Goal: Transaction & Acquisition: Download file/media

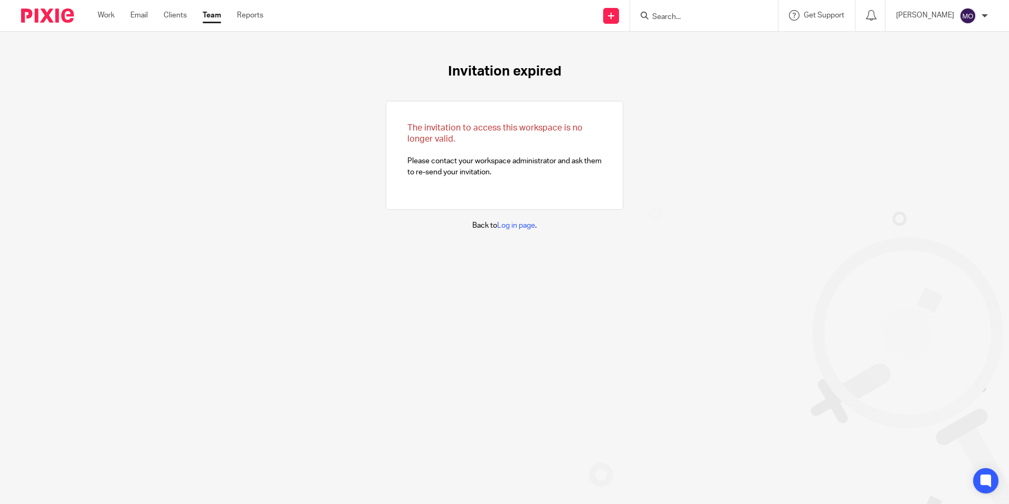
click at [192, 19] on ul "Work Email Clients Team Reports" at bounding box center [189, 15] width 182 height 11
click at [181, 13] on link "Clients" at bounding box center [175, 15] width 23 height 11
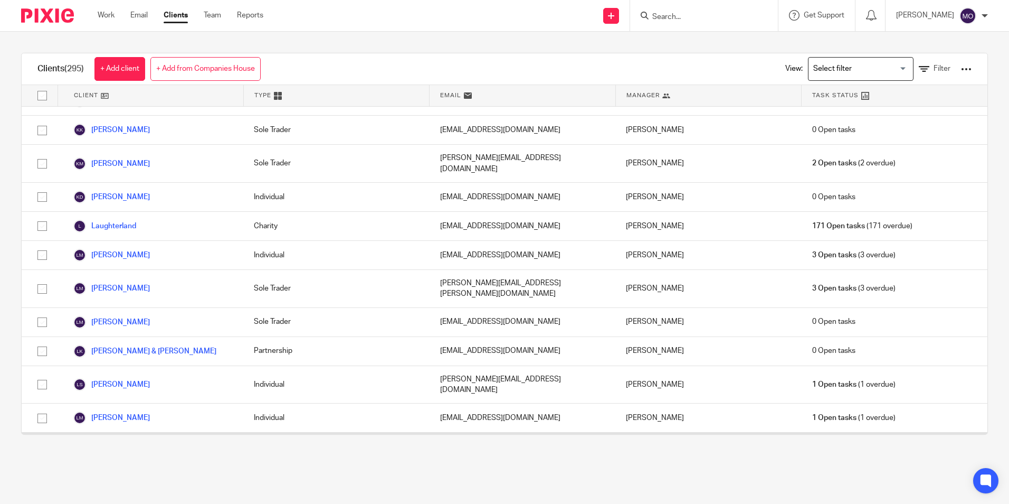
scroll to position [4162, 0]
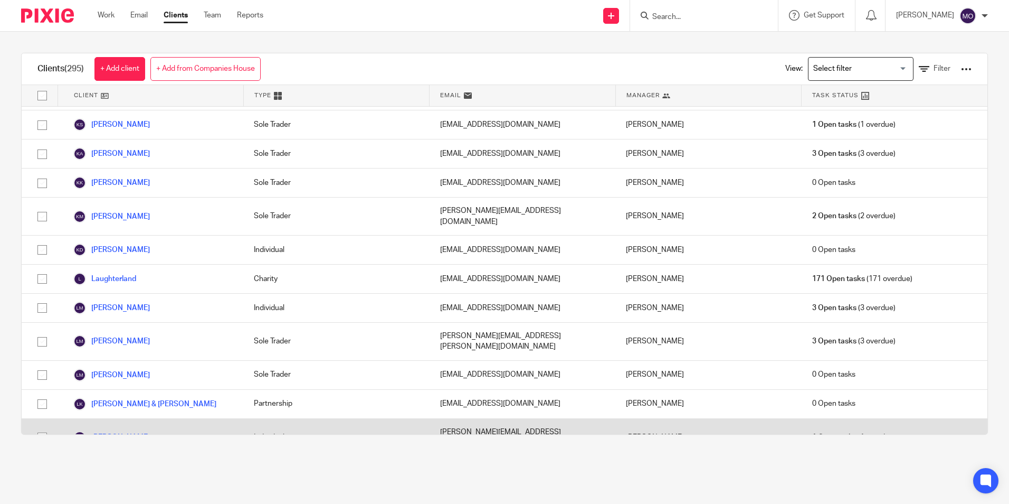
click at [120, 431] on link "[PERSON_NAME]" at bounding box center [111, 437] width 77 height 13
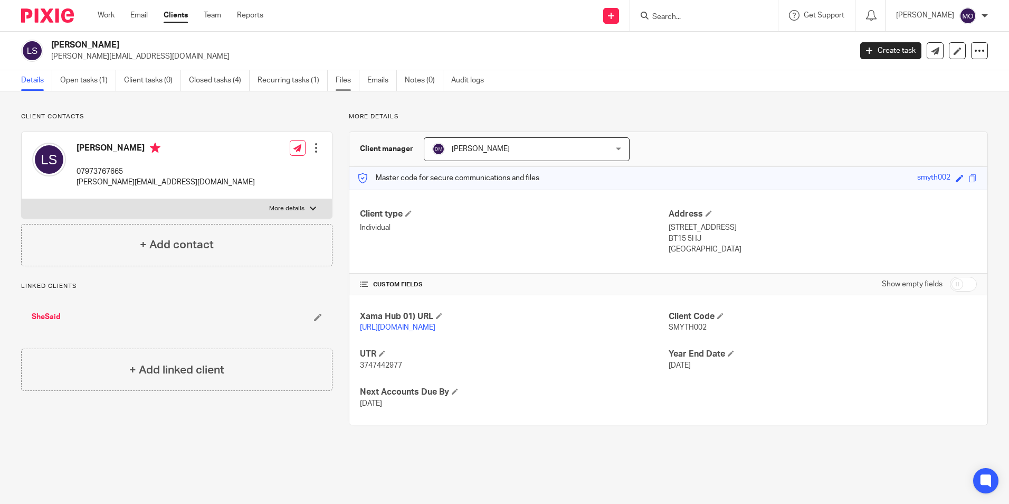
click at [345, 78] on link "Files" at bounding box center [348, 80] width 24 height 21
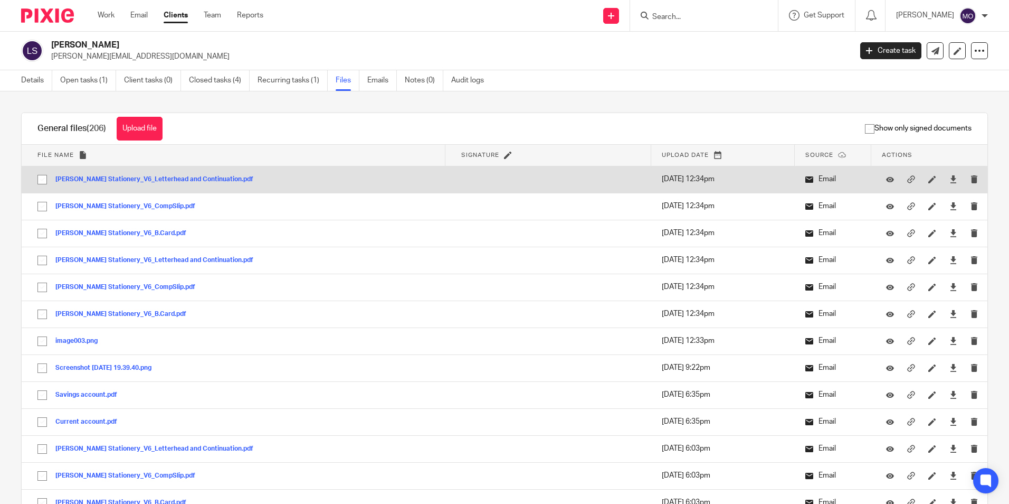
click at [44, 176] on input "checkbox" at bounding box center [42, 179] width 20 height 20
checkbox input "true"
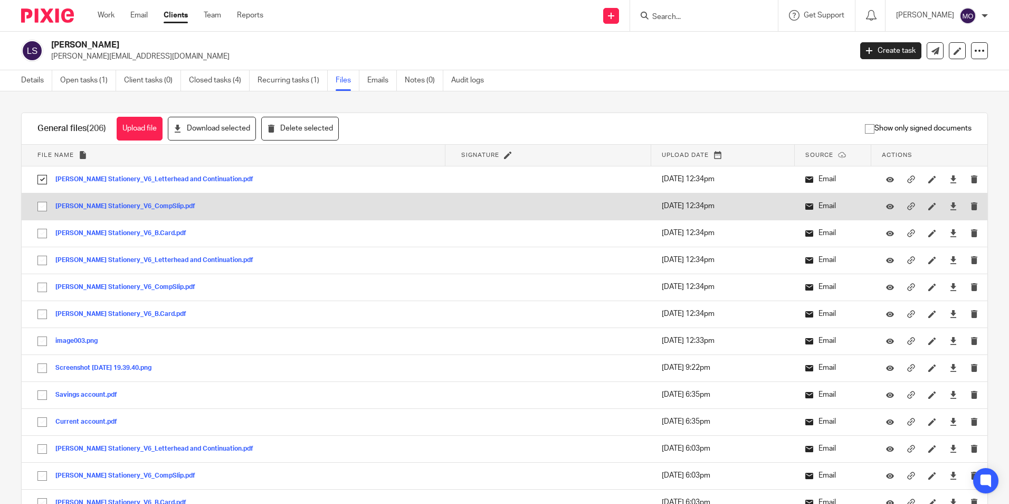
click at [40, 211] on input "checkbox" at bounding box center [42, 206] width 20 height 20
checkbox input "true"
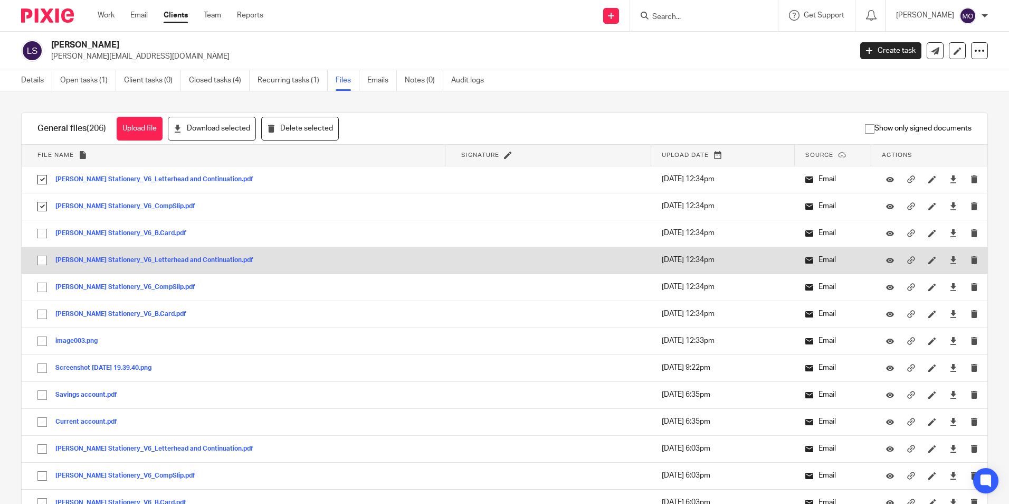
drag, startPoint x: 43, startPoint y: 236, endPoint x: 53, endPoint y: 257, distance: 22.7
click at [43, 236] on input "checkbox" at bounding box center [42, 233] width 20 height 20
checkbox input "true"
drag, startPoint x: 41, startPoint y: 258, endPoint x: 44, endPoint y: 263, distance: 5.9
click at [42, 258] on input "checkbox" at bounding box center [42, 260] width 20 height 20
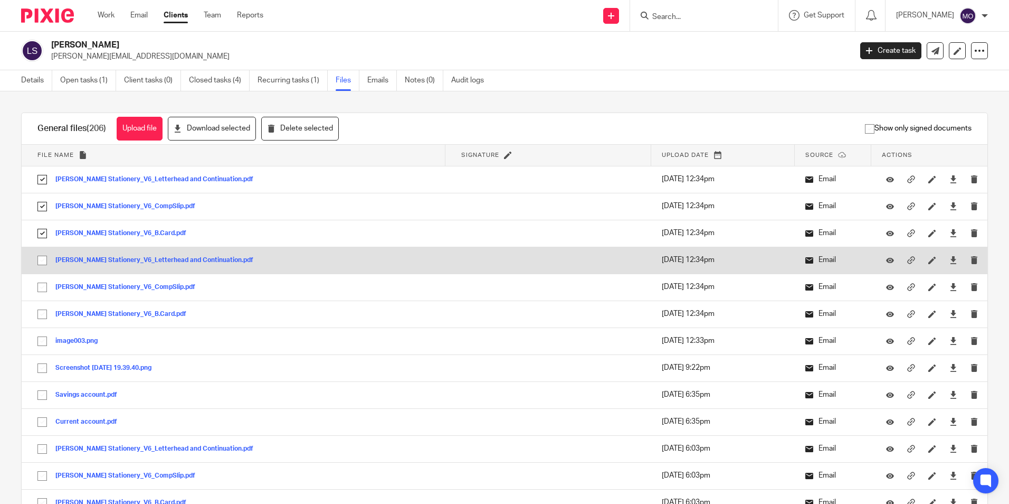
checkbox input "true"
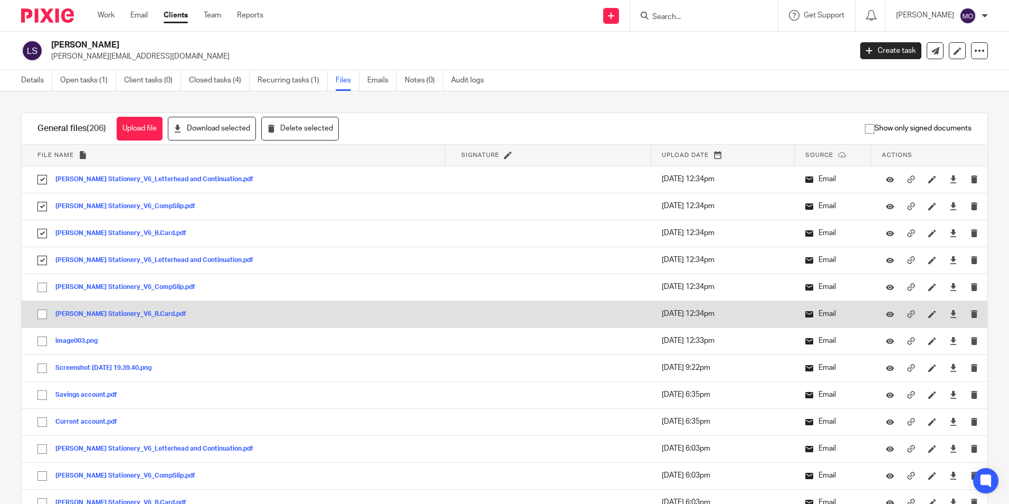
drag, startPoint x: 44, startPoint y: 284, endPoint x: 42, endPoint y: 301, distance: 17.6
click at [44, 284] on input "checkbox" at bounding box center [42, 287] width 20 height 20
checkbox input "true"
drag, startPoint x: 40, startPoint y: 311, endPoint x: 41, endPoint y: 332, distance: 20.6
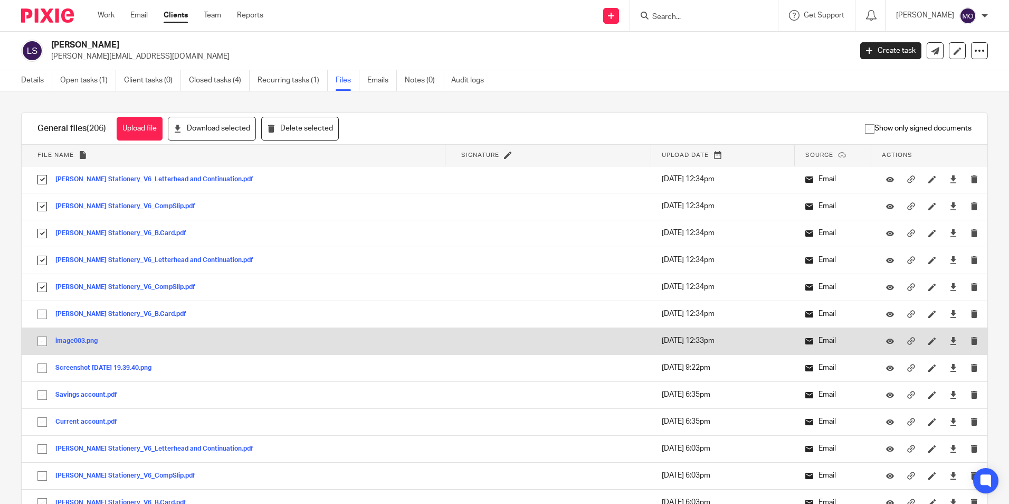
click at [42, 311] on input "checkbox" at bounding box center [42, 314] width 20 height 20
checkbox input "true"
click at [41, 341] on input "checkbox" at bounding box center [42, 341] width 20 height 20
checkbox input "true"
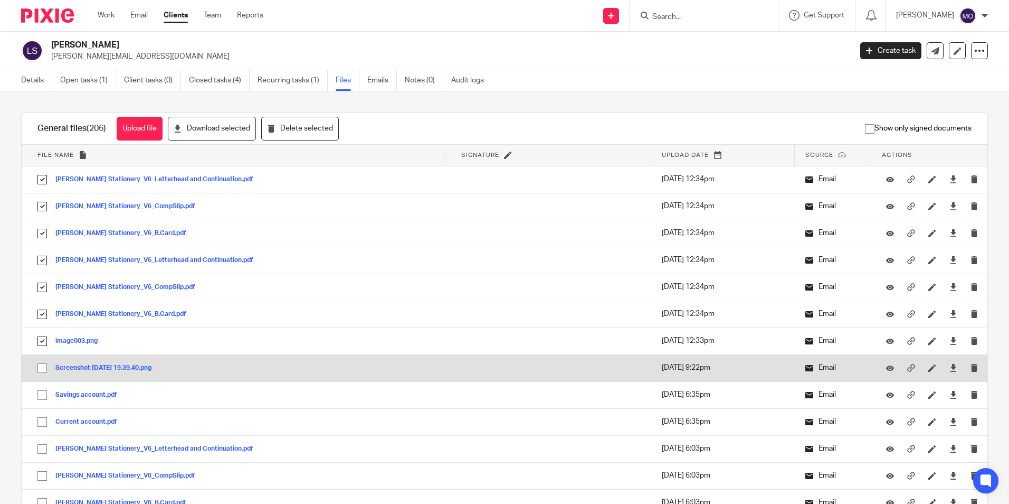
click at [45, 374] on input "checkbox" at bounding box center [42, 368] width 20 height 20
checkbox input "true"
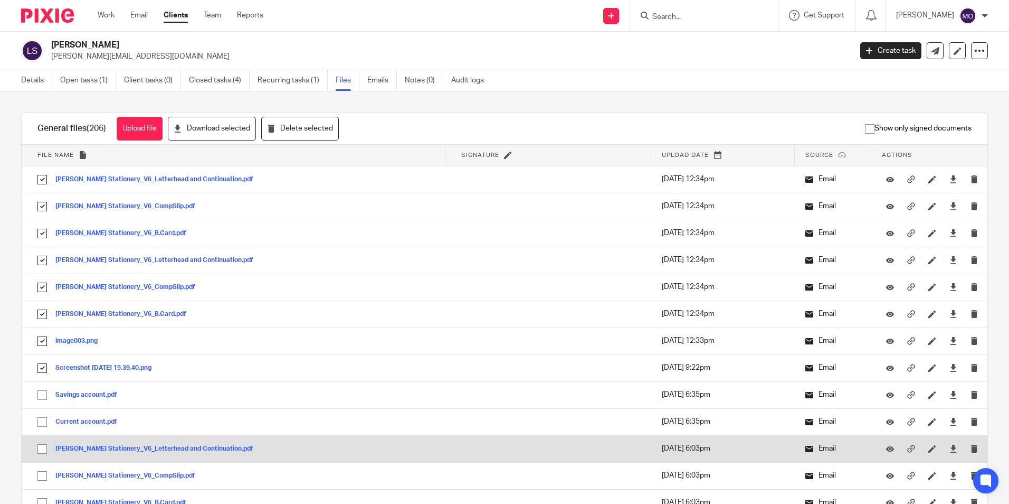
scroll to position [106, 0]
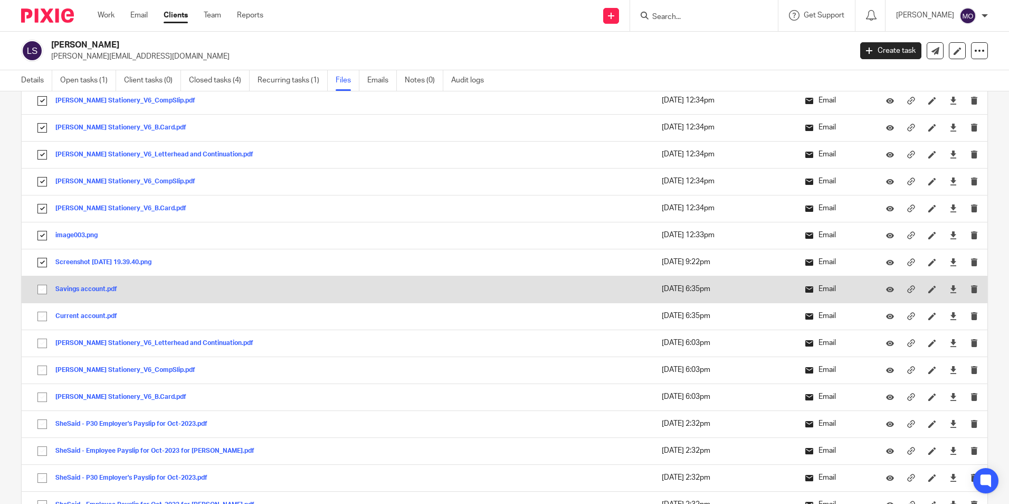
click at [40, 288] on input "checkbox" at bounding box center [42, 289] width 20 height 20
checkbox input "true"
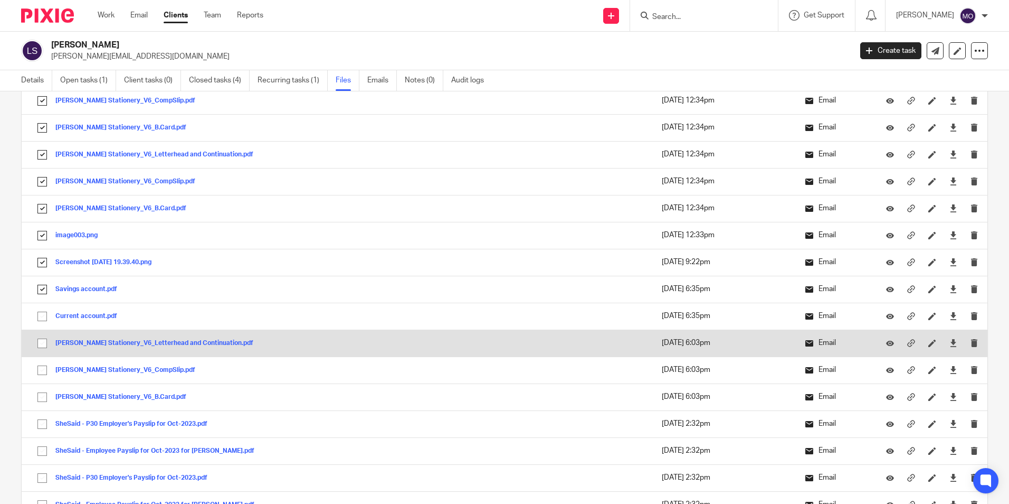
drag, startPoint x: 39, startPoint y: 318, endPoint x: 37, endPoint y: 341, distance: 23.8
click at [38, 318] on input "checkbox" at bounding box center [42, 316] width 20 height 20
checkbox input "true"
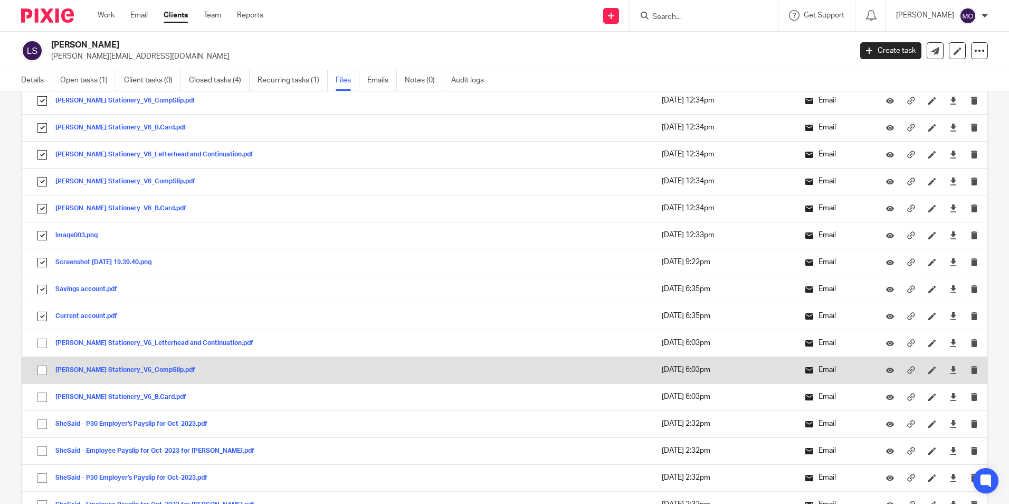
drag, startPoint x: 44, startPoint y: 347, endPoint x: 40, endPoint y: 378, distance: 31.9
click at [42, 353] on input "checkbox" at bounding box center [42, 343] width 20 height 20
checkbox input "true"
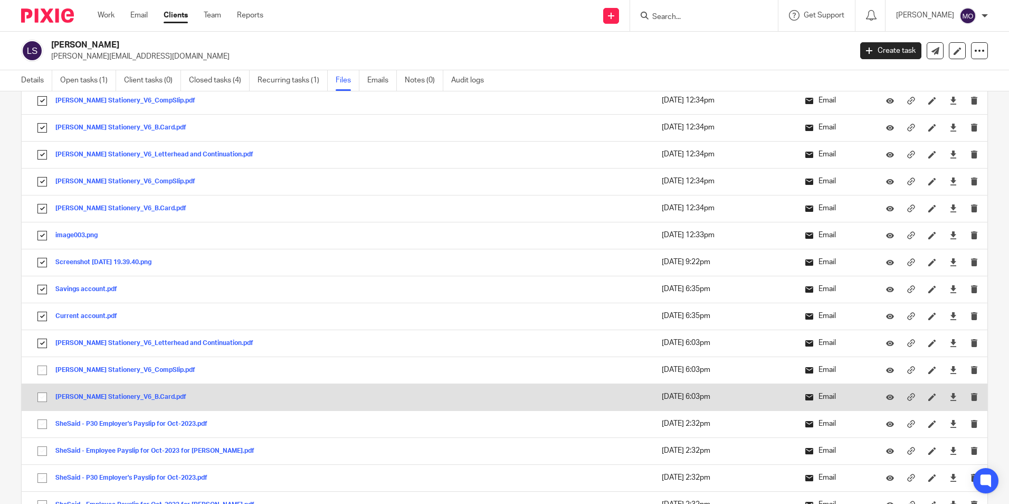
drag, startPoint x: 39, startPoint y: 371, endPoint x: 39, endPoint y: 386, distance: 15.8
click at [40, 372] on input "checkbox" at bounding box center [42, 370] width 20 height 20
checkbox input "true"
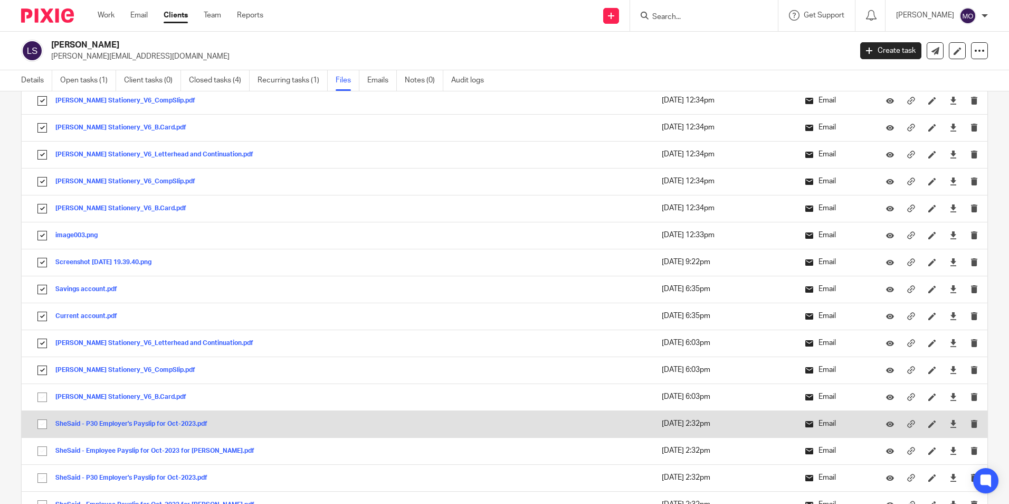
drag, startPoint x: 38, startPoint y: 398, endPoint x: 41, endPoint y: 412, distance: 14.0
click at [38, 401] on input "checkbox" at bounding box center [42, 397] width 20 height 20
checkbox input "true"
click at [41, 423] on input "checkbox" at bounding box center [42, 424] width 20 height 20
checkbox input "true"
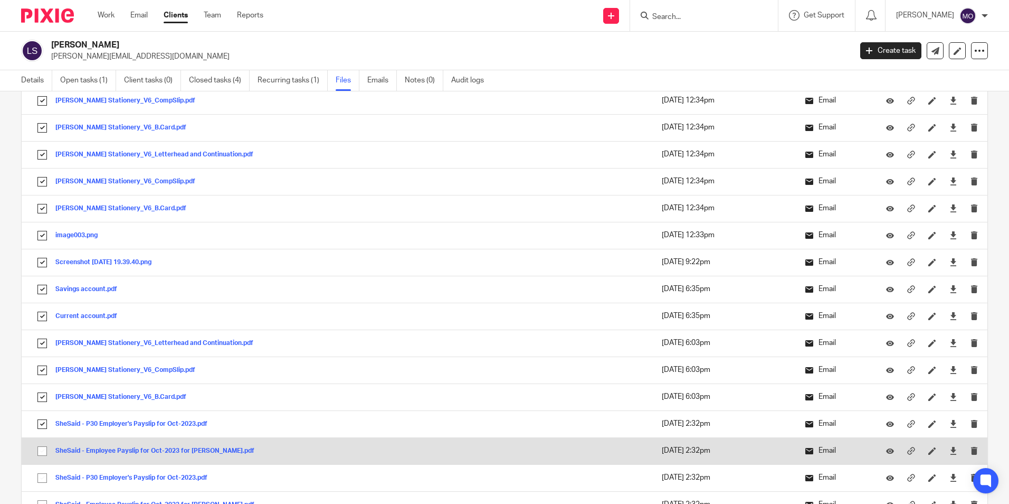
click at [40, 448] on input "checkbox" at bounding box center [42, 451] width 20 height 20
checkbox input "true"
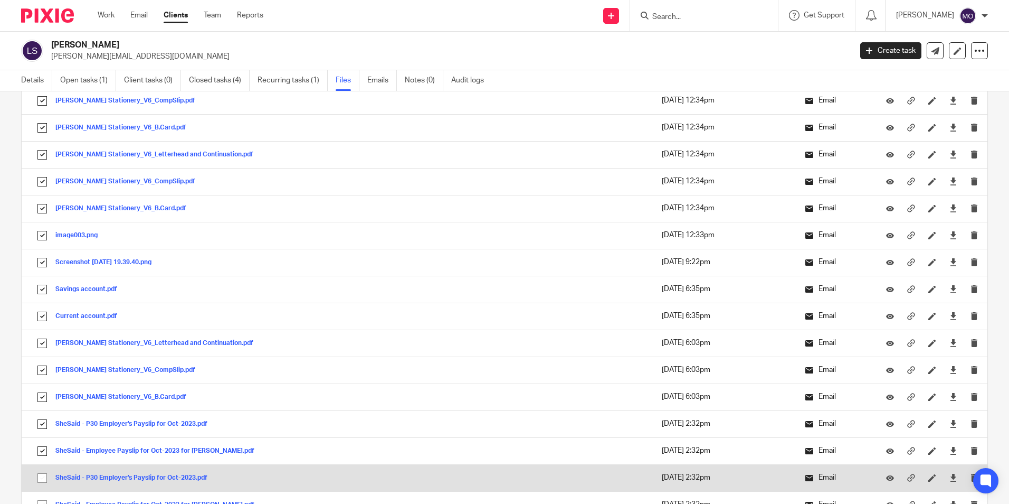
click at [43, 474] on input "checkbox" at bounding box center [42, 478] width 20 height 20
checkbox input "true"
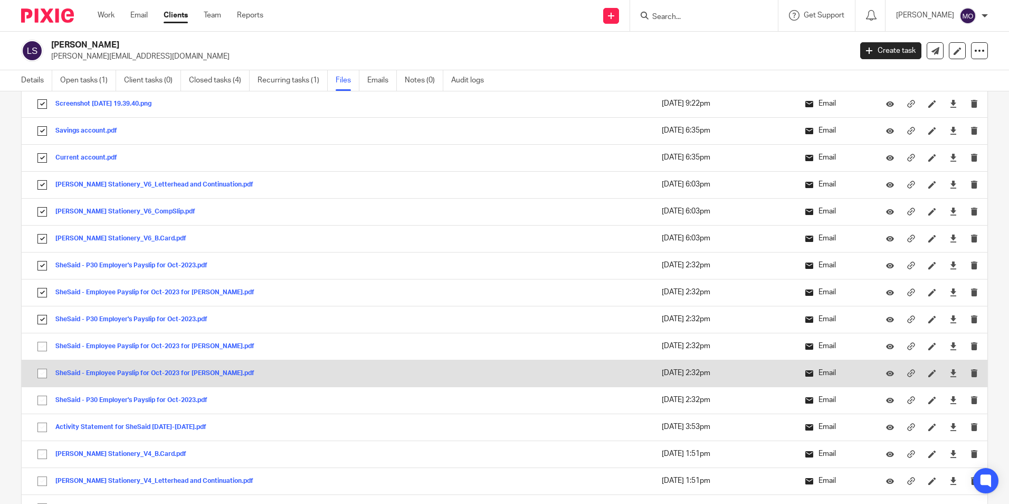
scroll to position [369, 0]
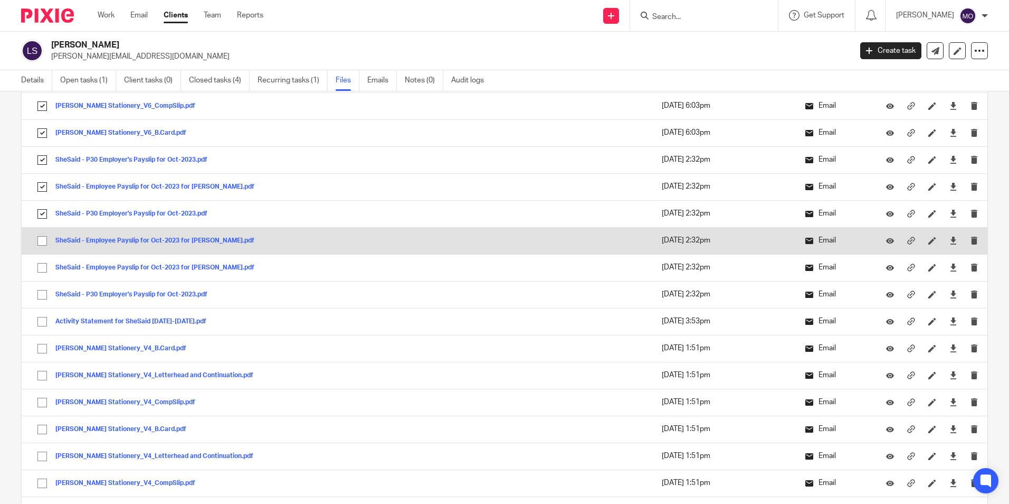
click at [41, 242] on input "checkbox" at bounding box center [42, 241] width 20 height 20
checkbox input "true"
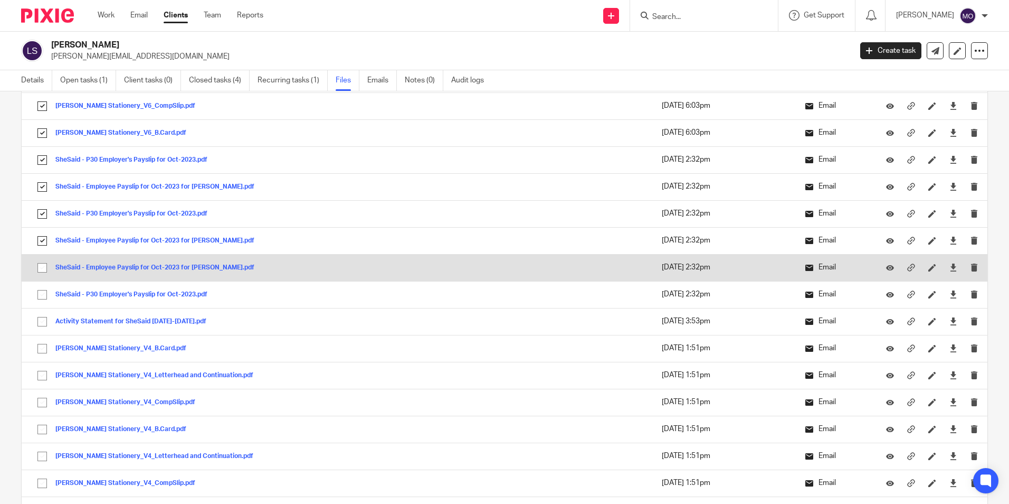
drag, startPoint x: 43, startPoint y: 264, endPoint x: 42, endPoint y: 279, distance: 14.3
click at [43, 266] on input "checkbox" at bounding box center [42, 268] width 20 height 20
checkbox input "true"
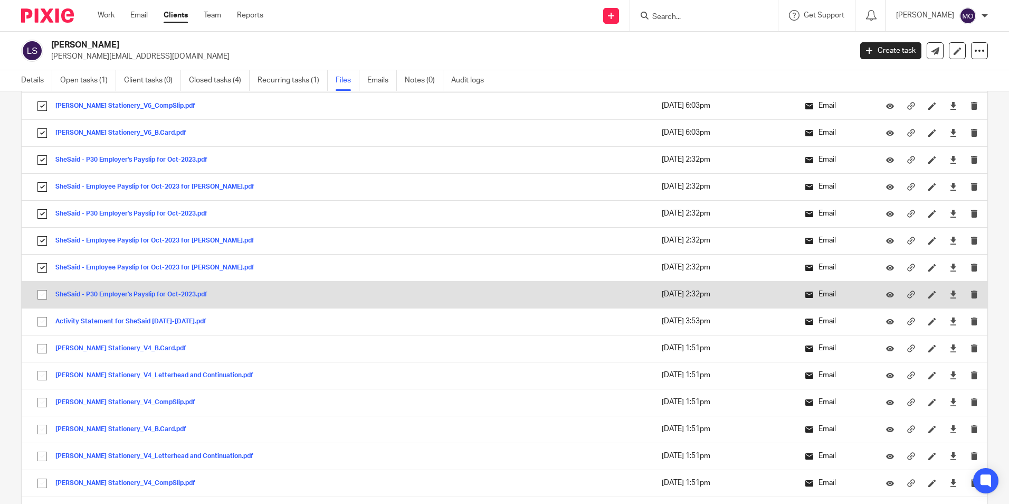
drag, startPoint x: 42, startPoint y: 287, endPoint x: 43, endPoint y: 292, distance: 5.3
click at [43, 289] on input "checkbox" at bounding box center [42, 294] width 20 height 20
checkbox input "true"
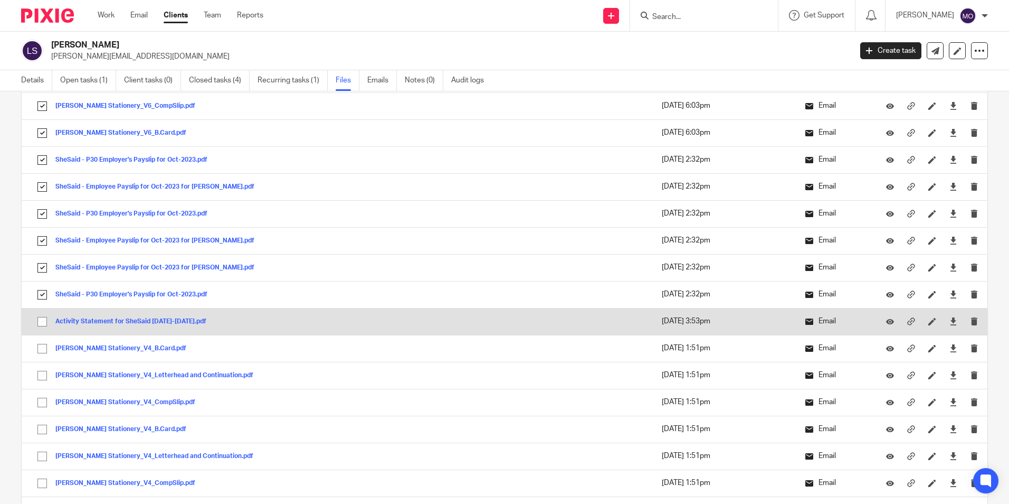
drag, startPoint x: 41, startPoint y: 320, endPoint x: 41, endPoint y: 328, distance: 7.9
click at [41, 321] on input "checkbox" at bounding box center [42, 321] width 20 height 20
checkbox input "true"
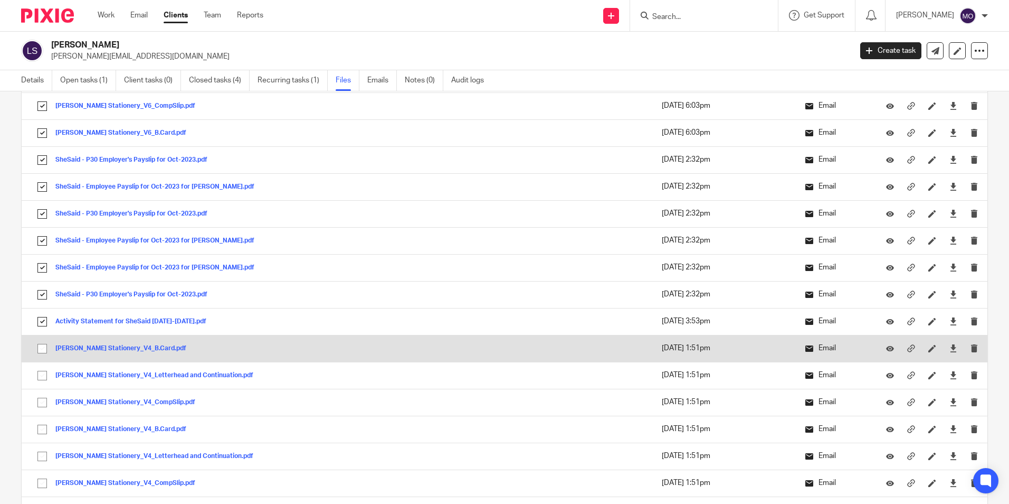
drag, startPoint x: 41, startPoint y: 348, endPoint x: 42, endPoint y: 357, distance: 9.6
click at [41, 350] on input "checkbox" at bounding box center [42, 348] width 20 height 20
checkbox input "true"
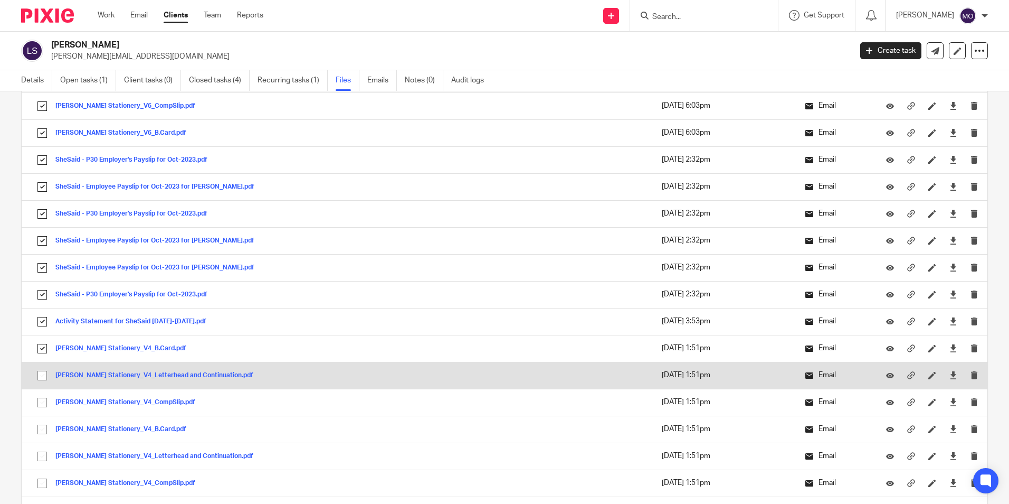
drag, startPoint x: 43, startPoint y: 373, endPoint x: 44, endPoint y: 385, distance: 11.7
click at [43, 380] on input "checkbox" at bounding box center [42, 375] width 20 height 20
checkbox input "true"
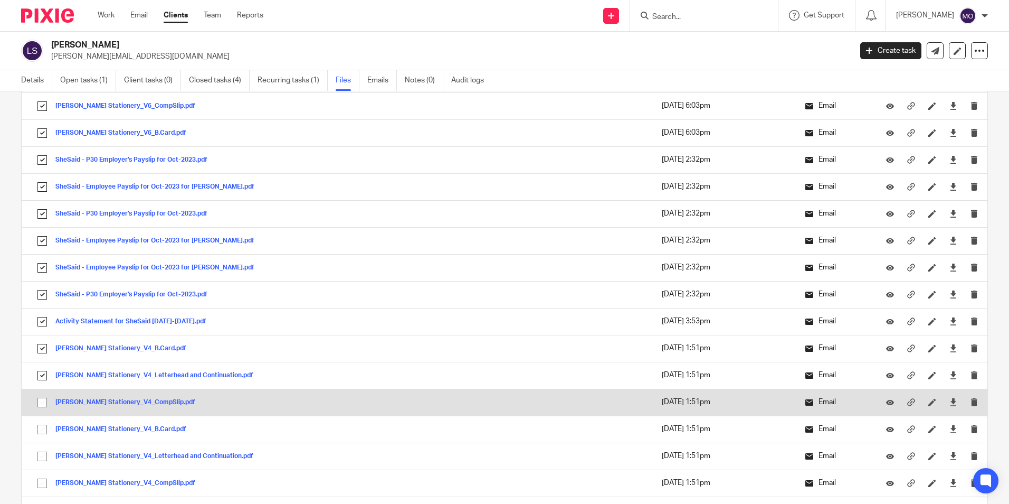
click at [41, 405] on input "checkbox" at bounding box center [42, 402] width 20 height 20
checkbox input "true"
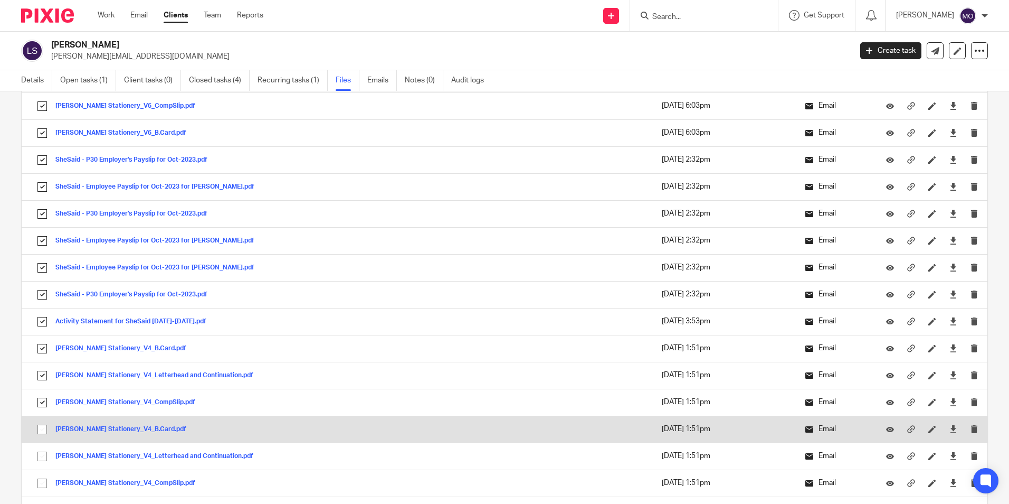
drag, startPoint x: 40, startPoint y: 430, endPoint x: 41, endPoint y: 440, distance: 10.0
click at [40, 434] on input "checkbox" at bounding box center [42, 429] width 20 height 20
checkbox input "true"
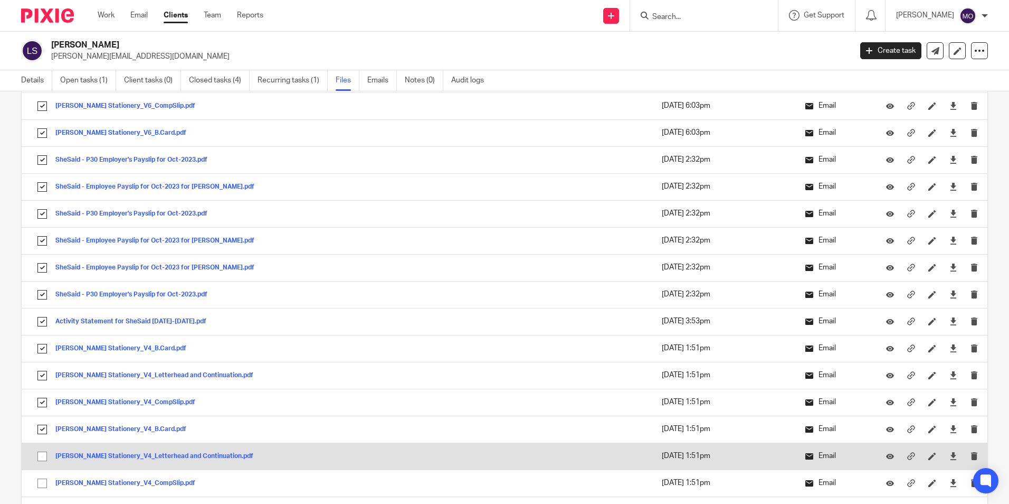
click at [44, 458] on input "checkbox" at bounding box center [42, 456] width 20 height 20
checkbox input "true"
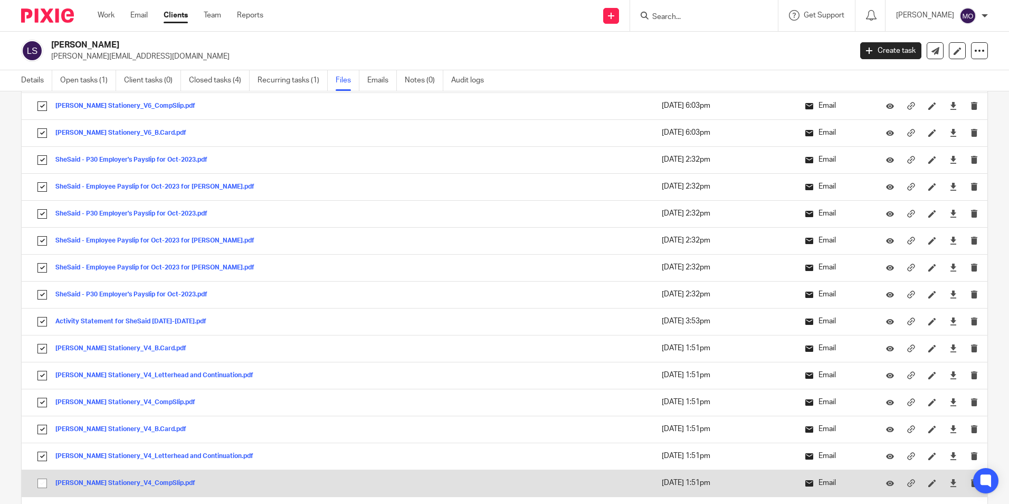
click at [41, 478] on input "checkbox" at bounding box center [42, 483] width 20 height 20
checkbox input "true"
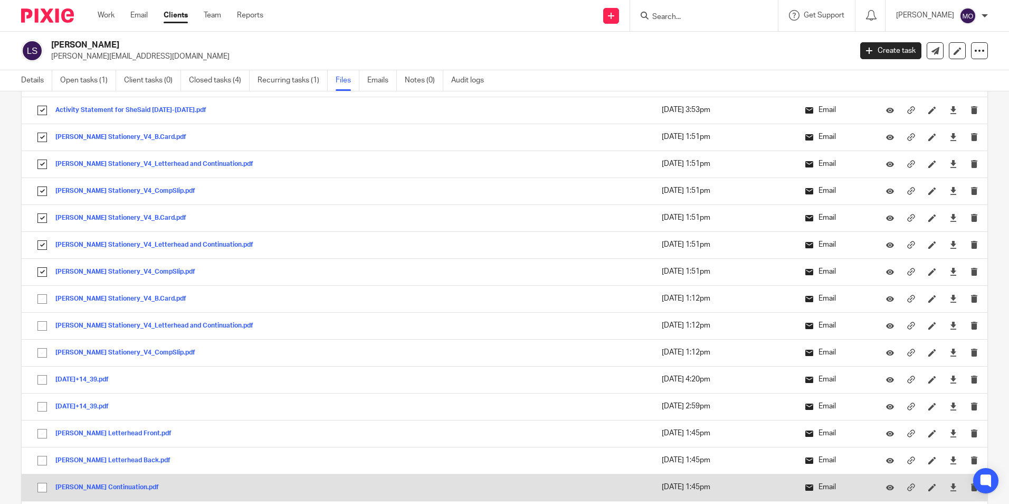
scroll to position [739, 0]
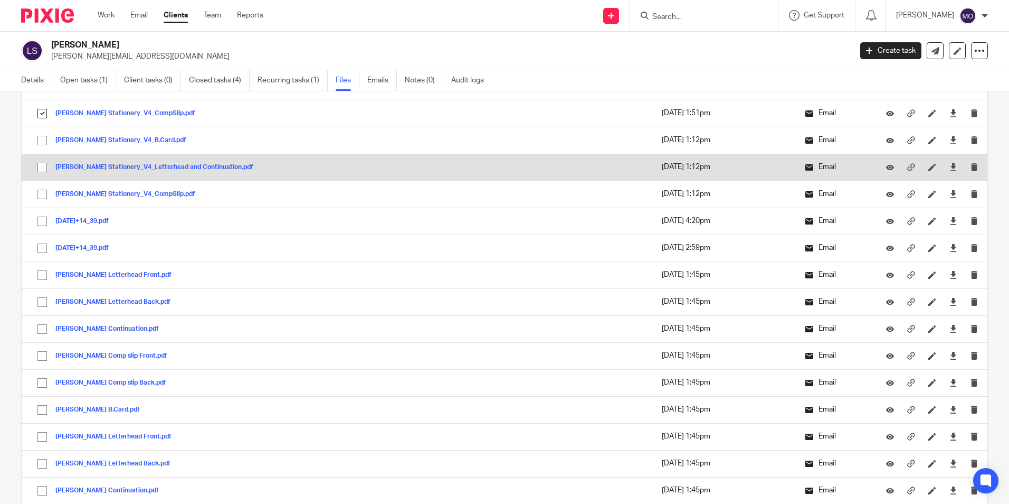
drag, startPoint x: 42, startPoint y: 143, endPoint x: 40, endPoint y: 162, distance: 19.1
click at [42, 146] on input "checkbox" at bounding box center [42, 140] width 20 height 20
checkbox input "true"
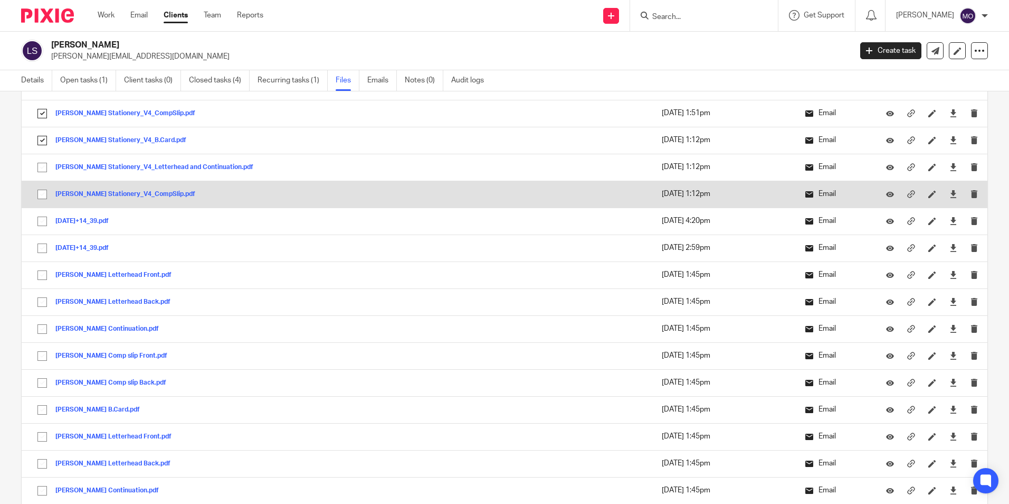
drag, startPoint x: 42, startPoint y: 169, endPoint x: 42, endPoint y: 185, distance: 16.4
click at [42, 170] on input "checkbox" at bounding box center [42, 167] width 20 height 20
checkbox input "true"
drag, startPoint x: 41, startPoint y: 192, endPoint x: 41, endPoint y: 201, distance: 9.0
click at [41, 193] on input "checkbox" at bounding box center [42, 194] width 20 height 20
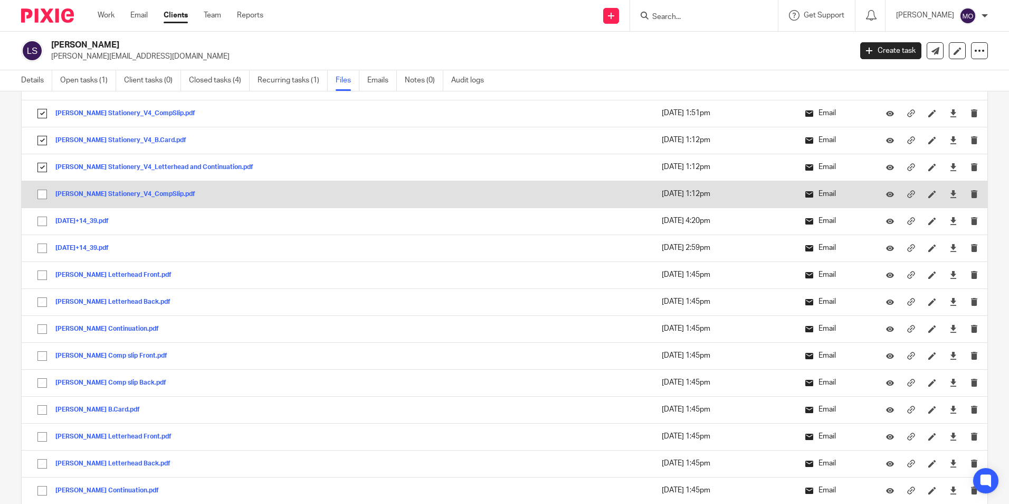
checkbox input "true"
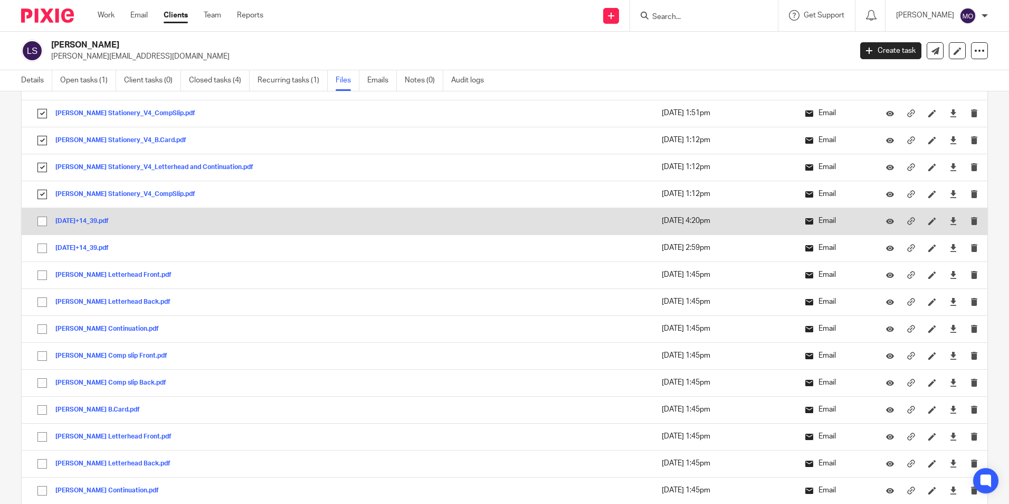
drag, startPoint x: 41, startPoint y: 218, endPoint x: 41, endPoint y: 229, distance: 10.6
click at [41, 219] on input "checkbox" at bounding box center [42, 221] width 20 height 20
checkbox input "true"
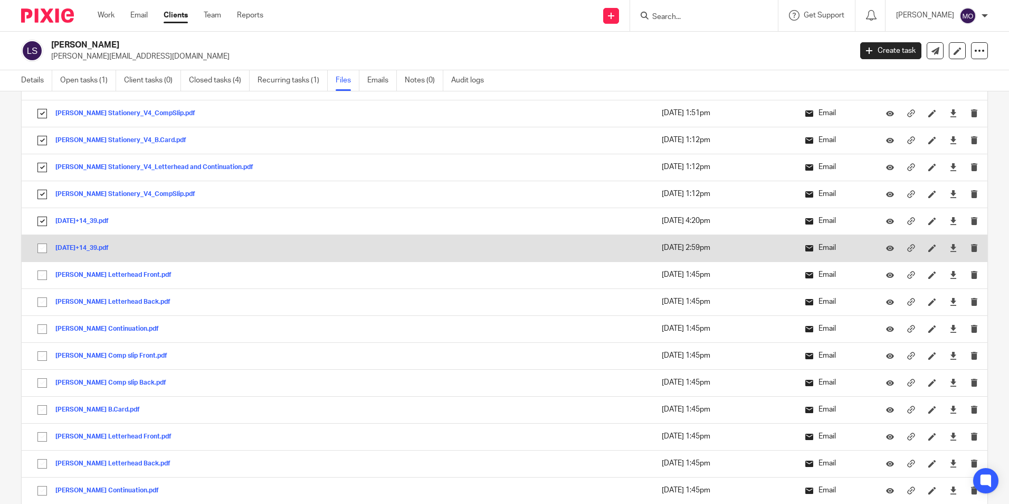
click at [43, 246] on input "checkbox" at bounding box center [42, 248] width 20 height 20
checkbox input "true"
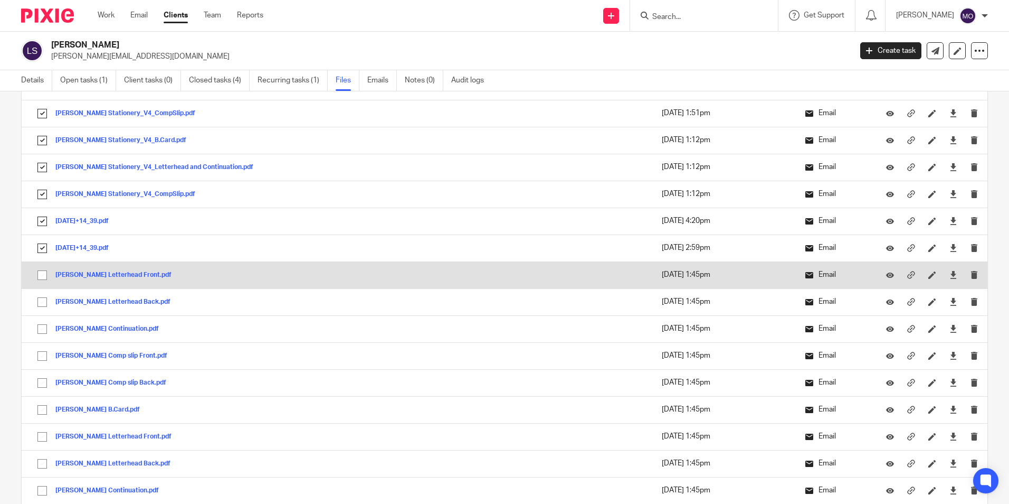
drag, startPoint x: 42, startPoint y: 274, endPoint x: 44, endPoint y: 282, distance: 8.6
click at [43, 280] on input "checkbox" at bounding box center [42, 275] width 20 height 20
checkbox input "true"
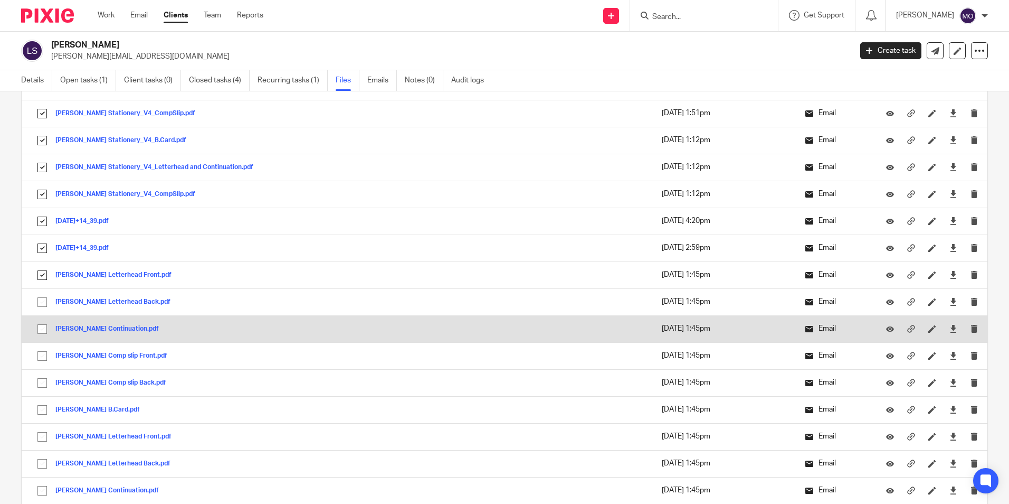
drag, startPoint x: 41, startPoint y: 303, endPoint x: 43, endPoint y: 320, distance: 17.1
click at [41, 305] on input "checkbox" at bounding box center [42, 302] width 20 height 20
checkbox input "true"
drag, startPoint x: 43, startPoint y: 322, endPoint x: 46, endPoint y: 336, distance: 13.7
click at [43, 328] on input "checkbox" at bounding box center [42, 329] width 20 height 20
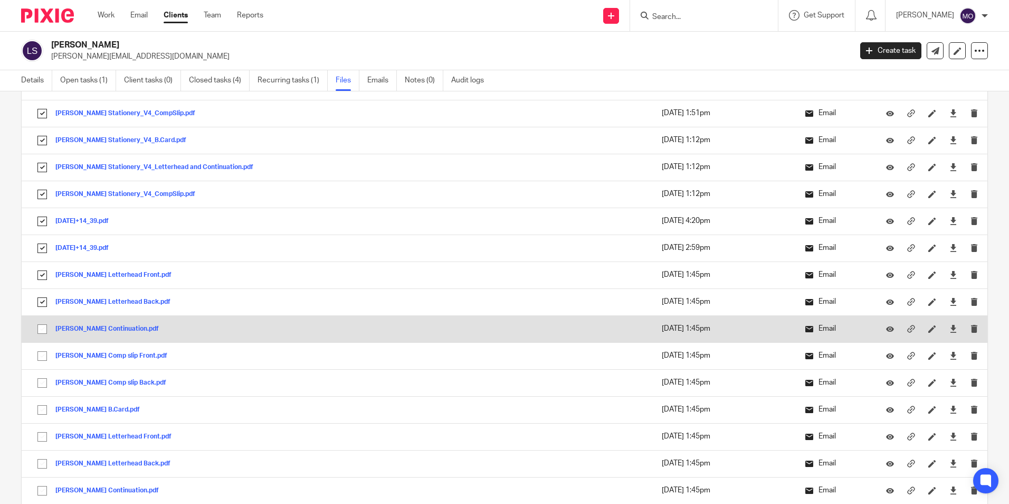
checkbox input "true"
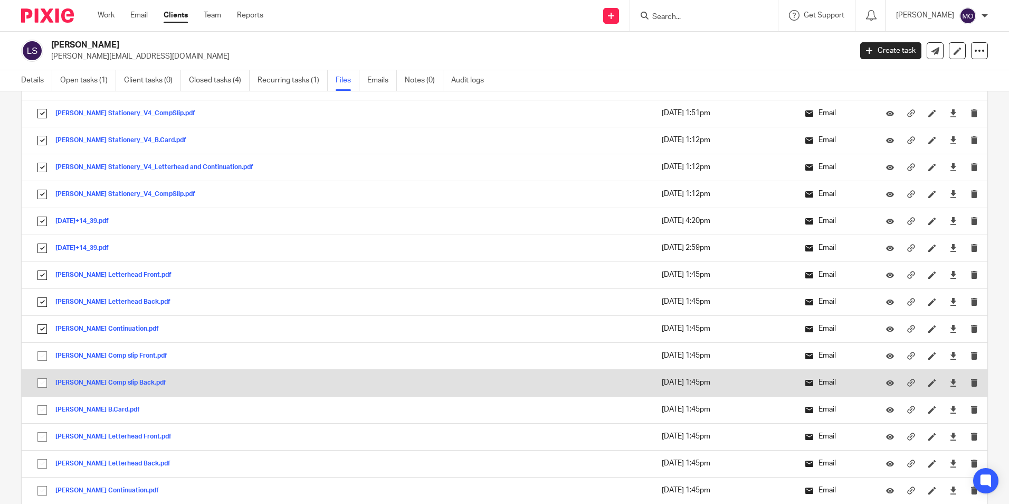
drag, startPoint x: 41, startPoint y: 358, endPoint x: 37, endPoint y: 381, distance: 23.6
click at [40, 360] on input "checkbox" at bounding box center [42, 356] width 20 height 20
checkbox input "true"
click at [37, 382] on input "checkbox" at bounding box center [42, 383] width 20 height 20
checkbox input "true"
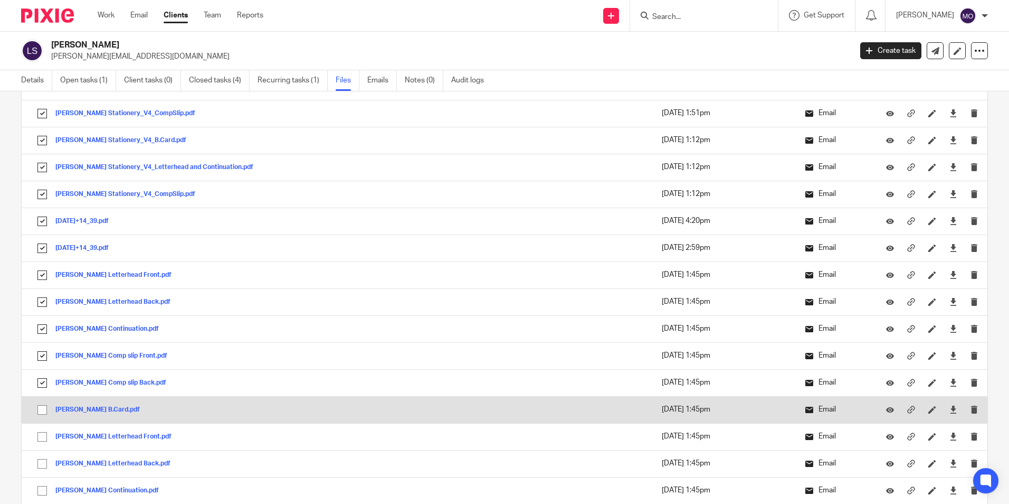
drag, startPoint x: 38, startPoint y: 411, endPoint x: 37, endPoint y: 419, distance: 7.5
click at [39, 413] on input "checkbox" at bounding box center [42, 410] width 20 height 20
checkbox input "true"
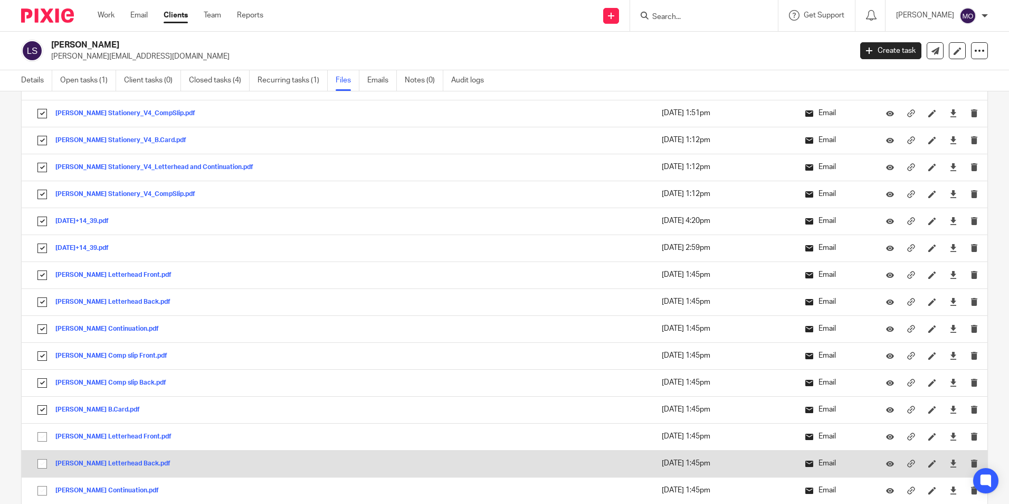
drag, startPoint x: 41, startPoint y: 439, endPoint x: 40, endPoint y: 454, distance: 15.9
click at [41, 439] on input "checkbox" at bounding box center [42, 436] width 20 height 20
checkbox input "true"
click at [39, 462] on input "checkbox" at bounding box center [42, 463] width 20 height 20
checkbox input "true"
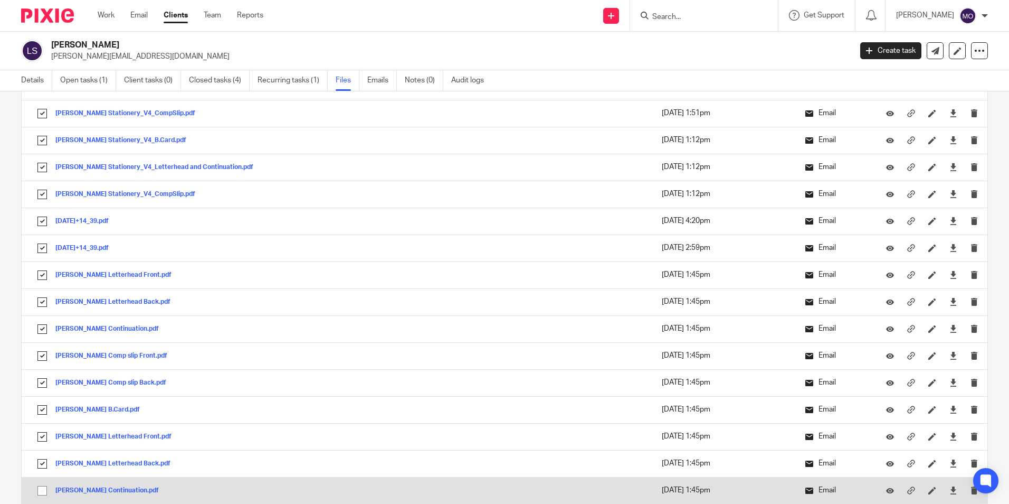
click at [38, 487] on input "checkbox" at bounding box center [42, 490] width 20 height 20
checkbox input "true"
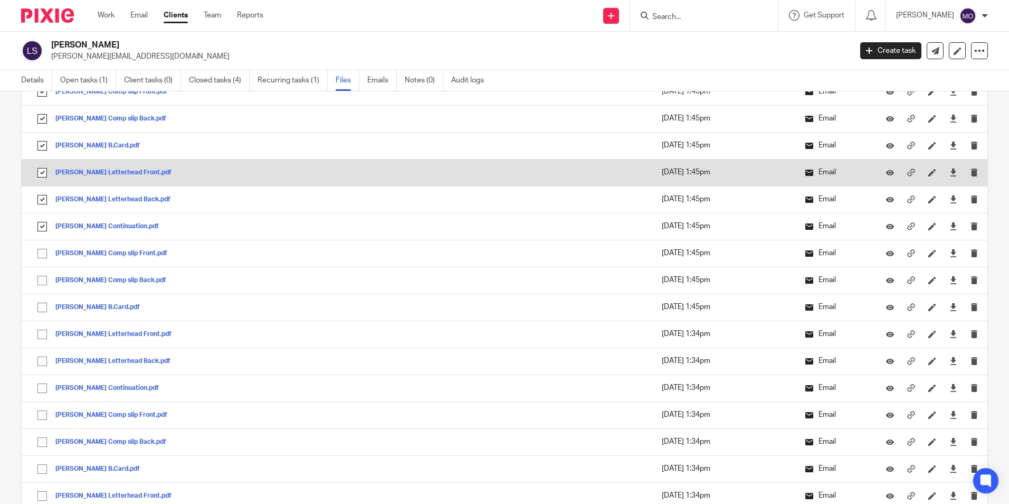
scroll to position [1056, 0]
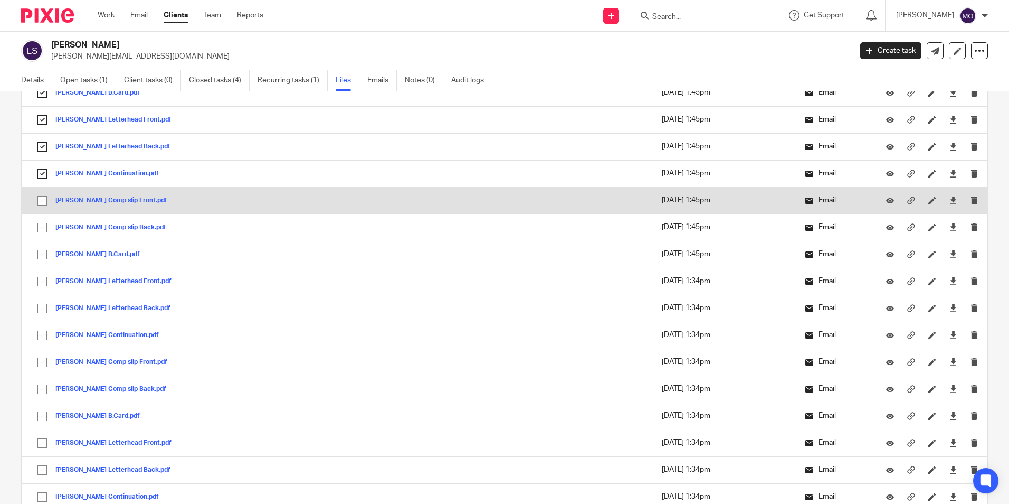
click at [47, 196] on input "checkbox" at bounding box center [42, 201] width 20 height 20
checkbox input "true"
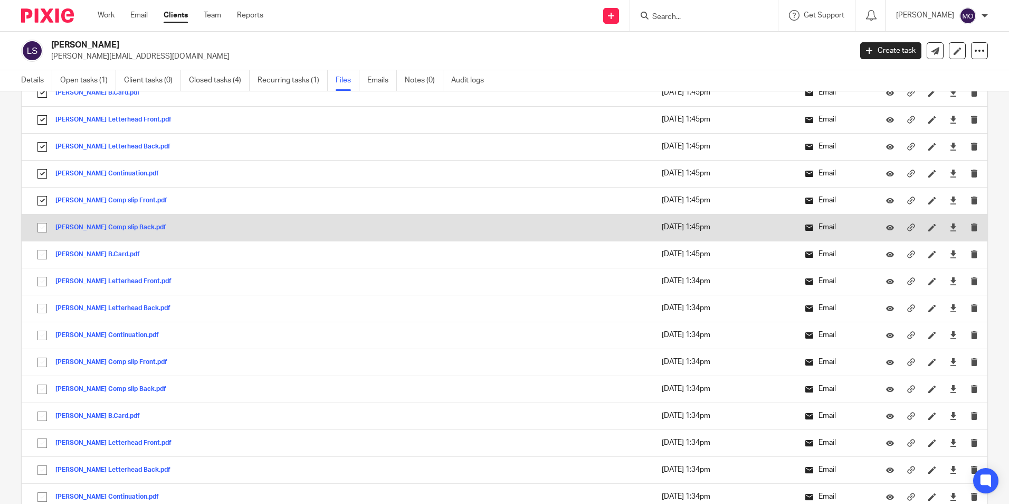
drag, startPoint x: 47, startPoint y: 224, endPoint x: 47, endPoint y: 236, distance: 12.1
click at [47, 227] on input "checkbox" at bounding box center [42, 227] width 20 height 20
checkbox input "true"
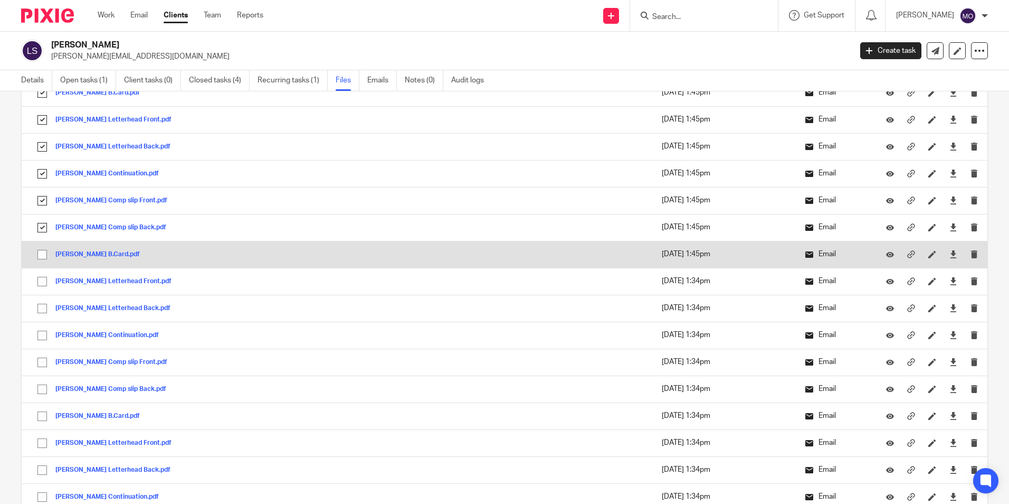
drag, startPoint x: 45, startPoint y: 251, endPoint x: 45, endPoint y: 265, distance: 13.7
click at [45, 253] on input "checkbox" at bounding box center [42, 254] width 20 height 20
checkbox input "true"
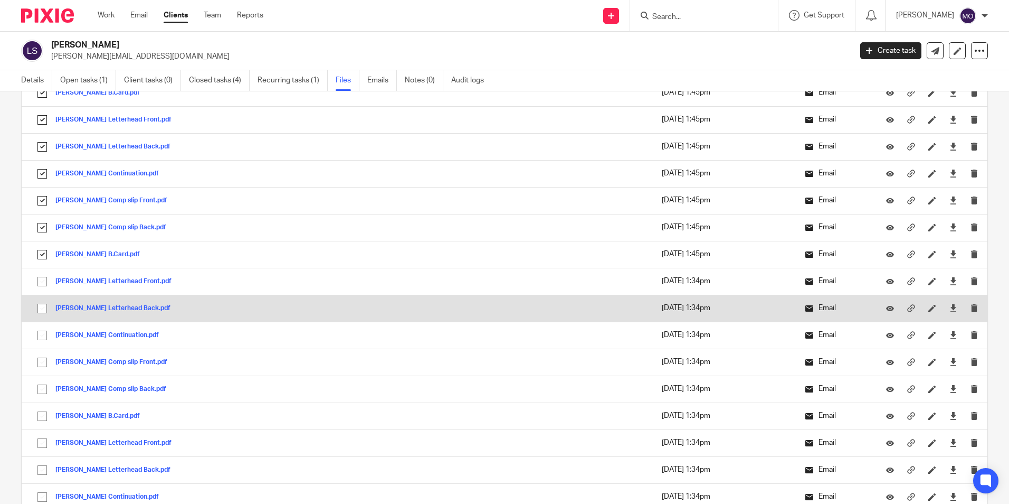
drag, startPoint x: 43, startPoint y: 276, endPoint x: 41, endPoint y: 296, distance: 20.7
click at [43, 277] on input "checkbox" at bounding box center [42, 281] width 20 height 20
checkbox input "true"
drag, startPoint x: 42, startPoint y: 303, endPoint x: 41, endPoint y: 315, distance: 11.6
click at [42, 303] on input "checkbox" at bounding box center [42, 308] width 20 height 20
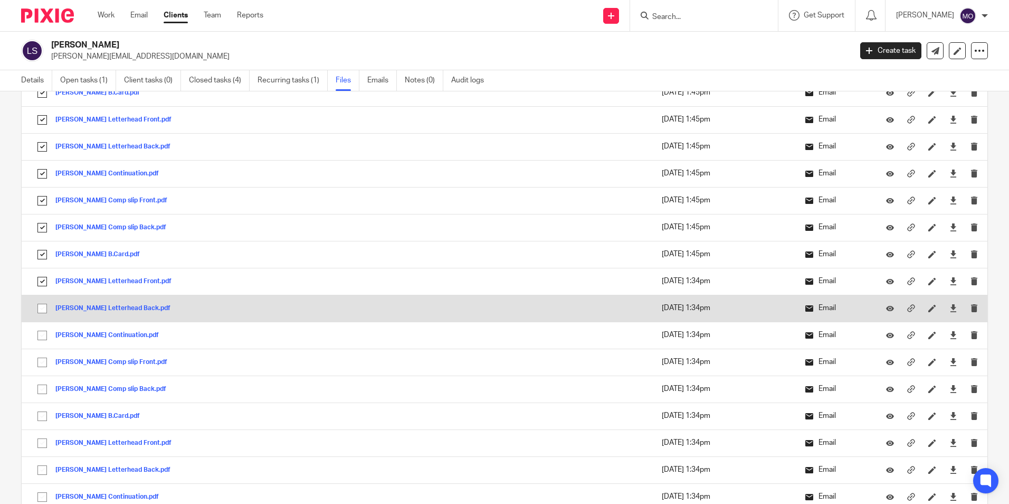
checkbox input "true"
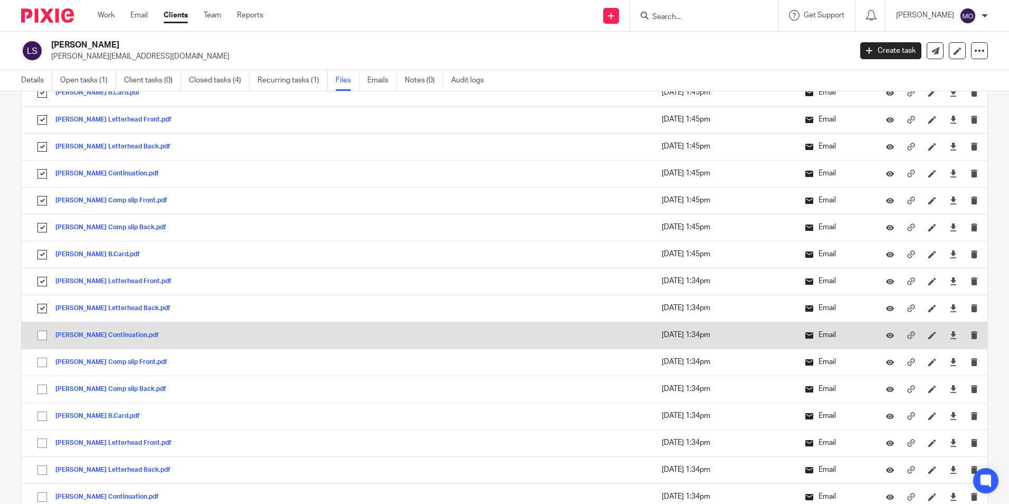
click at [41, 339] on input "checkbox" at bounding box center [42, 335] width 20 height 20
checkbox input "true"
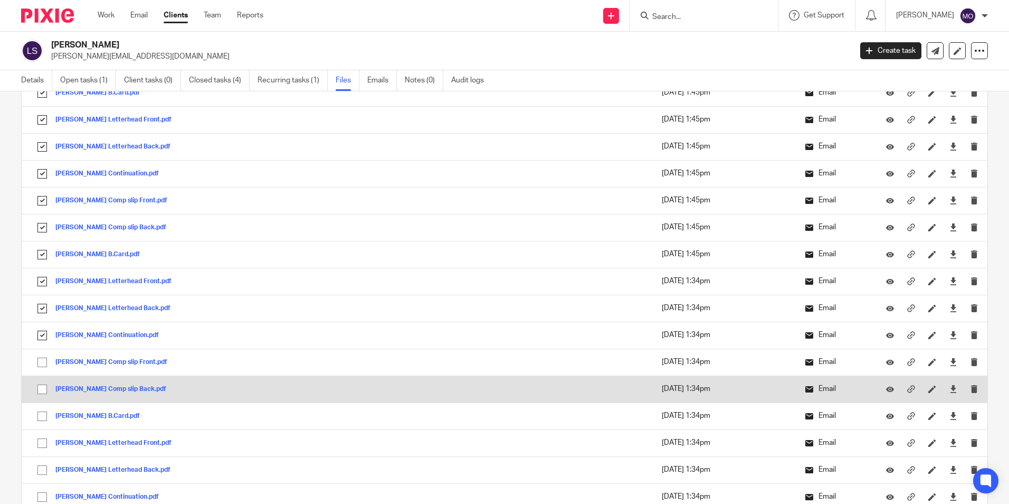
drag, startPoint x: 46, startPoint y: 365, endPoint x: 54, endPoint y: 393, distance: 29.6
click at [46, 367] on input "checkbox" at bounding box center [42, 362] width 20 height 20
checkbox input "true"
click at [45, 392] on input "checkbox" at bounding box center [42, 389] width 20 height 20
checkbox input "true"
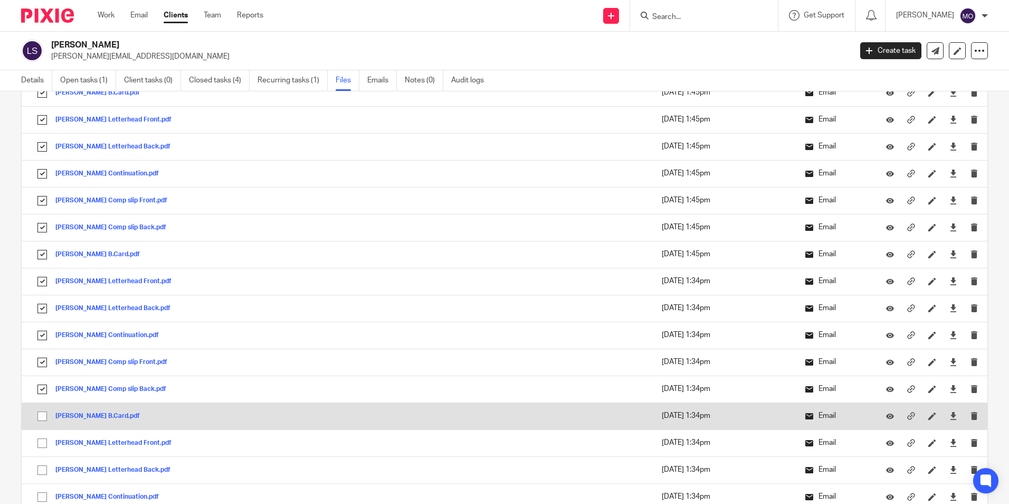
click at [45, 412] on input "checkbox" at bounding box center [42, 416] width 20 height 20
checkbox input "true"
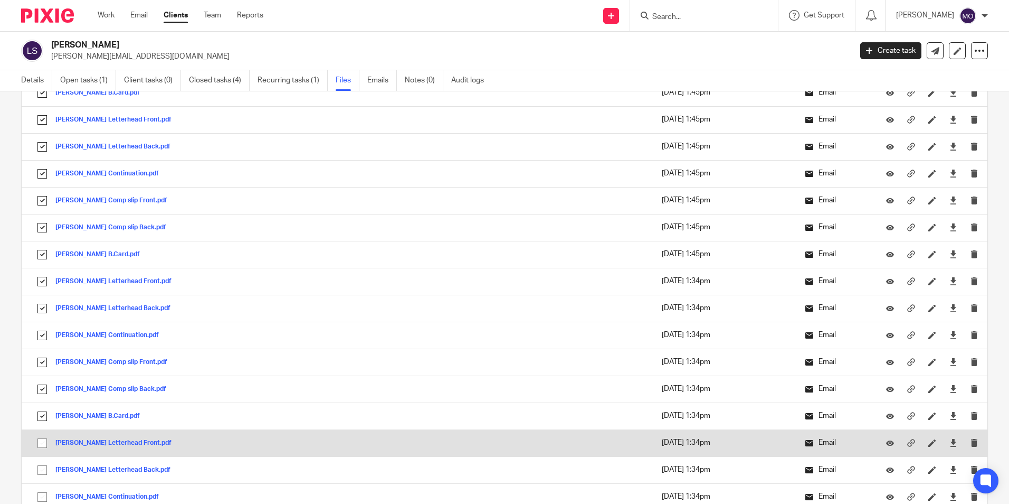
click at [41, 442] on input "checkbox" at bounding box center [42, 443] width 20 height 20
checkbox input "true"
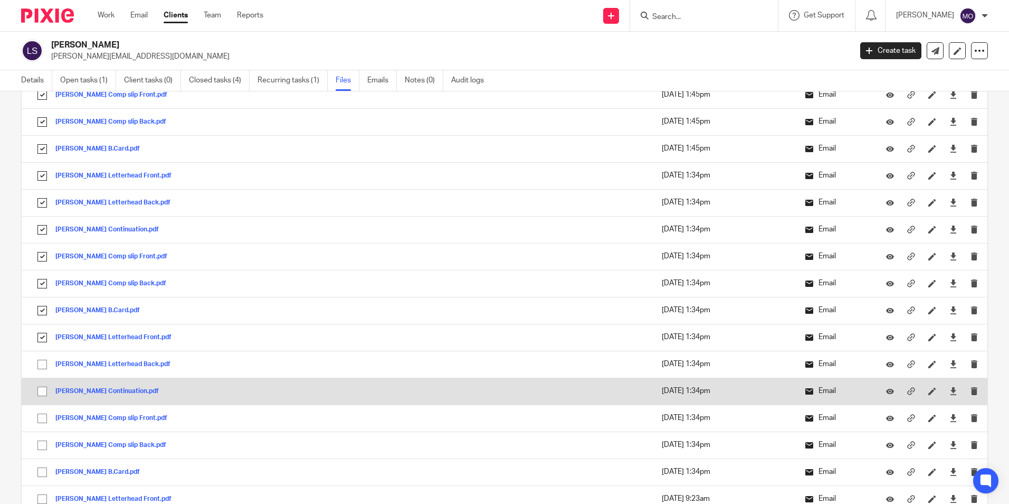
scroll to position [1214, 0]
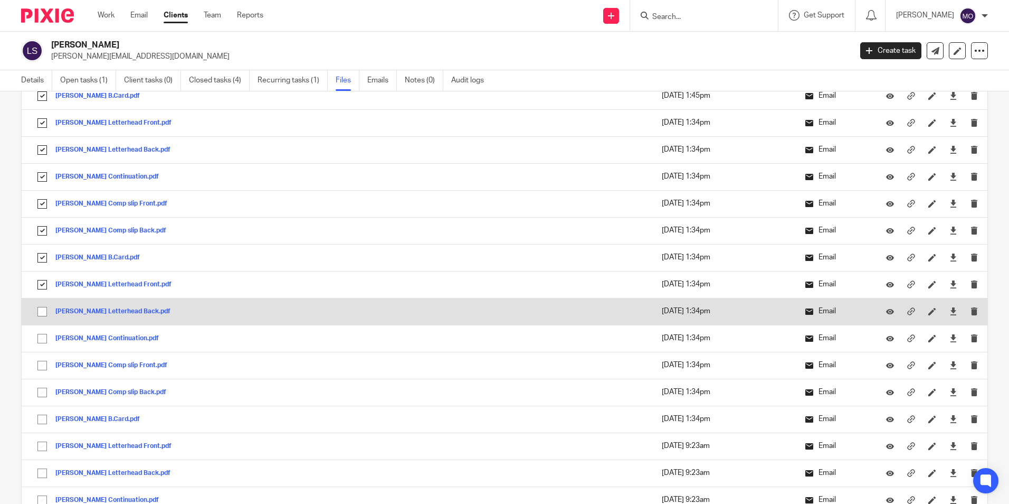
click at [42, 309] on input "checkbox" at bounding box center [42, 311] width 20 height 20
checkbox input "true"
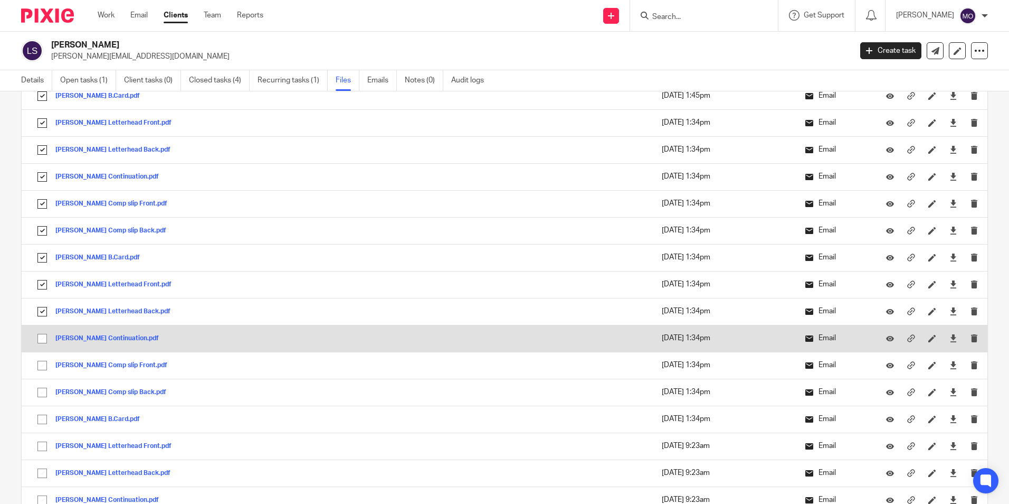
drag, startPoint x: 41, startPoint y: 334, endPoint x: 41, endPoint y: 347, distance: 12.7
click at [41, 336] on input "checkbox" at bounding box center [42, 338] width 20 height 20
checkbox input "true"
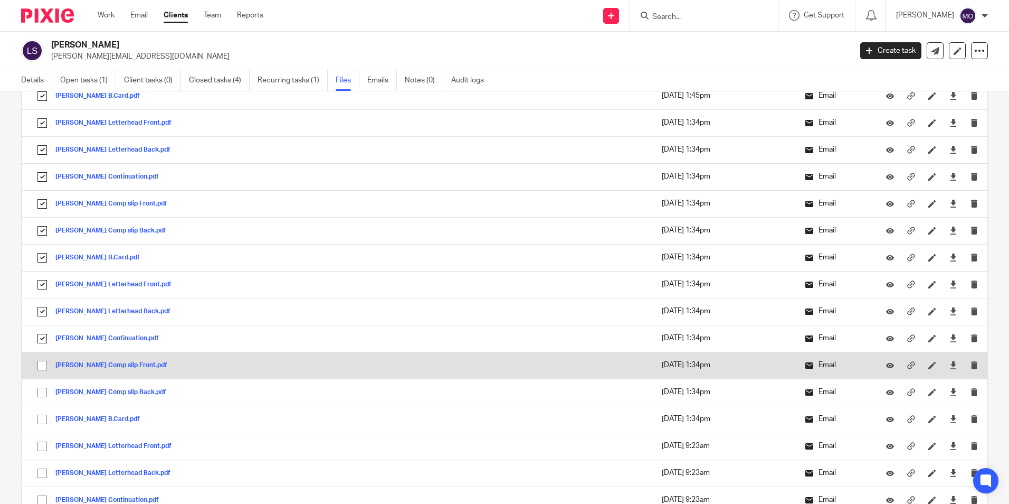
click at [41, 363] on input "checkbox" at bounding box center [42, 365] width 20 height 20
checkbox input "true"
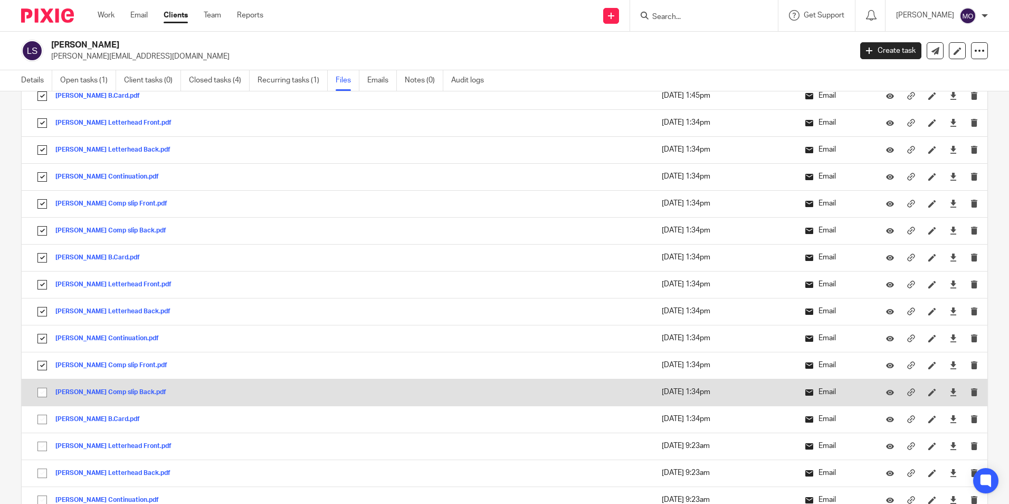
drag
click at [43, 391] on input "checkbox" at bounding box center [42, 392] width 20 height 20
checkbox input "true"
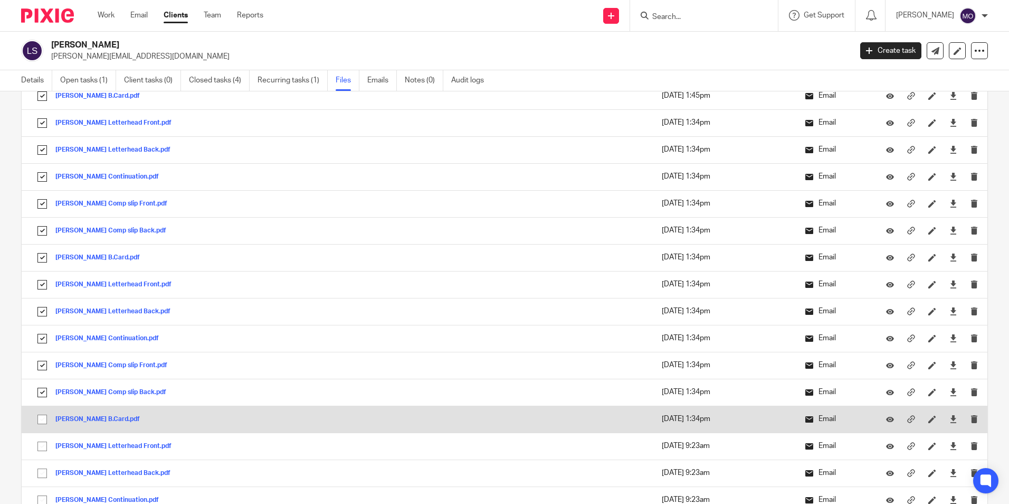
click at [42, 417] on input "checkbox" at bounding box center [42, 419] width 20 height 20
checkbox input "true"
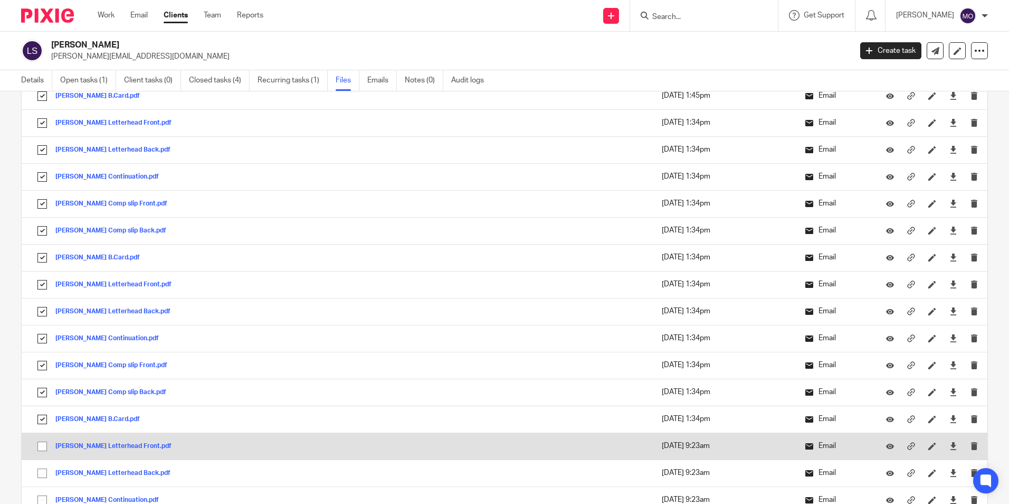
click at [41, 446] on input "checkbox" at bounding box center [42, 446] width 20 height 20
checkbox input "true"
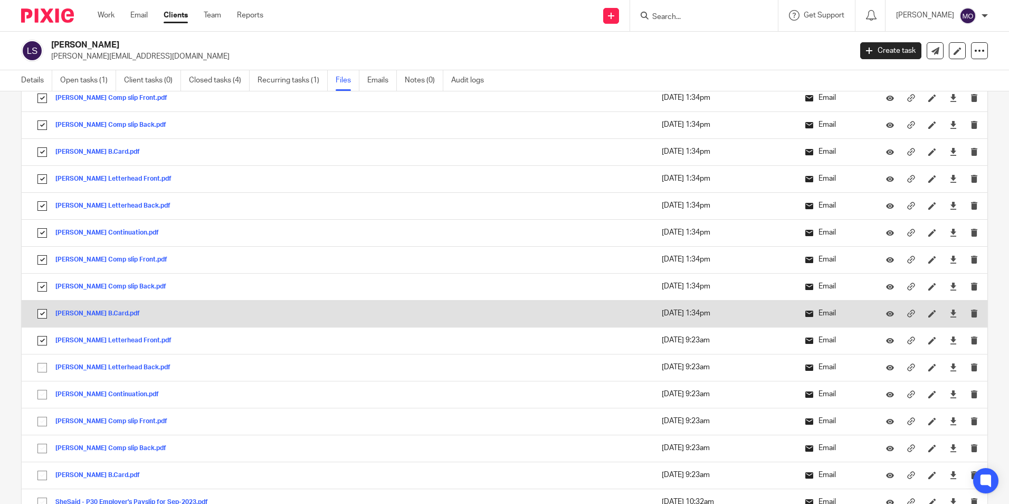
scroll to position [1478, 0]
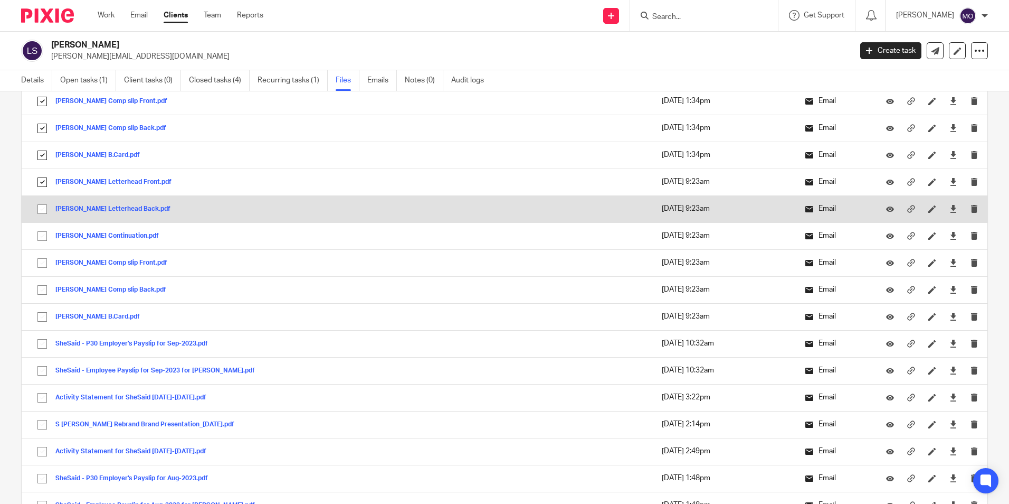
click at [46, 207] on input "checkbox" at bounding box center [42, 209] width 20 height 20
checkbox input "true"
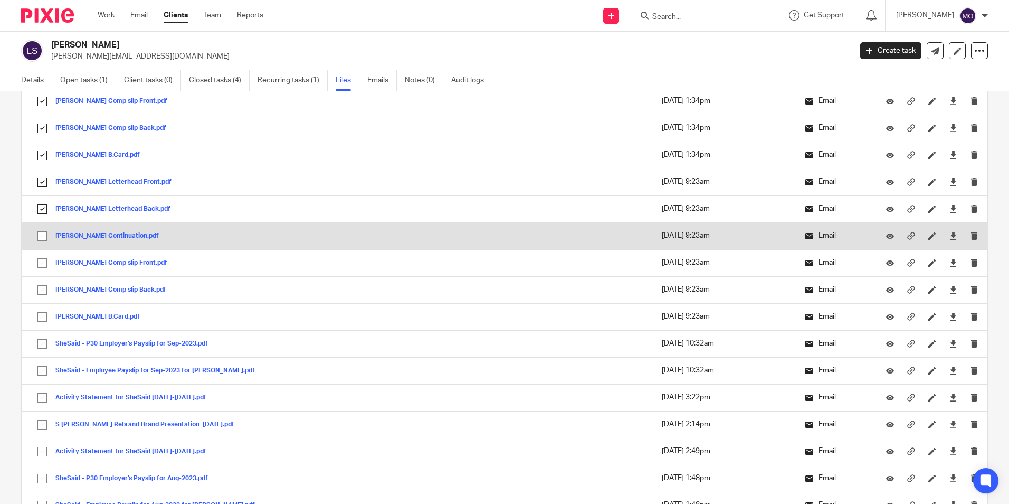
click at [41, 239] on input "checkbox" at bounding box center [42, 236] width 20 height 20
checkbox input "true"
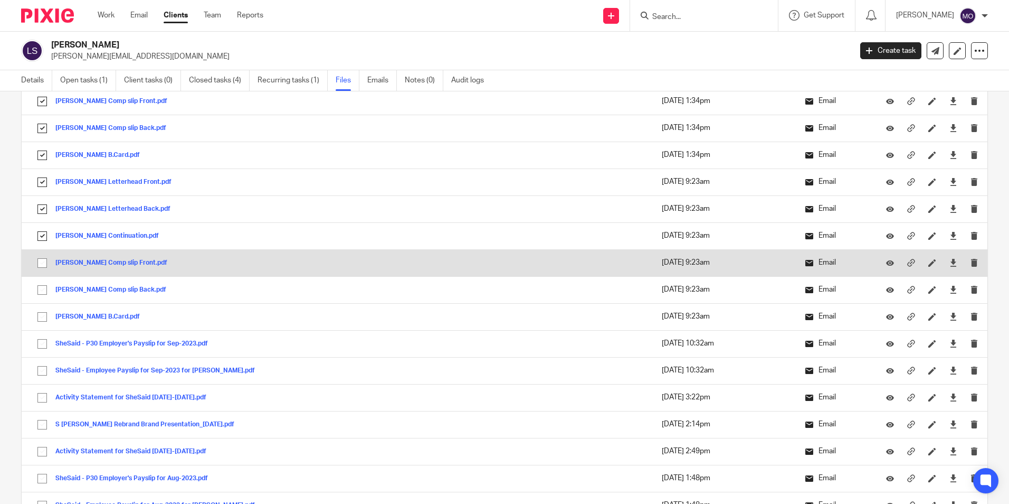
click at [42, 260] on input "checkbox" at bounding box center [42, 263] width 20 height 20
checkbox input "true"
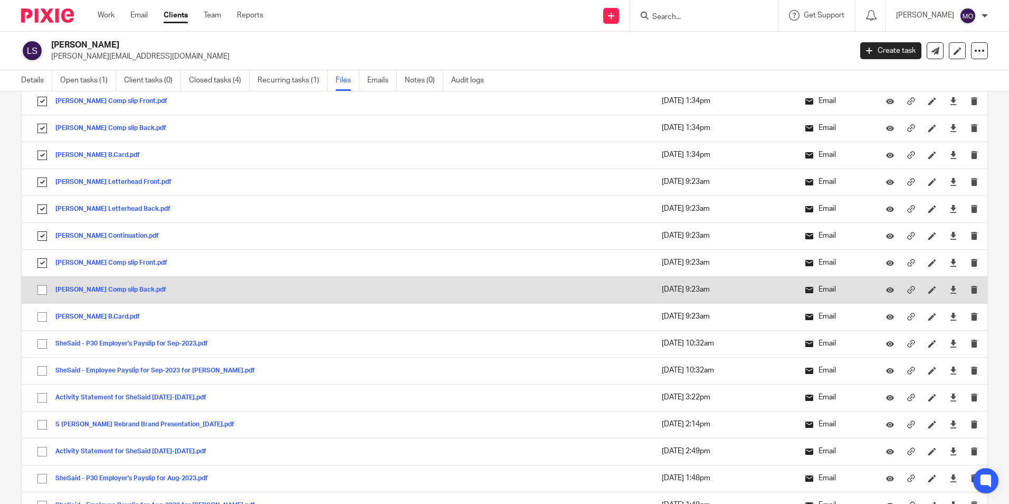
click at [42, 288] on input "checkbox" at bounding box center [42, 290] width 20 height 20
checkbox input "true"
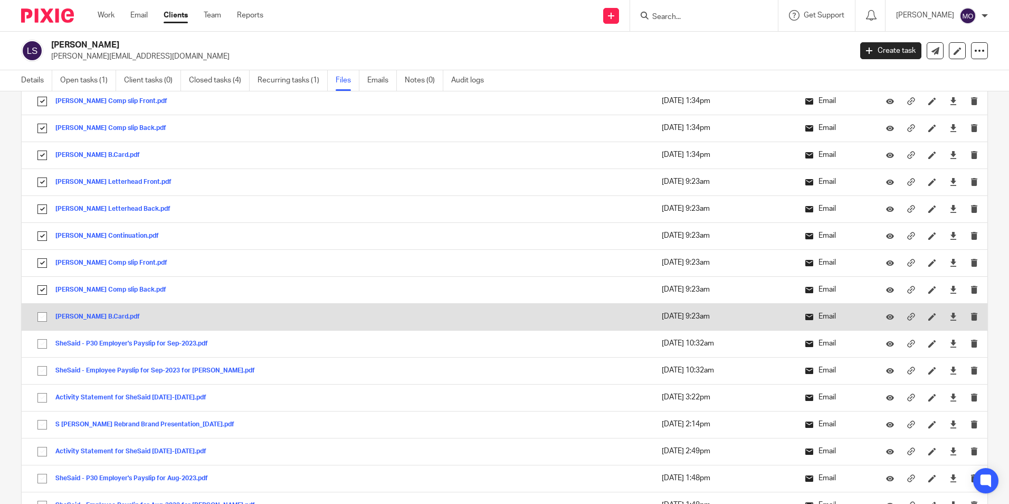
click at [40, 313] on input "checkbox" at bounding box center [42, 317] width 20 height 20
checkbox input "true"
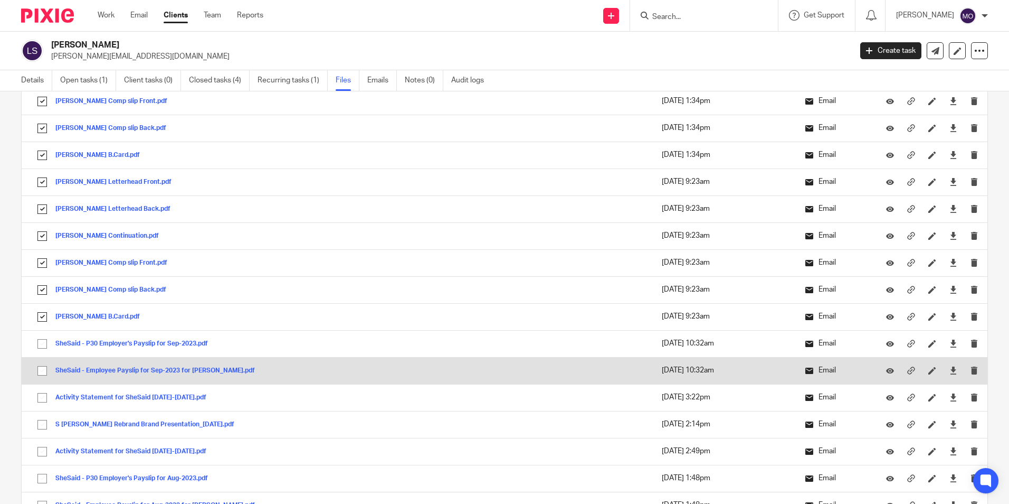
click at [44, 374] on input "checkbox" at bounding box center [42, 370] width 20 height 20
checkbox input "true"
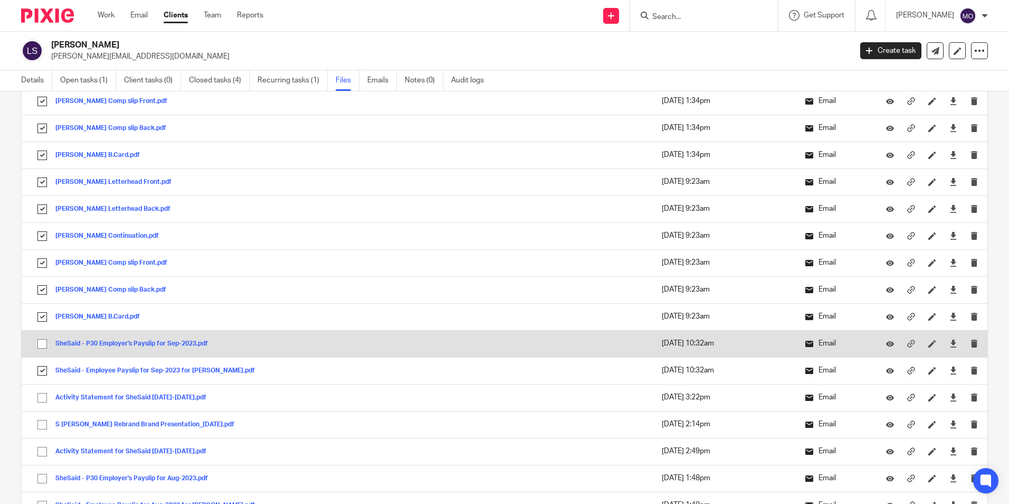
click at [44, 342] on input "checkbox" at bounding box center [42, 344] width 20 height 20
checkbox input "true"
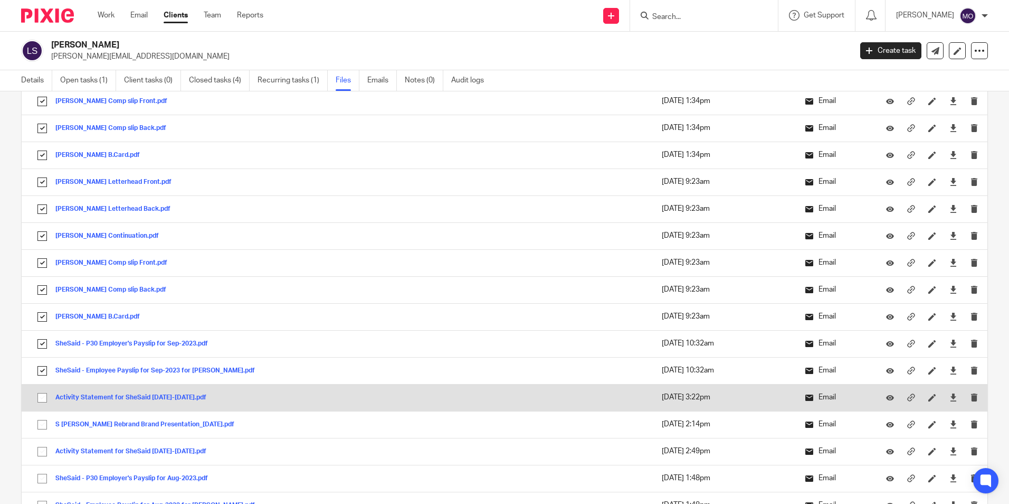
click at [35, 390] on td "Activity Statement for SheSaid 01Aug2023-31Aug2023.pdf Activity Statement for S…" at bounding box center [234, 397] width 424 height 27
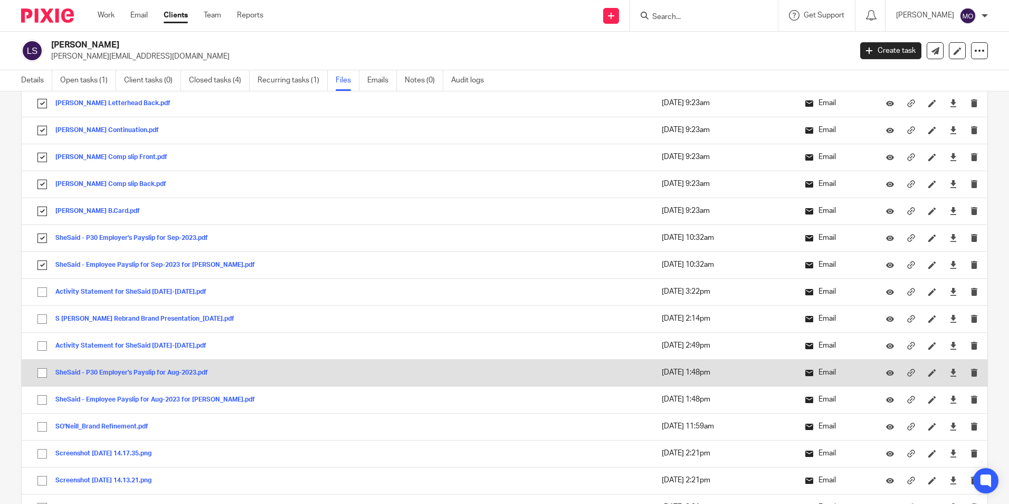
scroll to position [1689, 0]
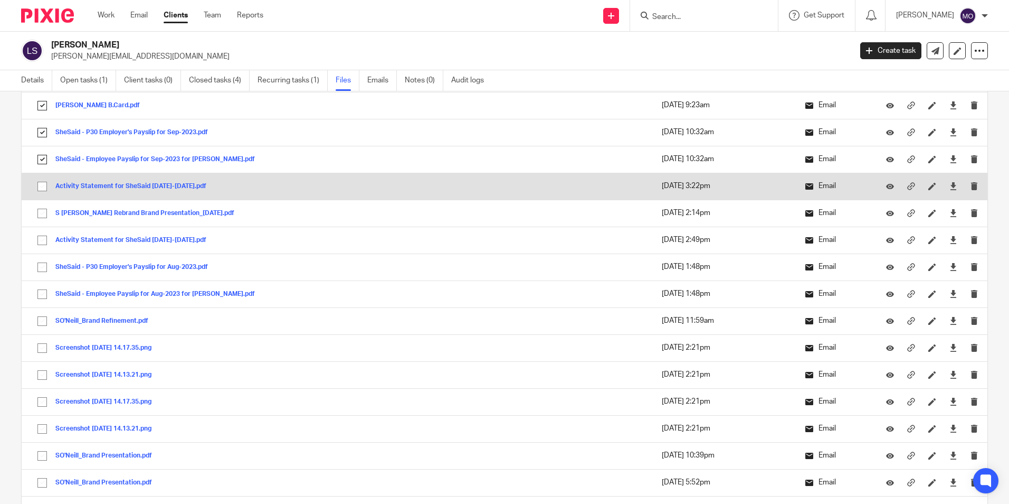
click at [41, 188] on input "checkbox" at bounding box center [42, 186] width 20 height 20
checkbox input "true"
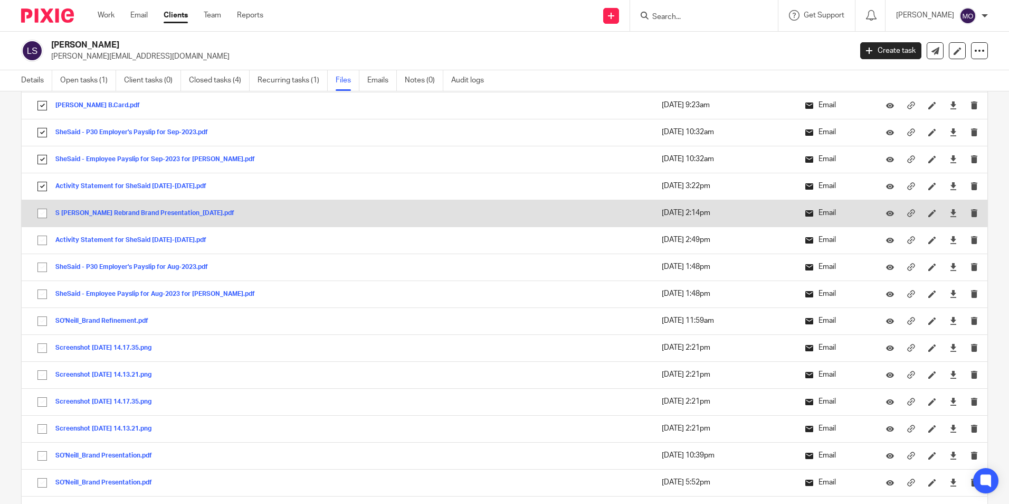
click at [42, 211] on input "checkbox" at bounding box center [42, 213] width 20 height 20
checkbox input "true"
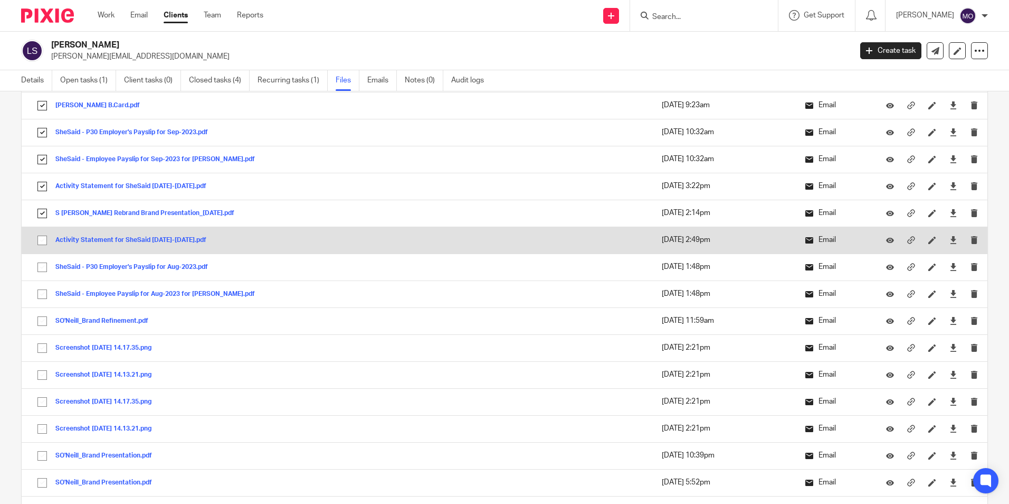
click at [43, 243] on input "checkbox" at bounding box center [42, 240] width 20 height 20
checkbox input "true"
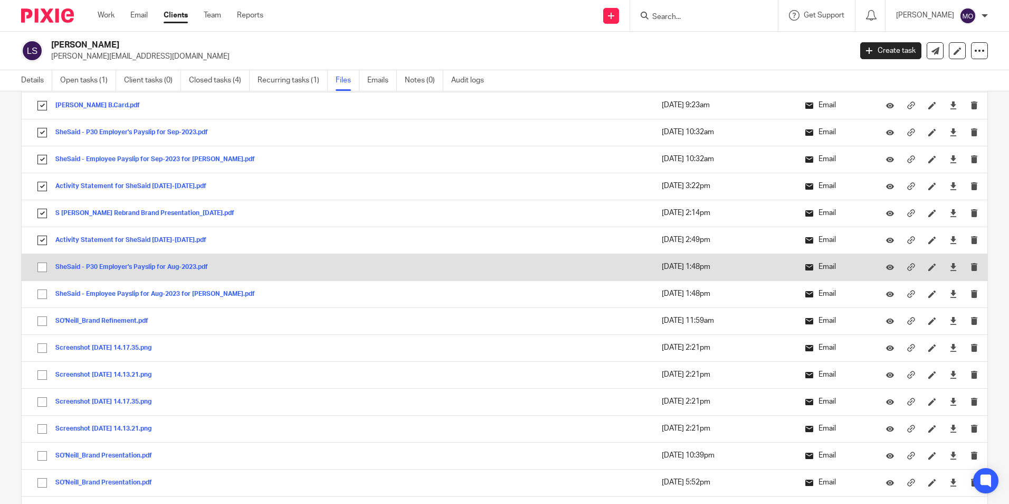
click at [41, 261] on input "checkbox" at bounding box center [42, 267] width 20 height 20
checkbox input "true"
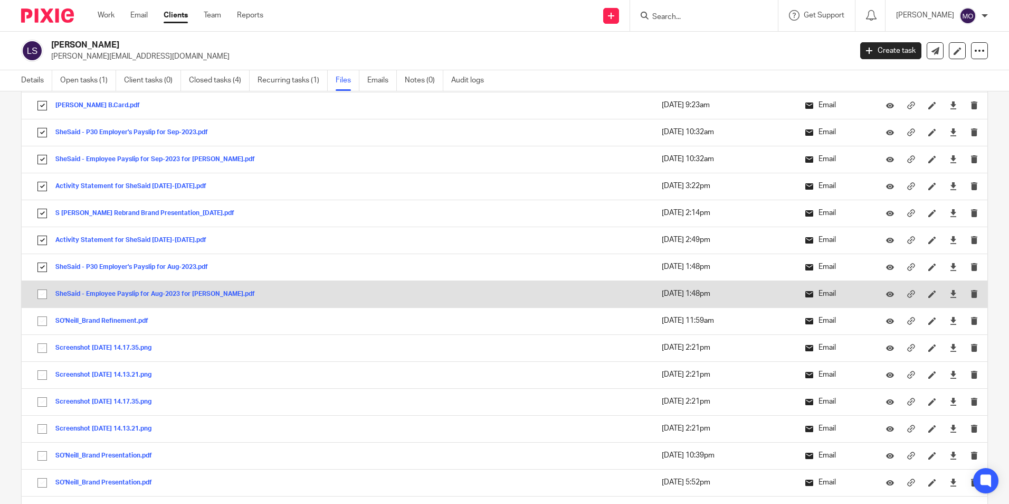
click at [43, 289] on input "checkbox" at bounding box center [42, 294] width 20 height 20
checkbox input "true"
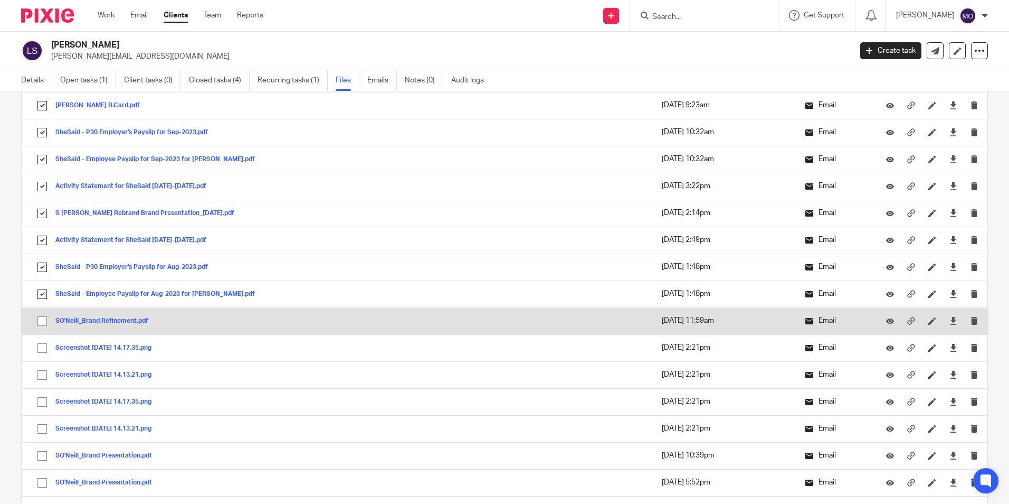
click at [41, 314] on input "checkbox" at bounding box center [42, 321] width 20 height 20
checkbox input "true"
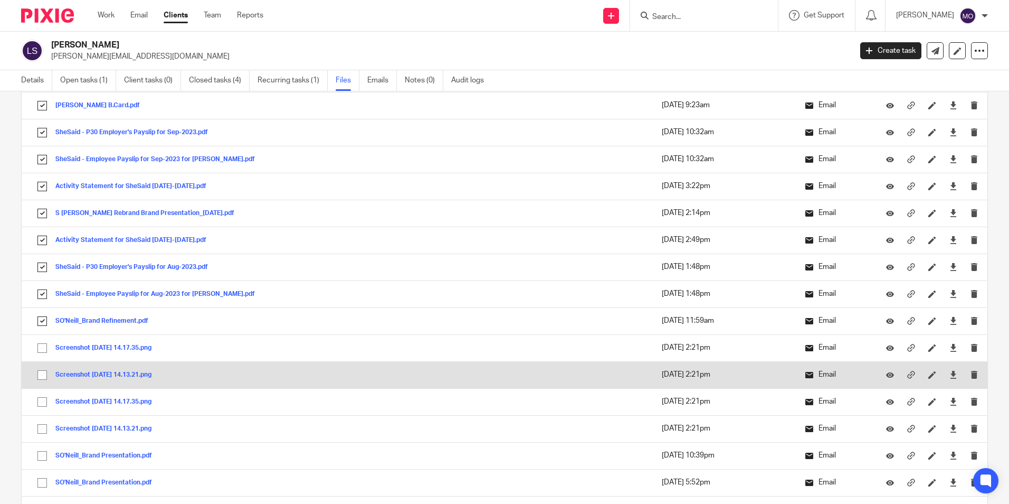
click at [41, 348] on input "checkbox" at bounding box center [42, 348] width 20 height 20
checkbox input "true"
click at [47, 377] on input "checkbox" at bounding box center [42, 375] width 20 height 20
checkbox input "true"
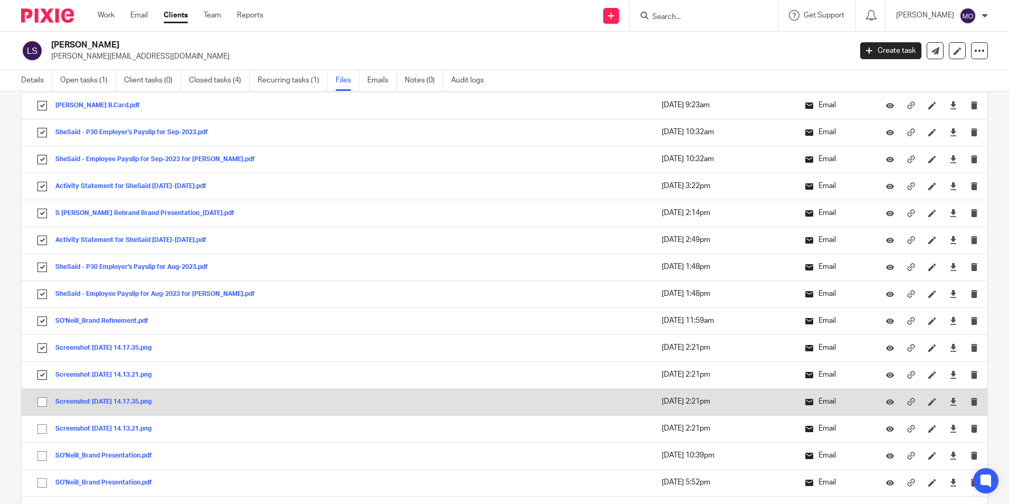
click at [45, 408] on input "checkbox" at bounding box center [42, 402] width 20 height 20
checkbox input "true"
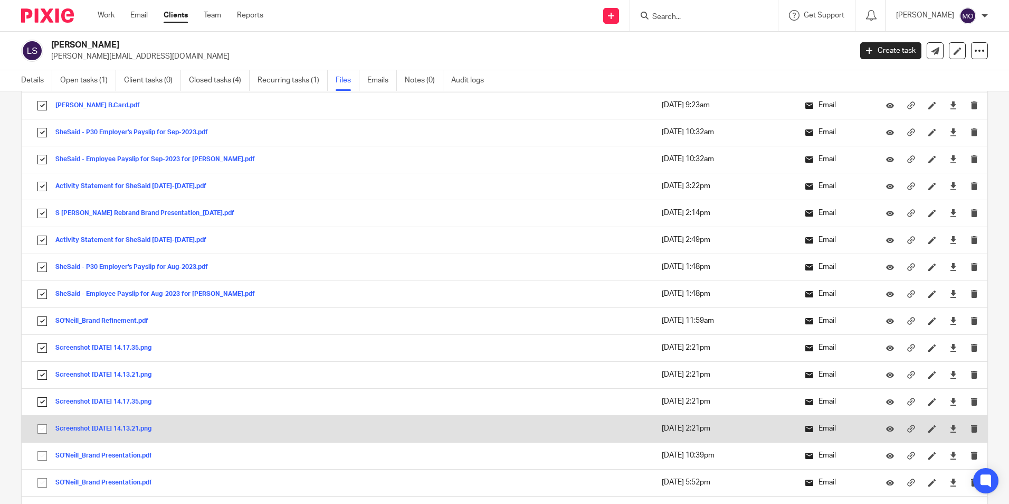
click at [42, 432] on input "checkbox" at bounding box center [42, 429] width 20 height 20
checkbox input "true"
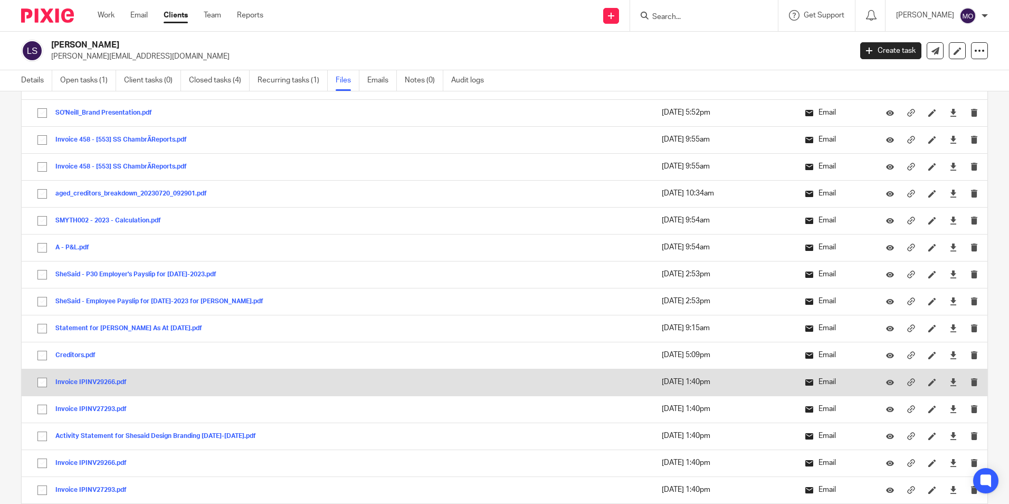
scroll to position [2006, 0]
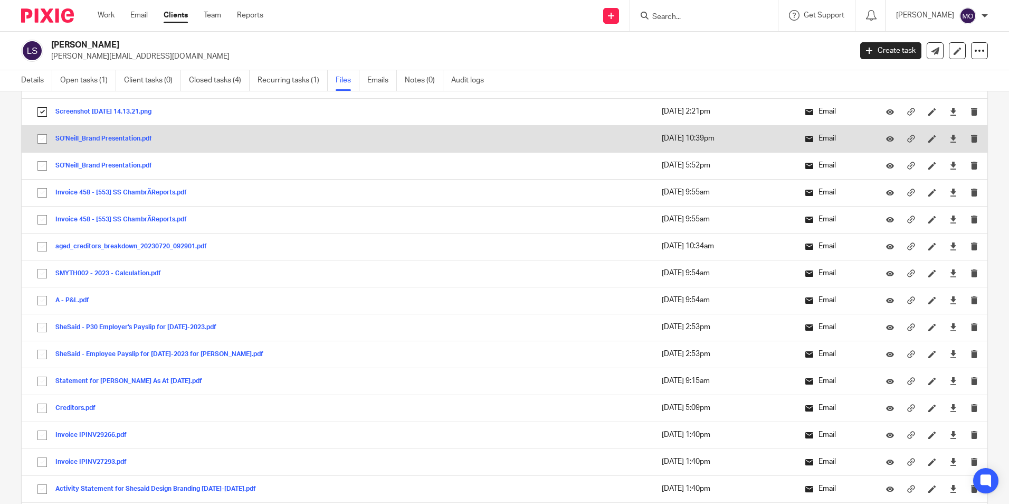
click at [48, 137] on input "checkbox" at bounding box center [42, 139] width 20 height 20
checkbox input "true"
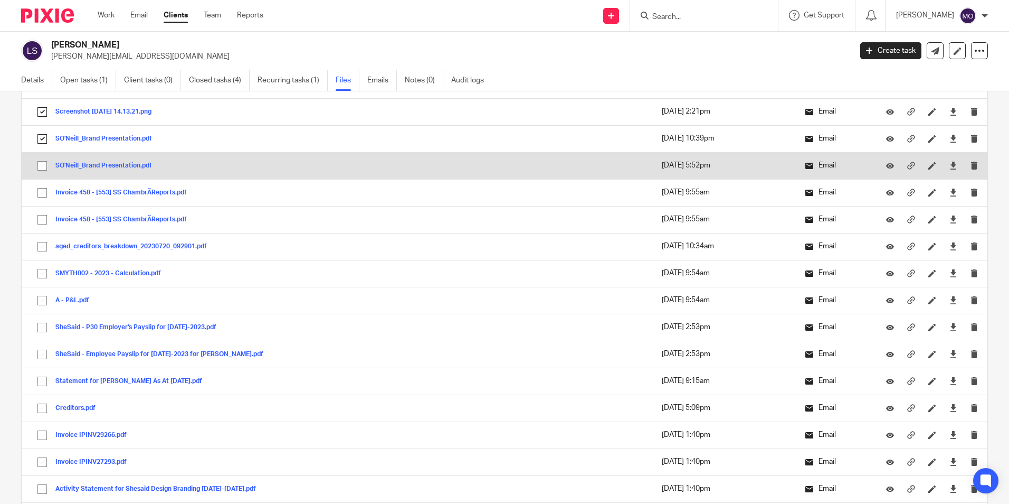
click at [45, 162] on input "checkbox" at bounding box center [42, 166] width 20 height 20
checkbox input "true"
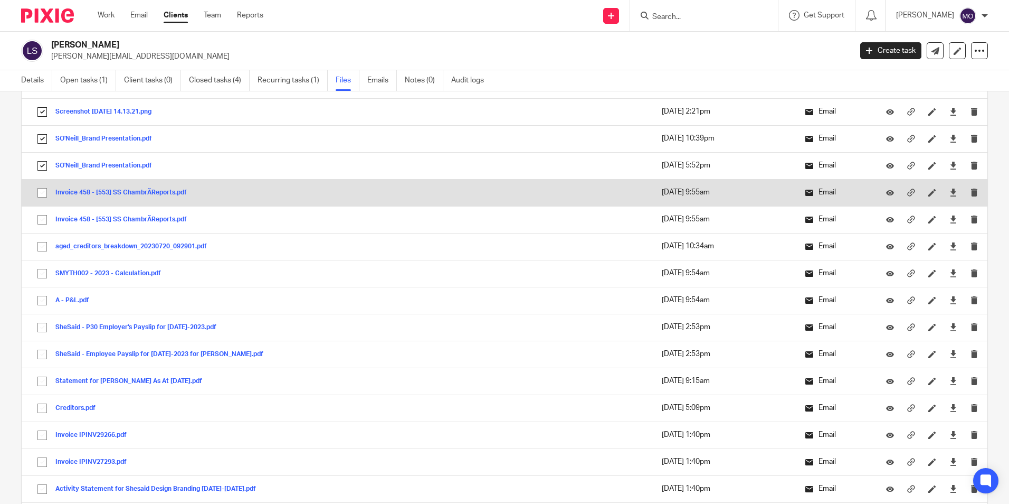
click at [39, 188] on input "checkbox" at bounding box center [42, 193] width 20 height 20
checkbox input "true"
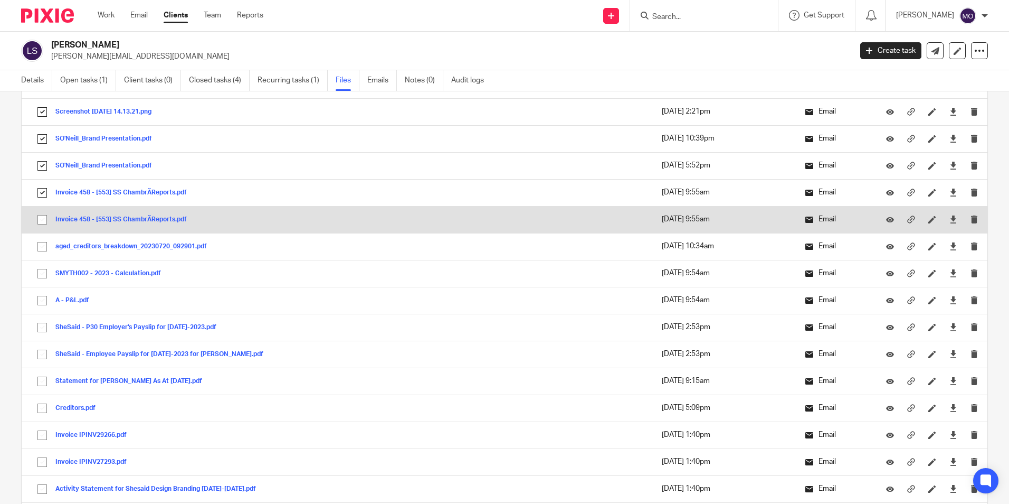
click at [39, 223] on input "checkbox" at bounding box center [42, 220] width 20 height 20
checkbox input "true"
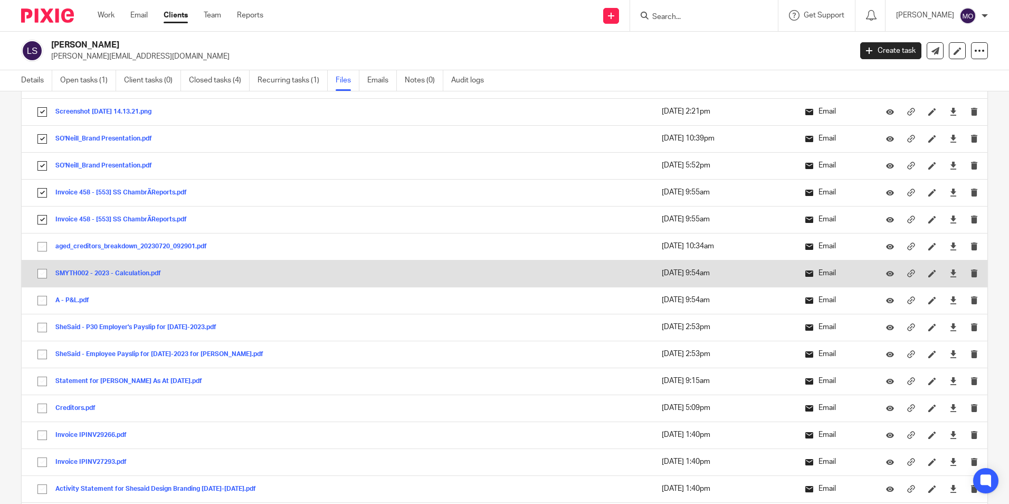
click at [42, 250] on input "checkbox" at bounding box center [42, 246] width 20 height 20
checkbox input "true"
click at [43, 274] on input "checkbox" at bounding box center [42, 273] width 20 height 20
checkbox input "true"
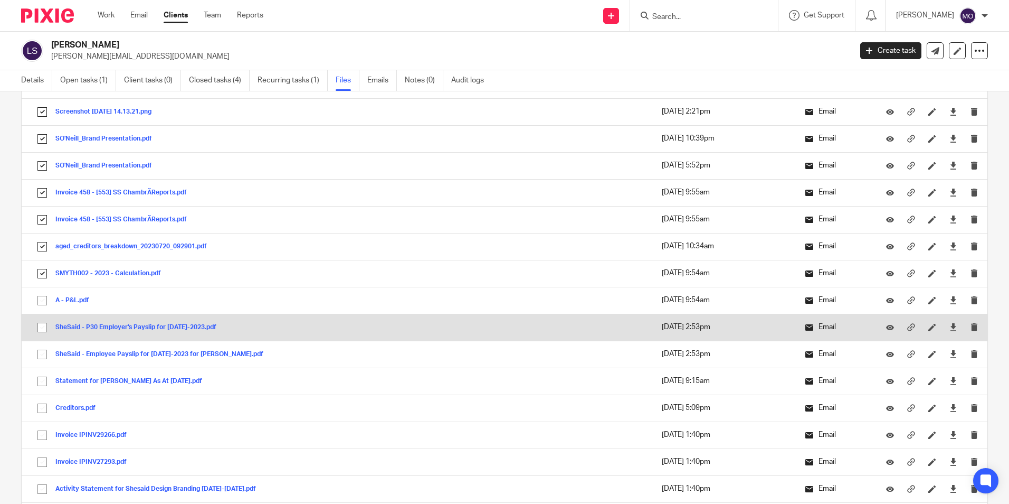
click at [43, 302] on input "checkbox" at bounding box center [42, 300] width 20 height 20
checkbox input "true"
click at [36, 326] on input "checkbox" at bounding box center [42, 327] width 20 height 20
checkbox input "true"
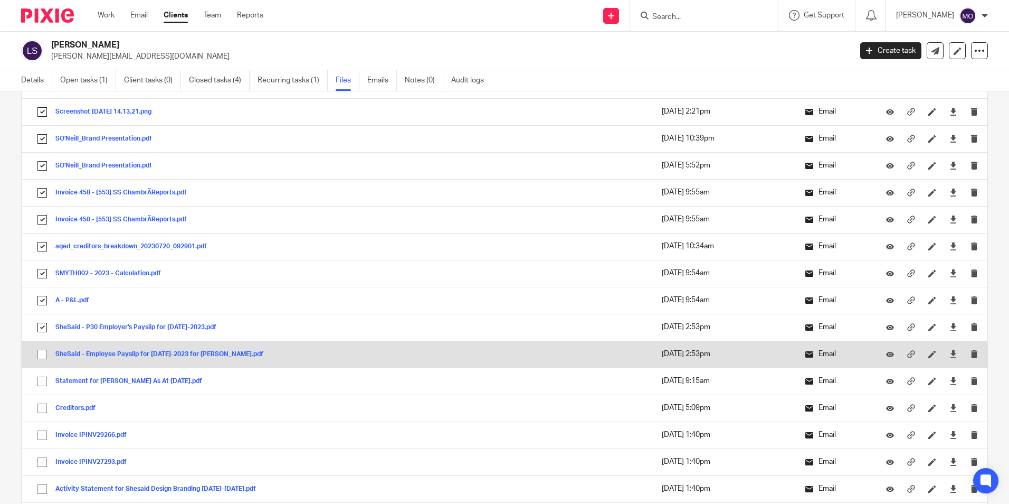
click at [44, 348] on input "checkbox" at bounding box center [42, 354] width 20 height 20
checkbox input "true"
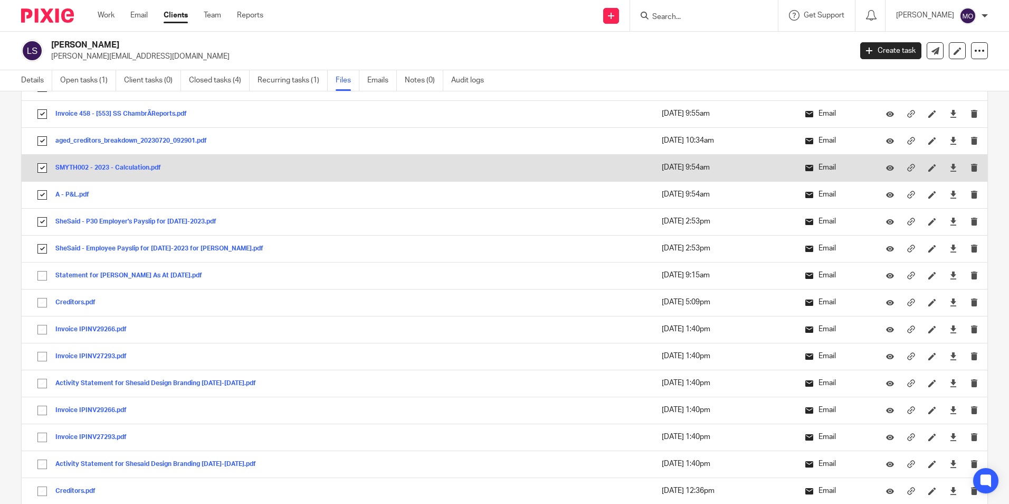
scroll to position [2217, 0]
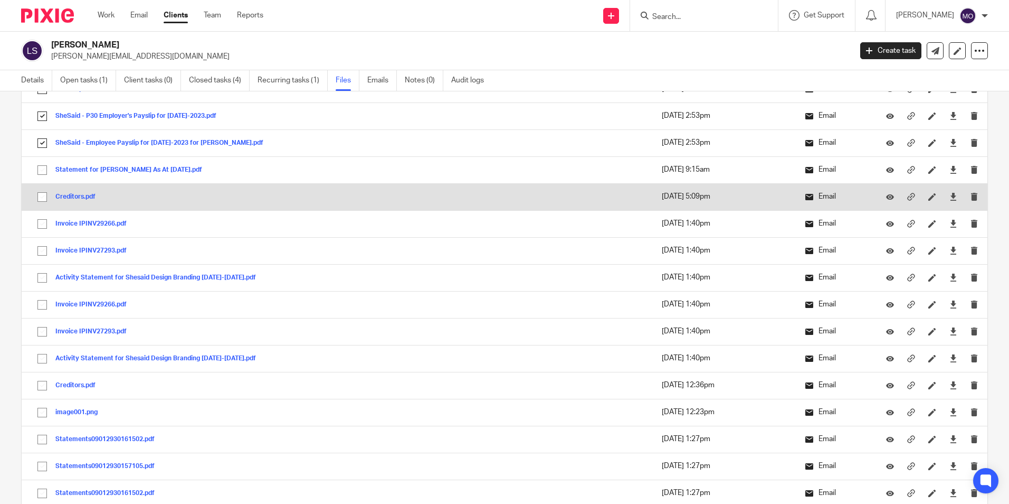
click at [42, 167] on input "checkbox" at bounding box center [42, 170] width 20 height 20
checkbox input "true"
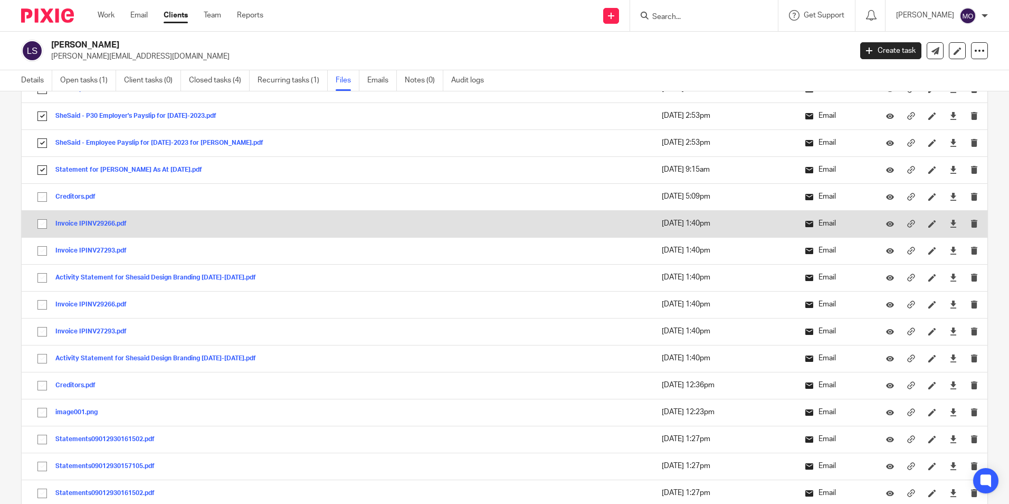
click at [43, 198] on input "checkbox" at bounding box center [42, 197] width 20 height 20
checkbox input "true"
click at [42, 219] on input "checkbox" at bounding box center [42, 224] width 20 height 20
checkbox input "true"
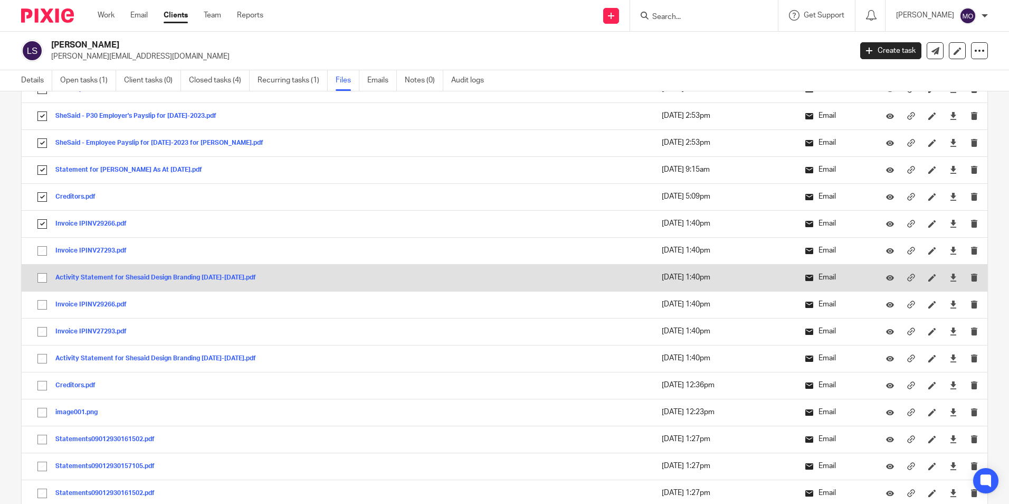
click at [40, 252] on input "checkbox" at bounding box center [42, 251] width 20 height 20
checkbox input "true"
click at [40, 274] on input "checkbox" at bounding box center [42, 278] width 20 height 20
checkbox input "true"
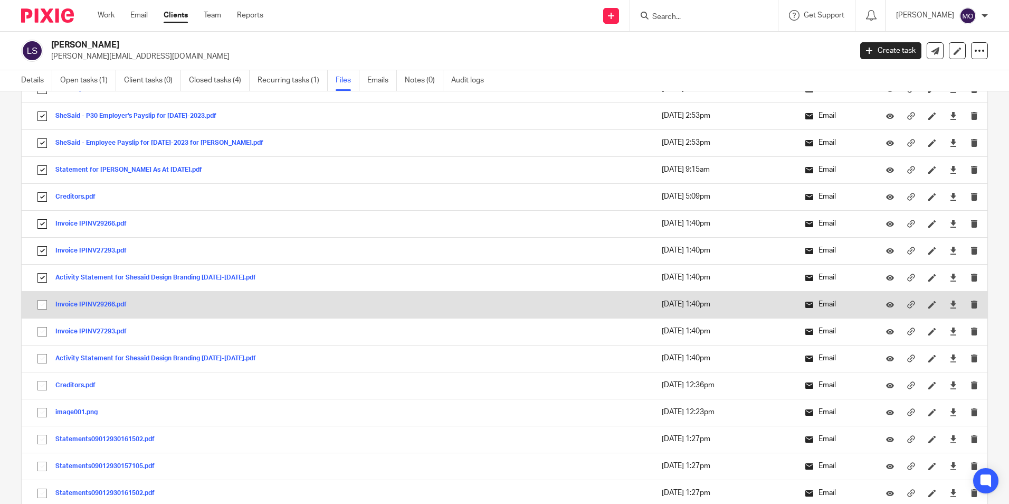
click at [41, 304] on input "checkbox" at bounding box center [42, 305] width 20 height 20
checkbox input "true"
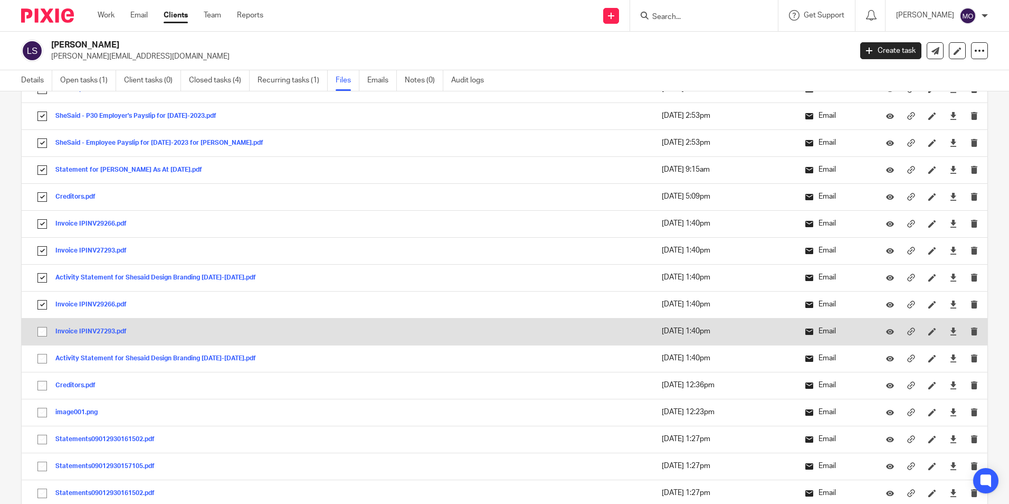
click at [39, 331] on input "checkbox" at bounding box center [42, 331] width 20 height 20
checkbox input "true"
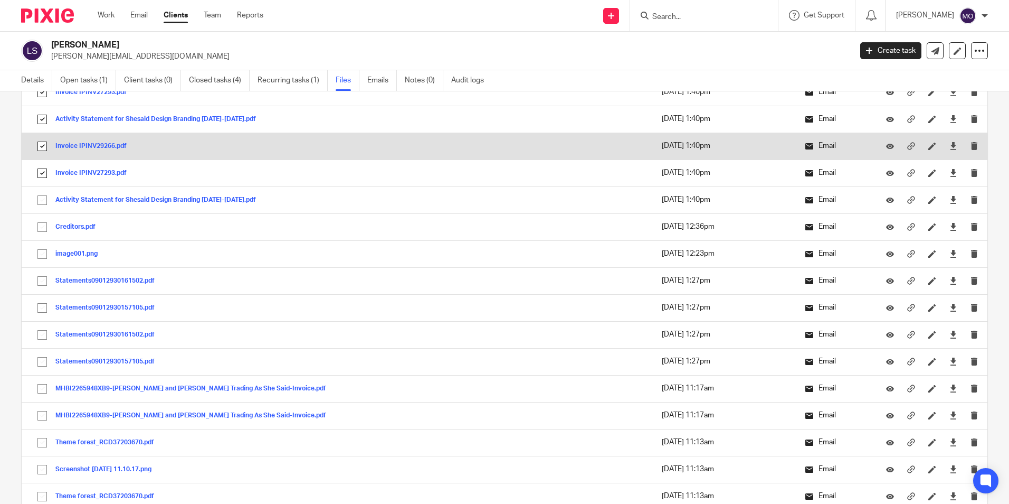
scroll to position [2428, 0]
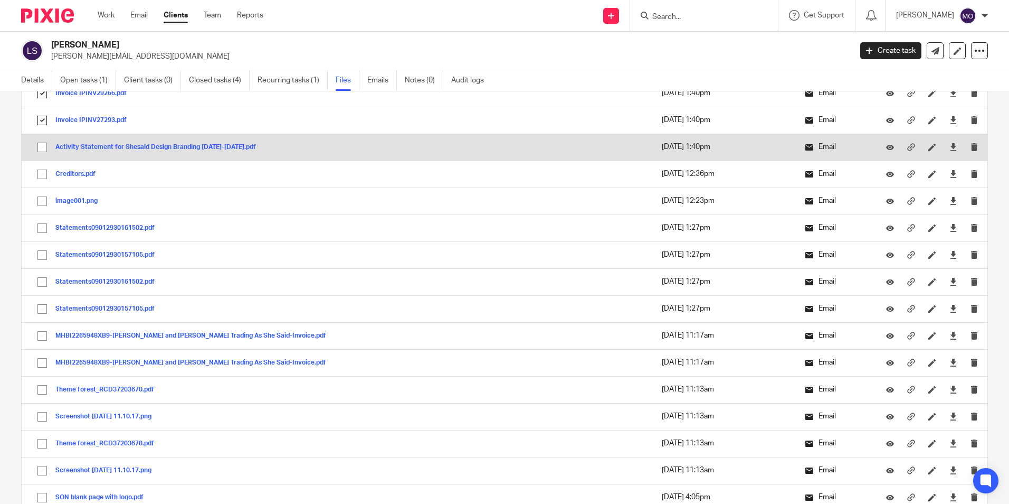
click at [44, 152] on input "checkbox" at bounding box center [42, 147] width 20 height 20
checkbox input "true"
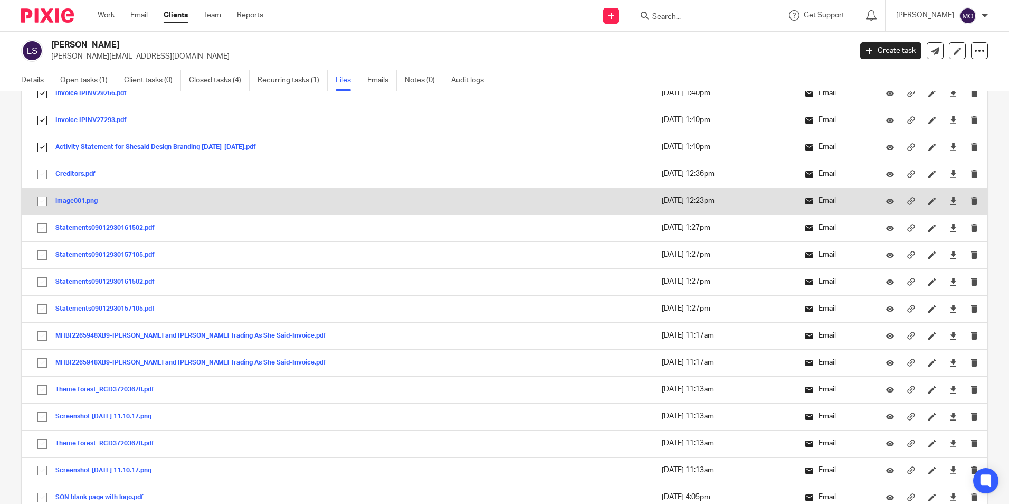
click at [46, 174] on input "checkbox" at bounding box center [42, 174] width 20 height 20
checkbox input "true"
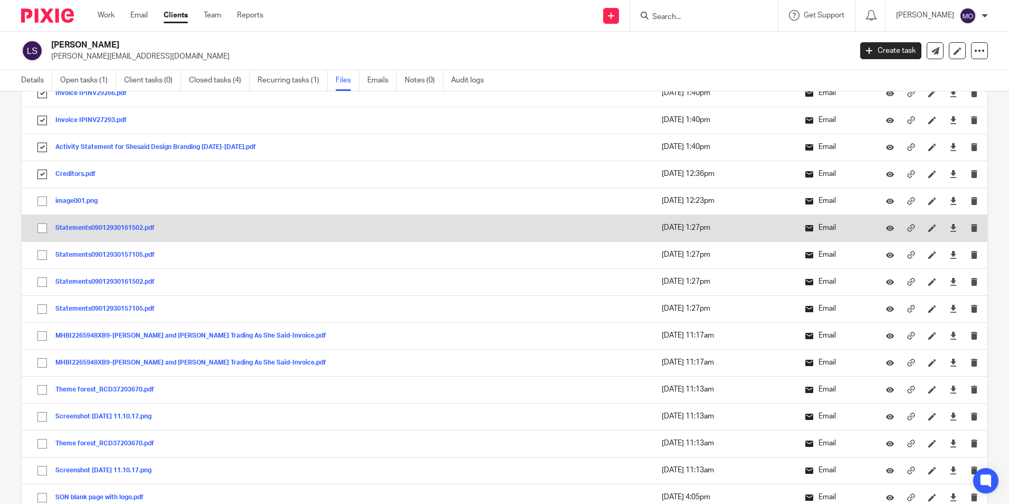
click at [42, 206] on input "checkbox" at bounding box center [42, 201] width 20 height 20
checkbox input "true"
click at [43, 223] on input "checkbox" at bounding box center [42, 228] width 20 height 20
checkbox input "true"
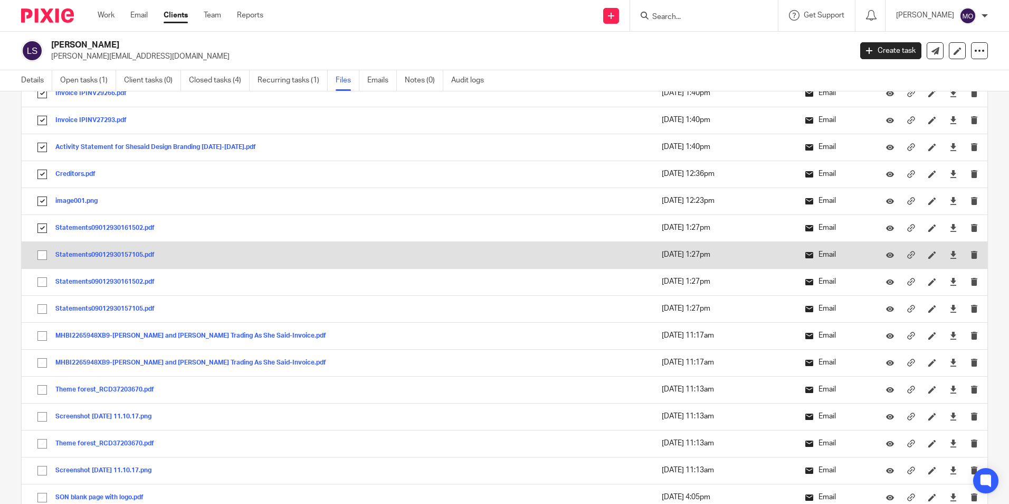
click at [48, 248] on input "checkbox" at bounding box center [42, 255] width 20 height 20
checkbox input "true"
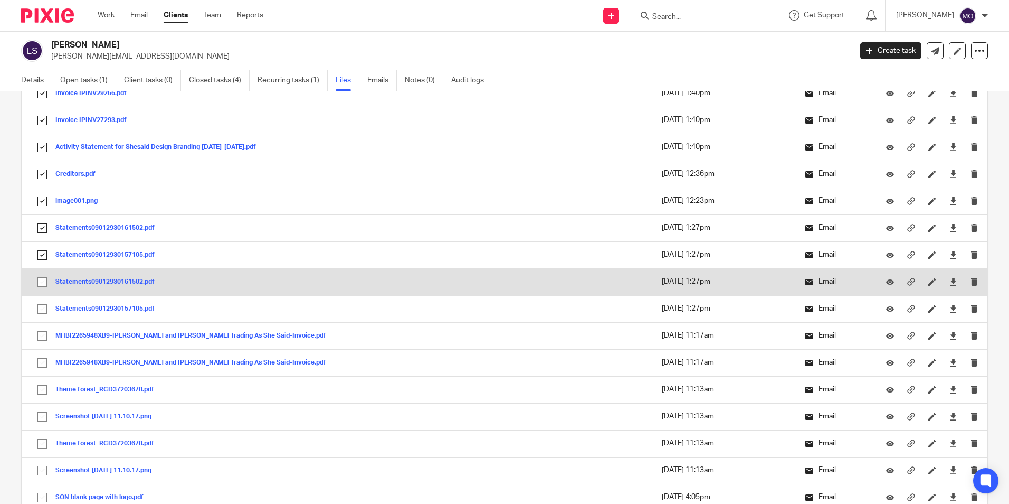
click at [42, 278] on input "checkbox" at bounding box center [42, 282] width 20 height 20
checkbox input "true"
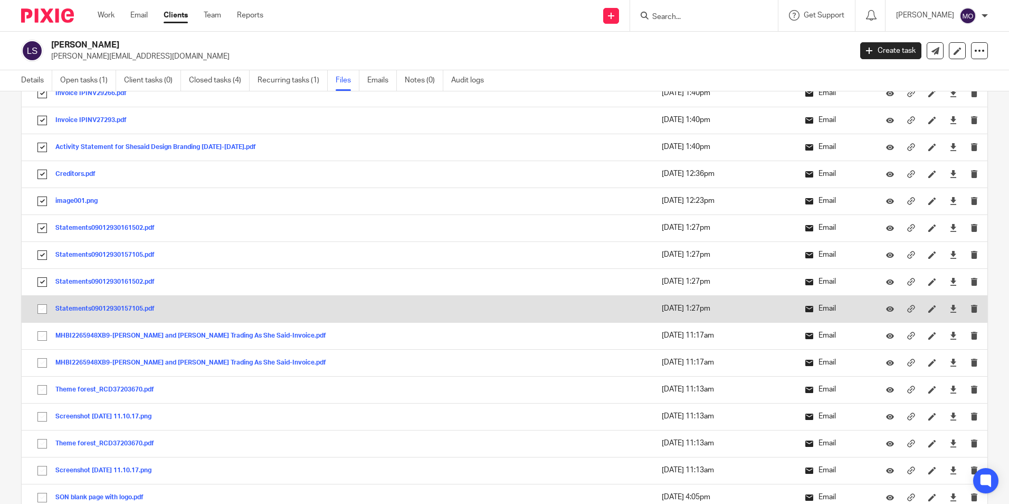
click at [44, 304] on input "checkbox" at bounding box center [42, 309] width 20 height 20
checkbox input "true"
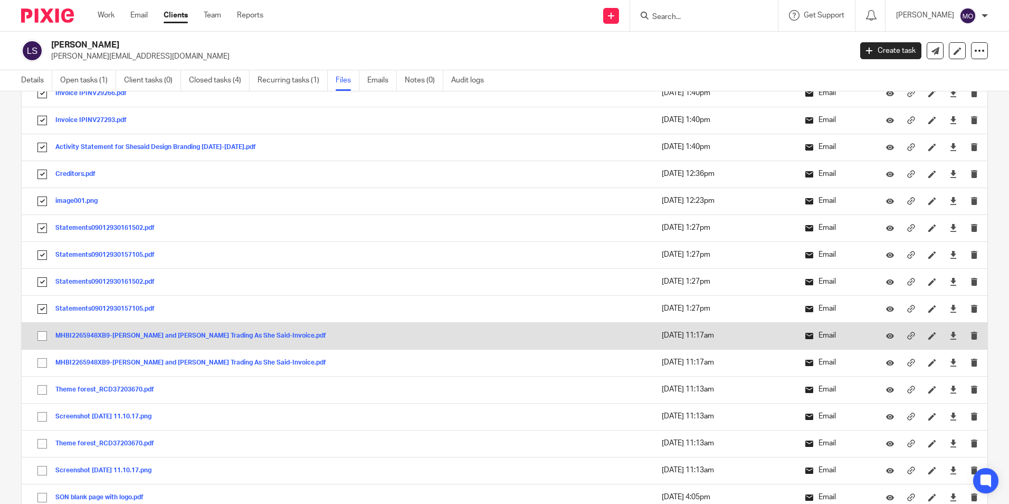
click at [45, 330] on input "checkbox" at bounding box center [42, 336] width 20 height 20
checkbox input "true"
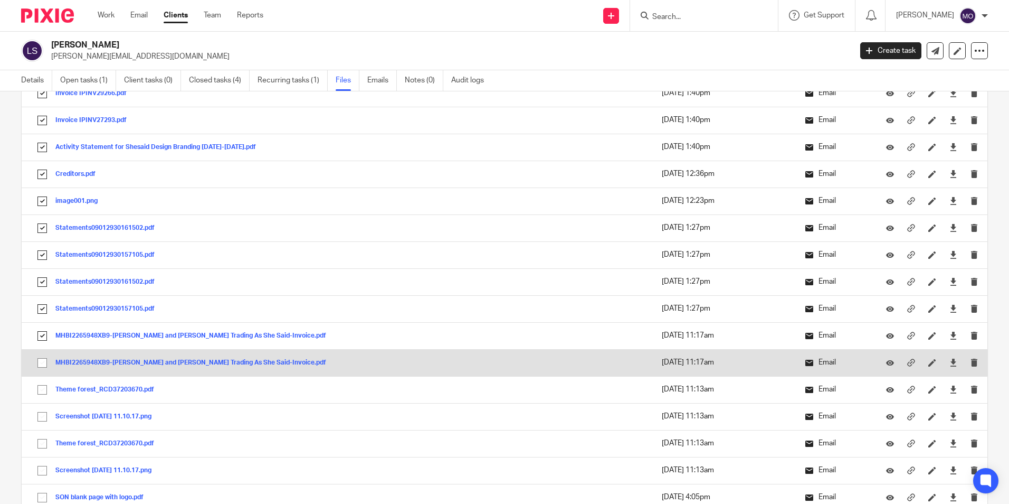
click at [47, 367] on input "checkbox" at bounding box center [42, 363] width 20 height 20
checkbox input "true"
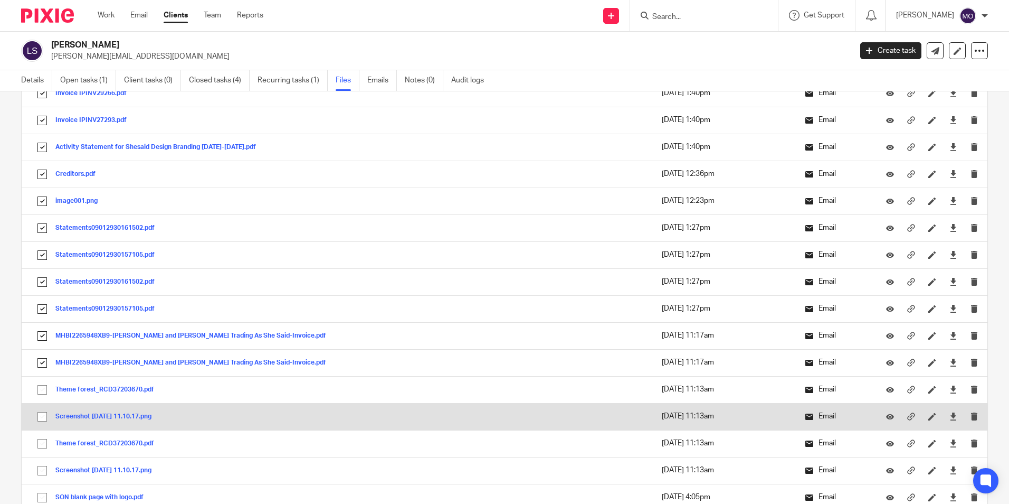
click at [40, 395] on input "checkbox" at bounding box center [42, 389] width 20 height 20
checkbox input "true"
click at [37, 421] on input "checkbox" at bounding box center [42, 416] width 20 height 20
checkbox input "true"
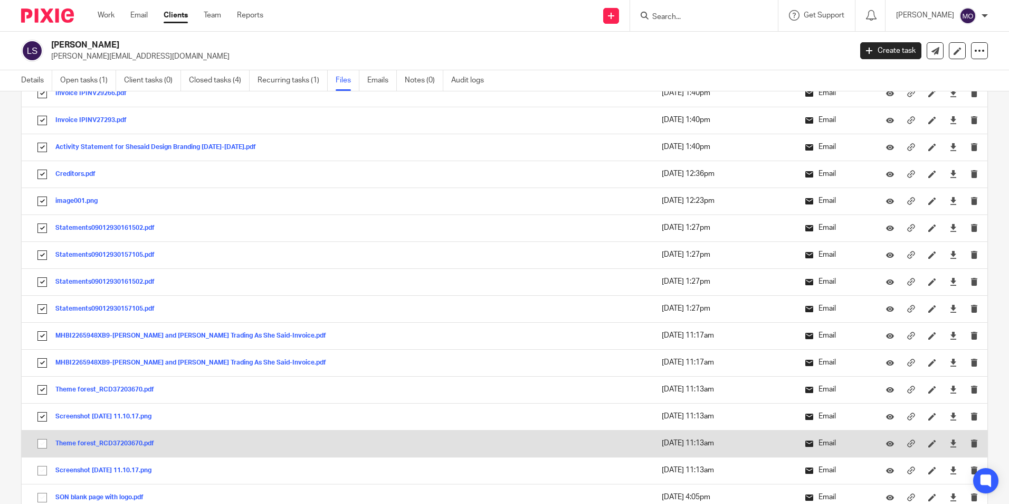
click at [37, 451] on input "checkbox" at bounding box center [42, 443] width 20 height 20
checkbox input "true"
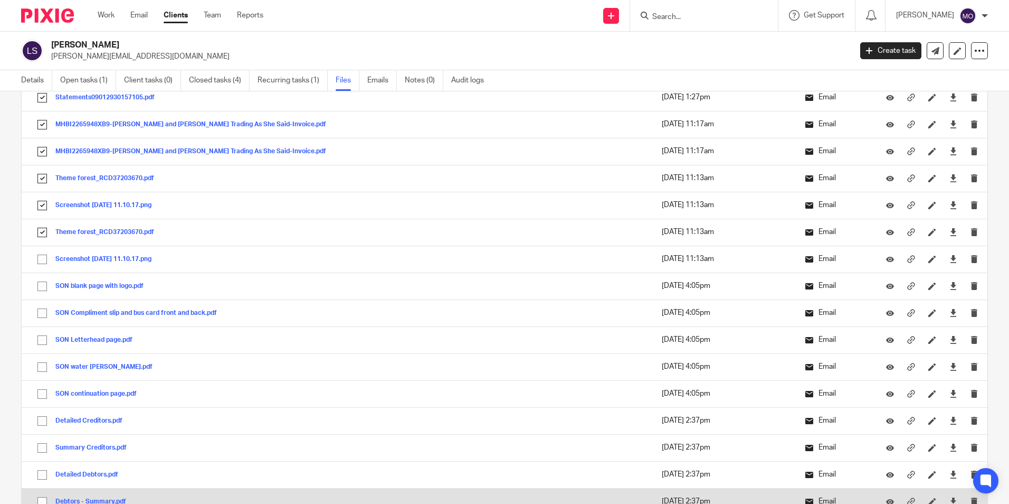
scroll to position [2692, 0]
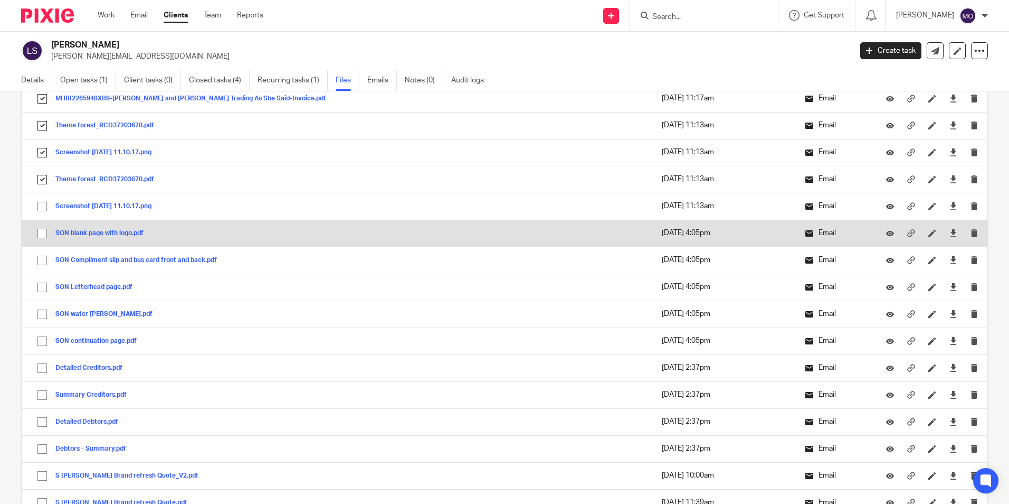
click at [40, 211] on input "checkbox" at bounding box center [42, 206] width 20 height 20
checkbox input "true"
click at [46, 235] on input "checkbox" at bounding box center [42, 233] width 20 height 20
checkbox input "true"
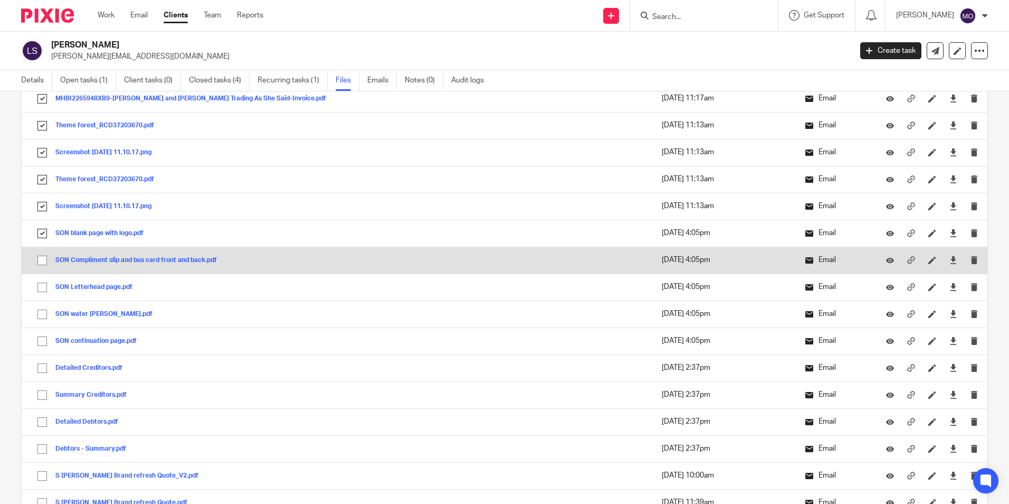
click at [42, 257] on input "checkbox" at bounding box center [42, 260] width 20 height 20
checkbox input "true"
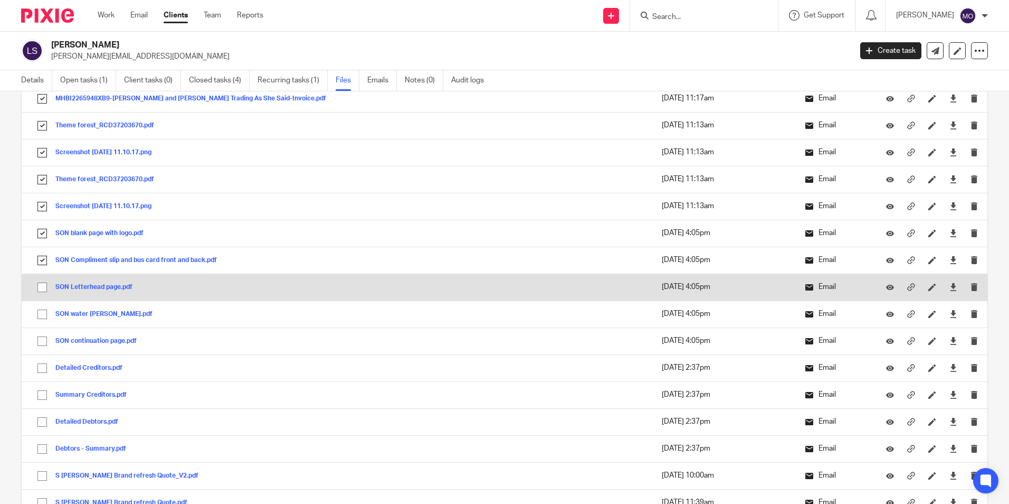
click at [44, 291] on input "checkbox" at bounding box center [42, 287] width 20 height 20
checkbox input "true"
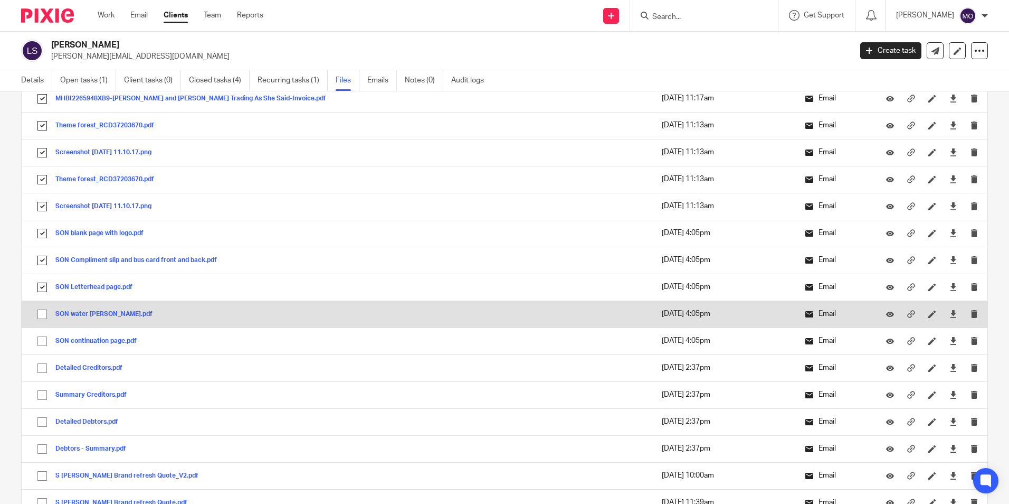
click at [46, 314] on input "checkbox" at bounding box center [42, 314] width 20 height 20
checkbox input "true"
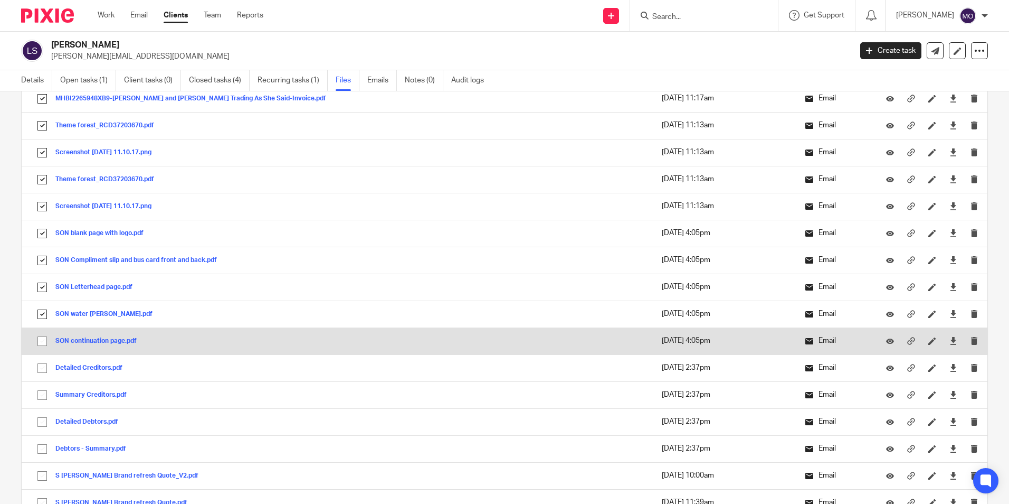
click at [42, 343] on input "checkbox" at bounding box center [42, 341] width 20 height 20
checkbox input "true"
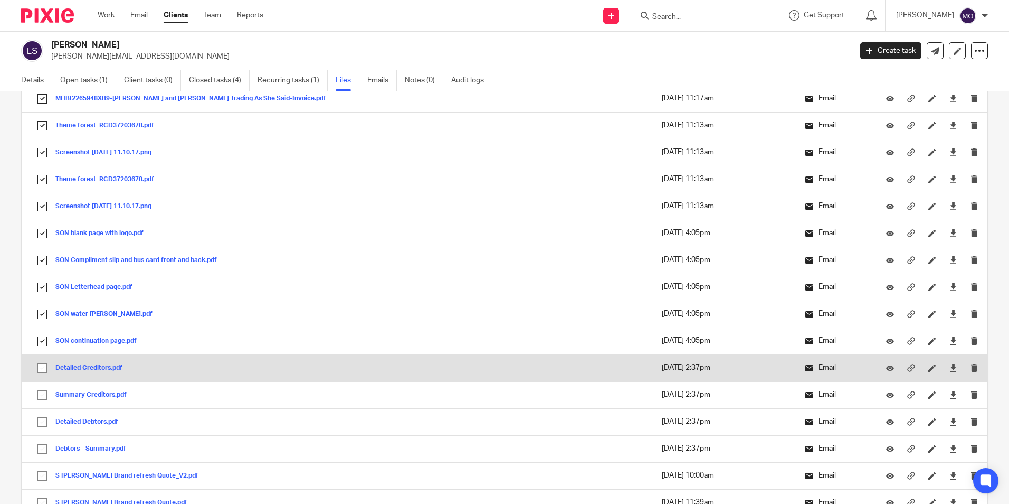
click at [44, 370] on input "checkbox" at bounding box center [42, 368] width 20 height 20
checkbox input "true"
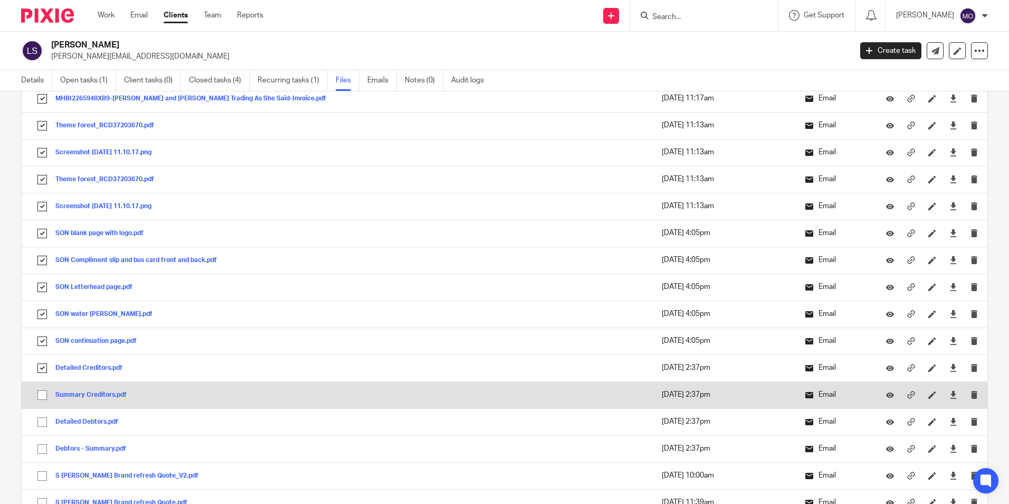
click at [43, 395] on input "checkbox" at bounding box center [42, 395] width 20 height 20
checkbox input "true"
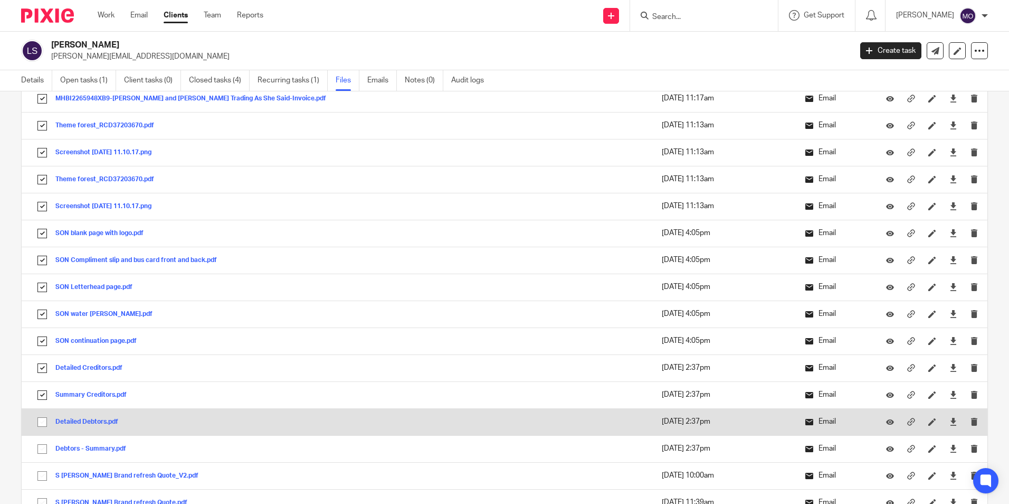
click at [46, 427] on input "checkbox" at bounding box center [42, 422] width 20 height 20
checkbox input "true"
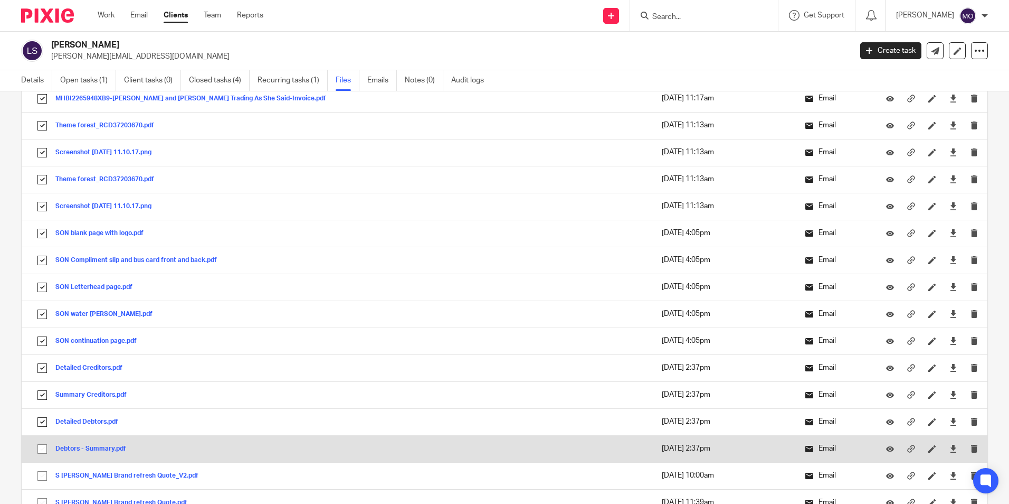
click at [41, 449] on input "checkbox" at bounding box center [42, 449] width 20 height 20
checkbox input "true"
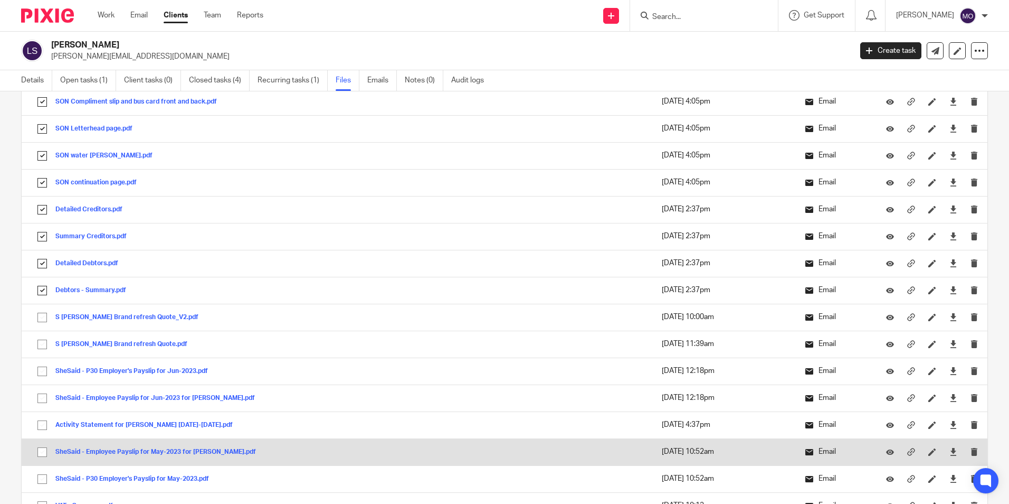
scroll to position [2903, 0]
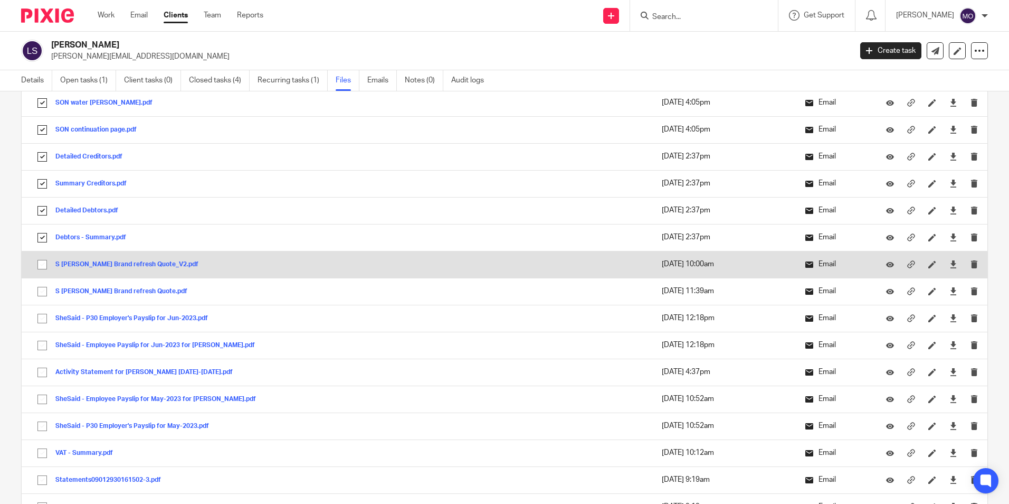
click at [40, 263] on input "checkbox" at bounding box center [42, 264] width 20 height 20
checkbox input "true"
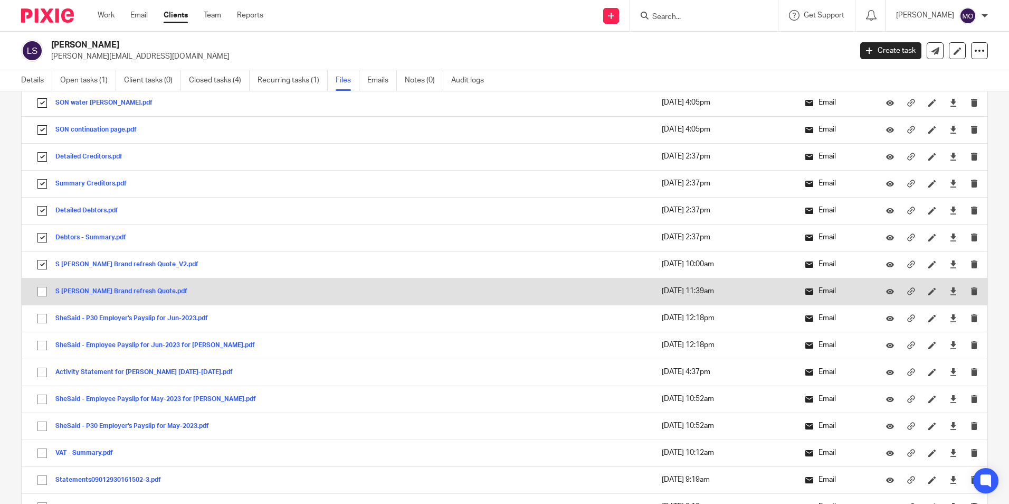
click at [41, 287] on input "checkbox" at bounding box center [42, 291] width 20 height 20
checkbox input "true"
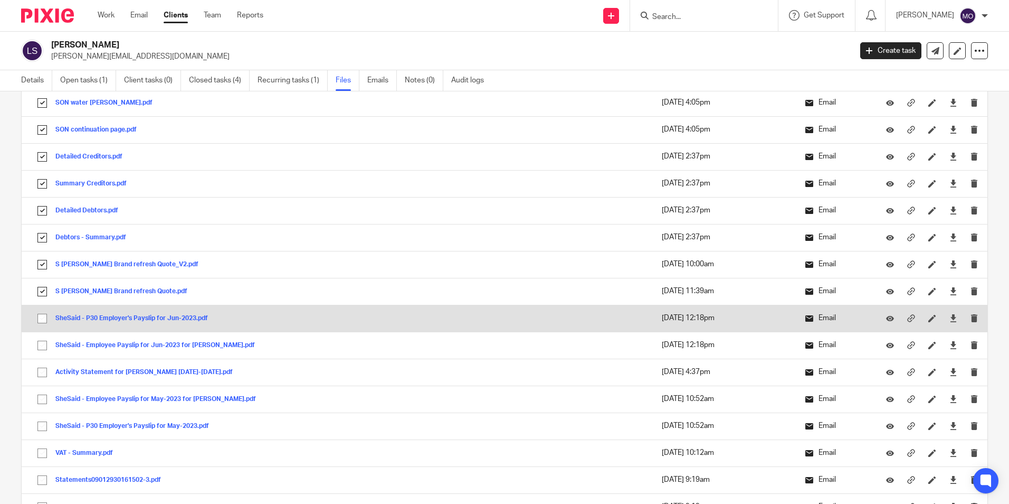
click at [43, 314] on input "checkbox" at bounding box center [42, 318] width 20 height 20
checkbox input "true"
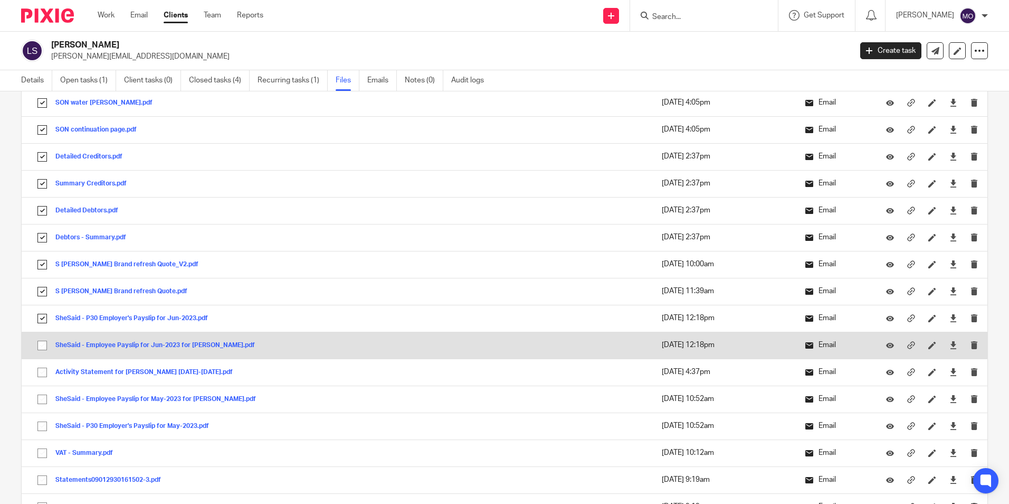
click at [45, 346] on input "checkbox" at bounding box center [42, 345] width 20 height 20
checkbox input "true"
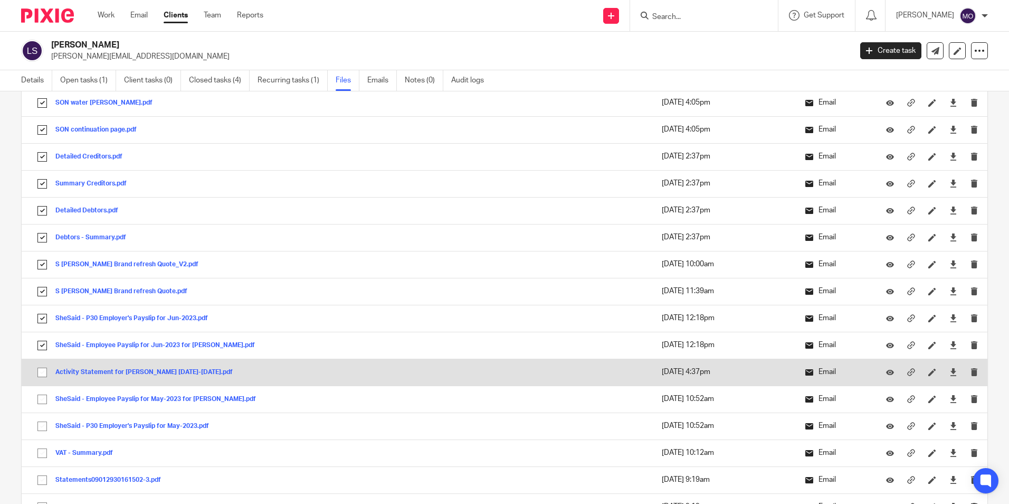
drag, startPoint x: 43, startPoint y: 368, endPoint x: 46, endPoint y: 383, distance: 14.6
click at [43, 369] on input "checkbox" at bounding box center [42, 372] width 20 height 20
checkbox input "true"
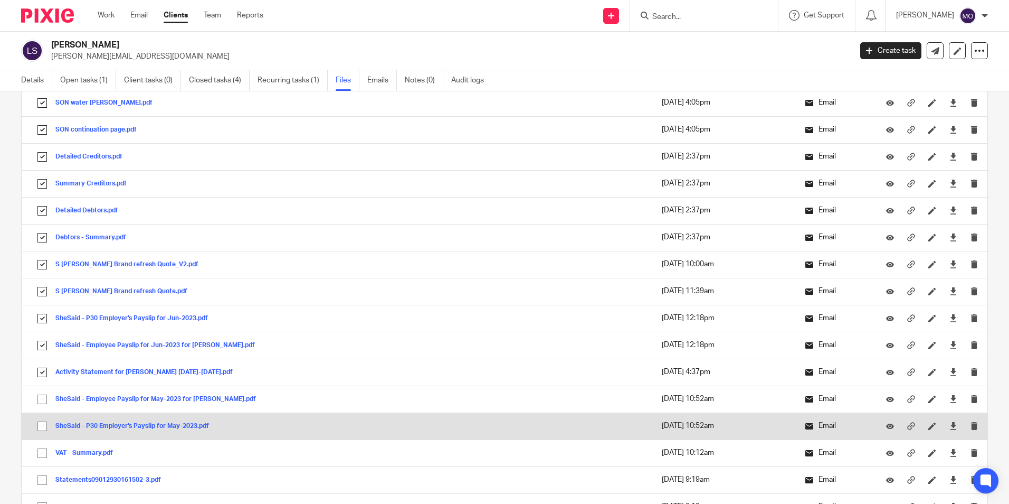
click at [45, 396] on input "checkbox" at bounding box center [42, 399] width 20 height 20
checkbox input "true"
click at [46, 432] on input "checkbox" at bounding box center [42, 426] width 20 height 20
checkbox input "true"
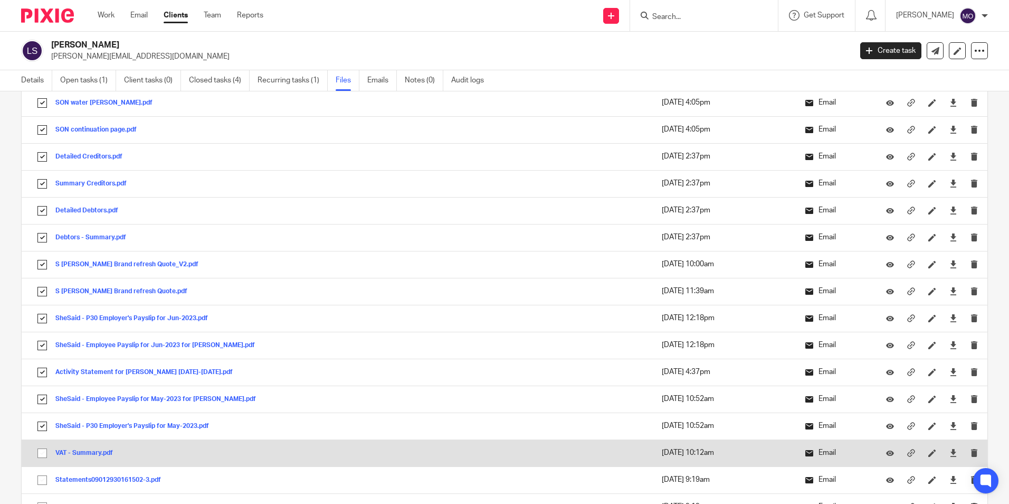
click at [43, 449] on input "checkbox" at bounding box center [42, 453] width 20 height 20
checkbox input "true"
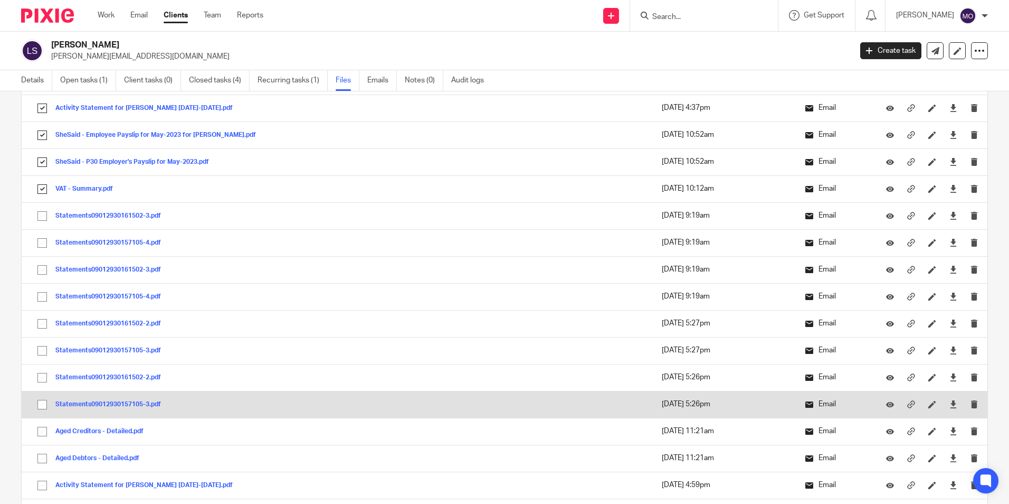
scroll to position [3220, 0]
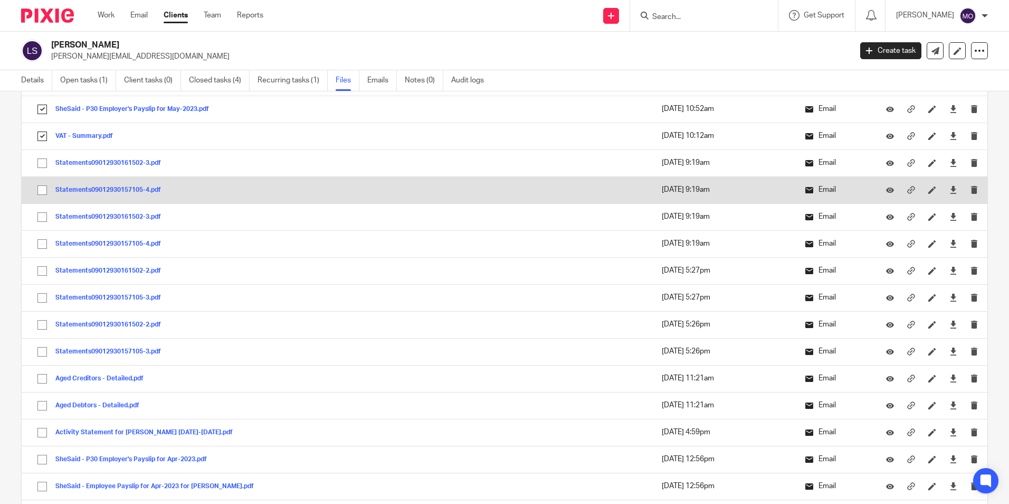
click at [44, 157] on input "checkbox" at bounding box center [42, 163] width 20 height 20
checkbox input "true"
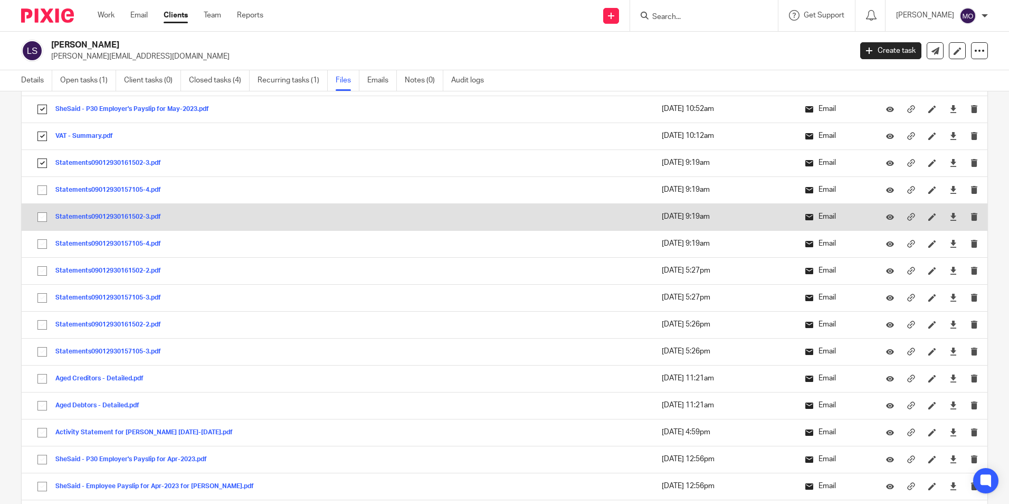
click at [41, 192] on input "checkbox" at bounding box center [42, 190] width 20 height 20
checkbox input "true"
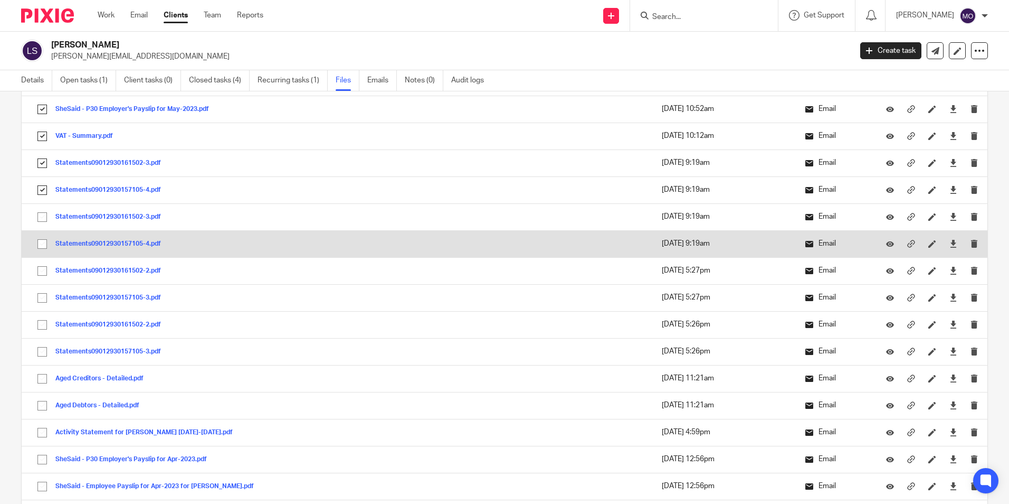
click at [43, 216] on input "checkbox" at bounding box center [42, 217] width 20 height 20
checkbox input "true"
click at [44, 246] on input "checkbox" at bounding box center [42, 244] width 20 height 20
checkbox input "true"
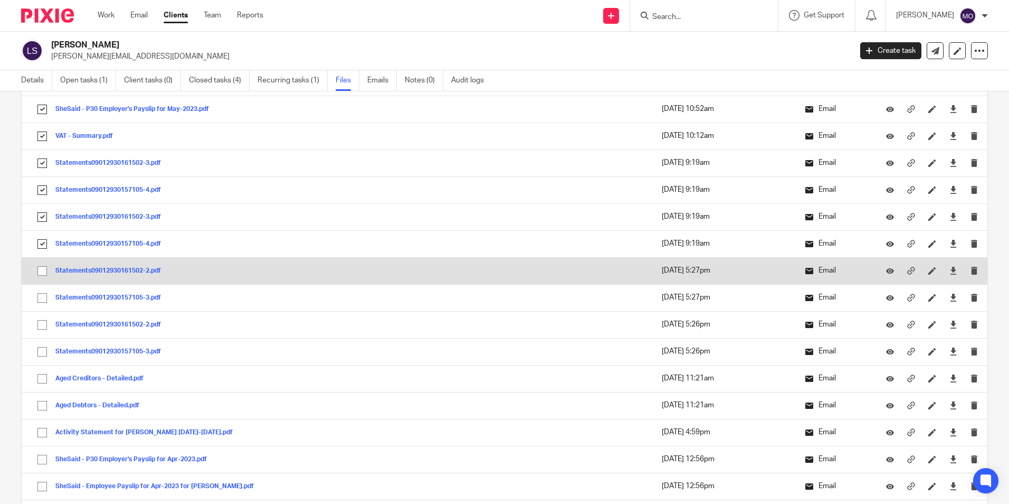
click at [43, 271] on input "checkbox" at bounding box center [42, 271] width 20 height 20
checkbox input "true"
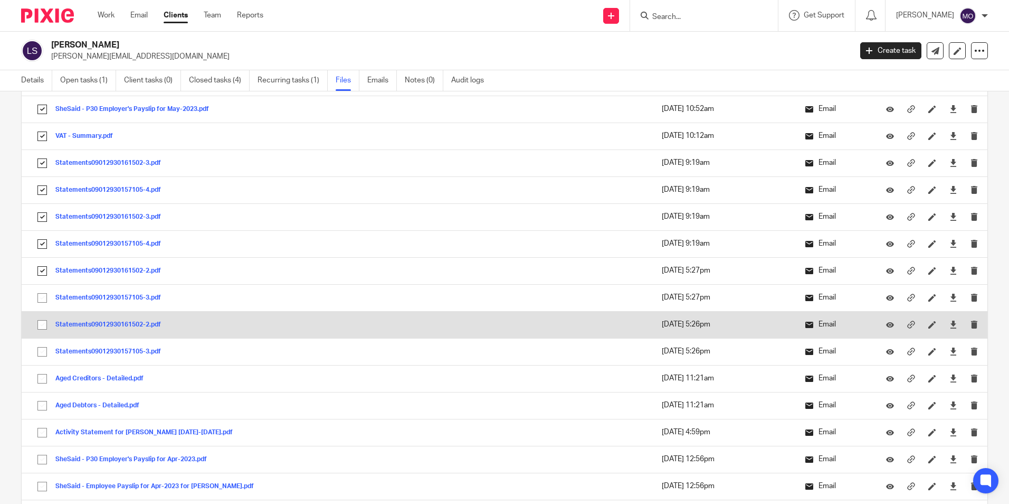
click at [43, 299] on input "checkbox" at bounding box center [42, 298] width 20 height 20
checkbox input "true"
click at [40, 329] on input "checkbox" at bounding box center [42, 325] width 20 height 20
checkbox input "true"
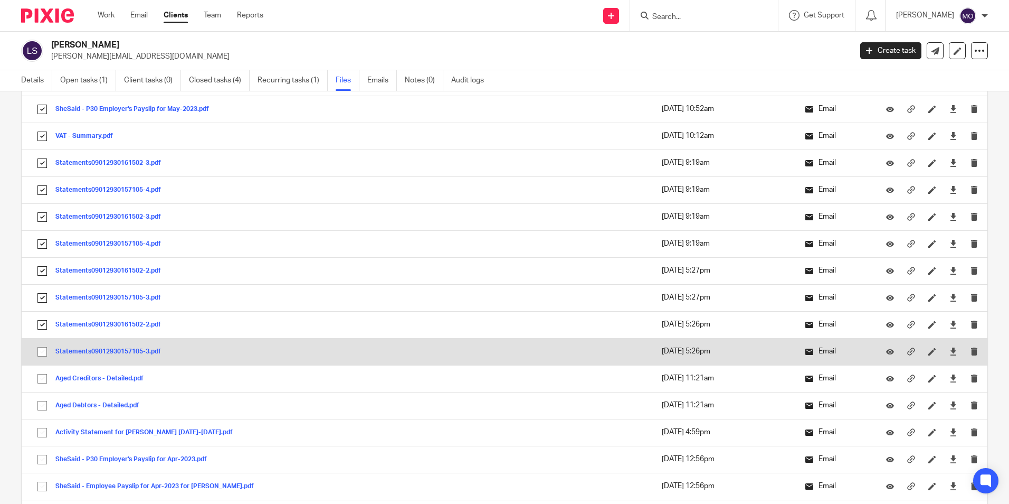
click at [43, 359] on input "checkbox" at bounding box center [42, 351] width 20 height 20
checkbox input "true"
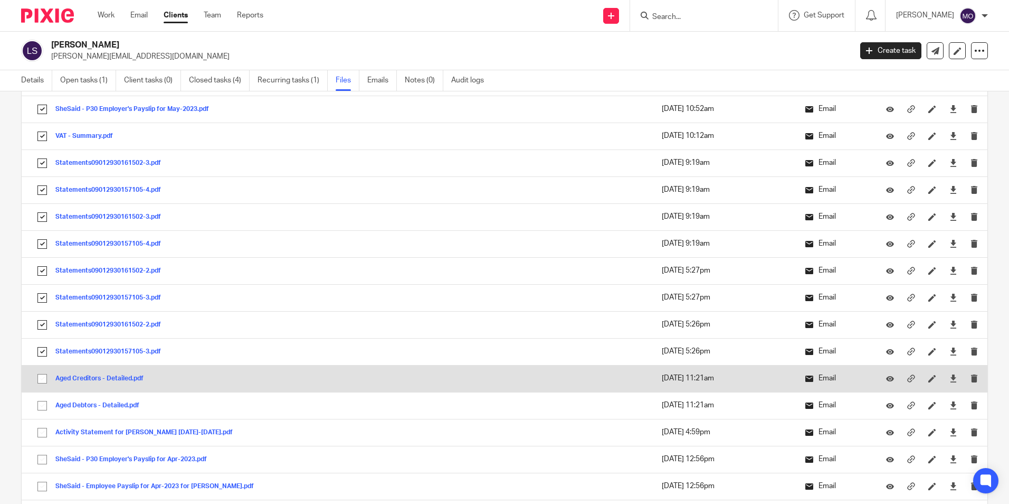
click at [43, 368] on input "checkbox" at bounding box center [42, 378] width 20 height 20
checkbox input "true"
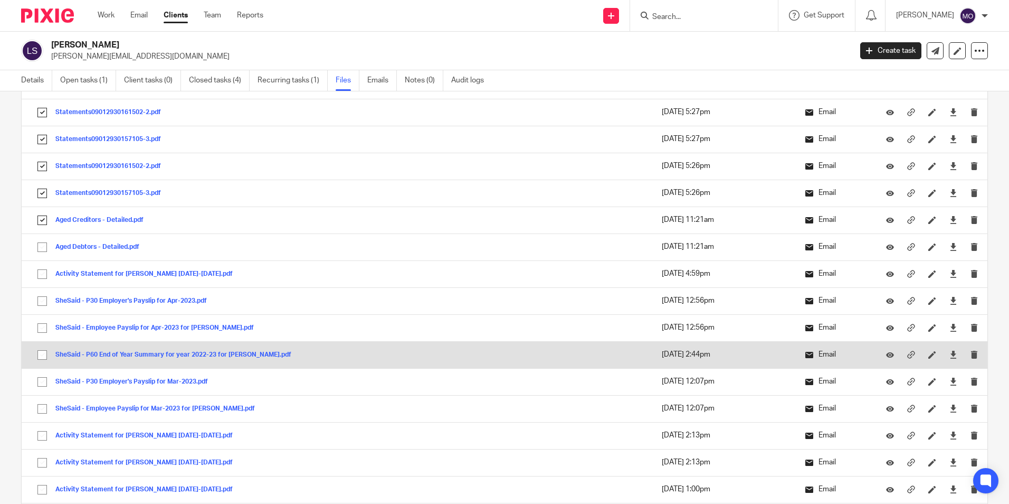
scroll to position [3483, 0]
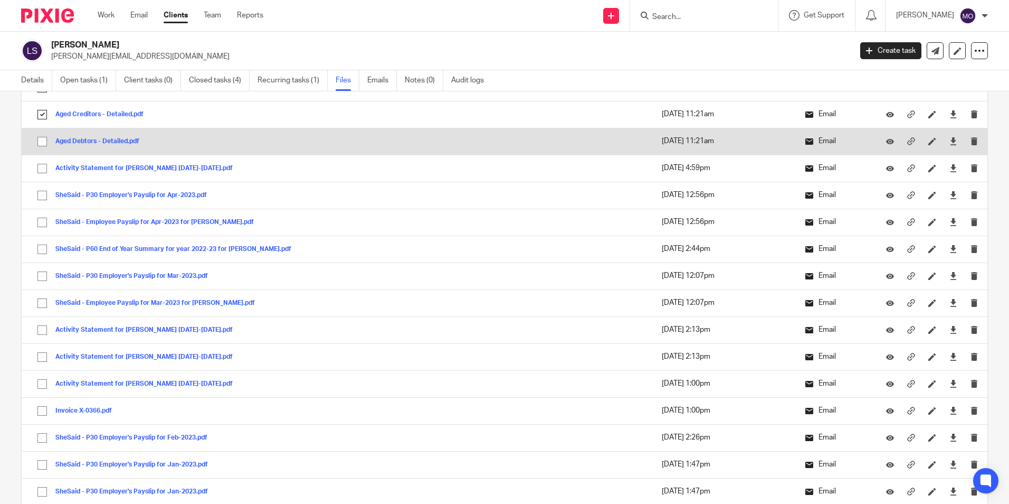
click at [42, 139] on input "checkbox" at bounding box center [42, 141] width 20 height 20
checkbox input "true"
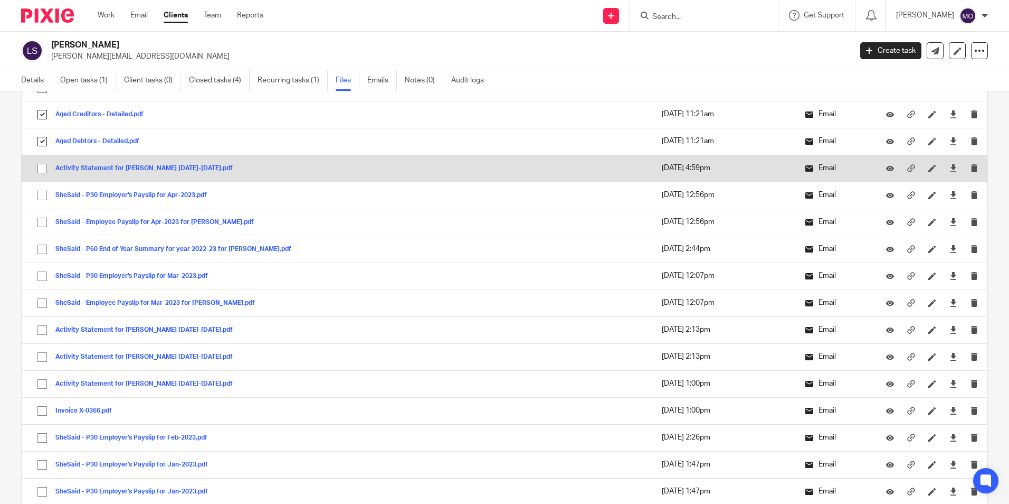
click at [42, 166] on input "checkbox" at bounding box center [42, 168] width 20 height 20
checkbox input "true"
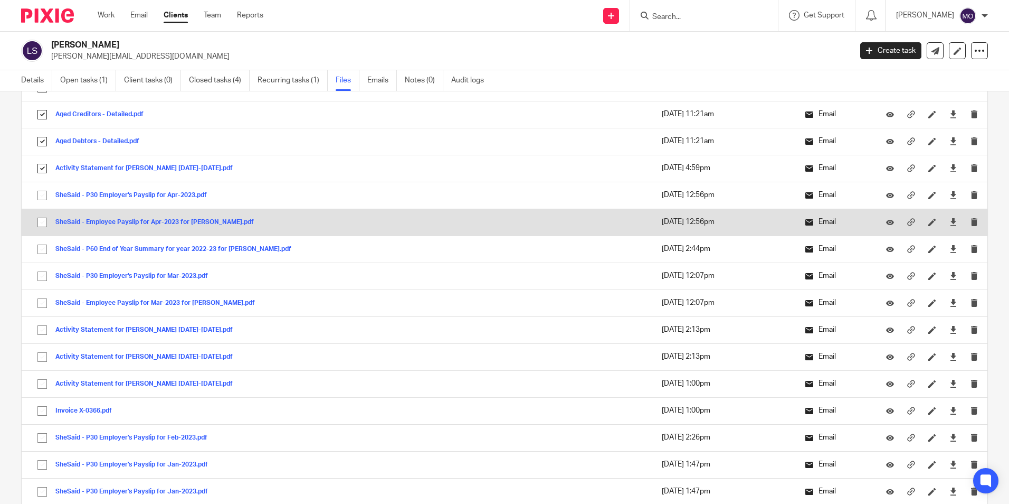
click at [39, 196] on input "checkbox" at bounding box center [42, 195] width 20 height 20
checkbox input "true"
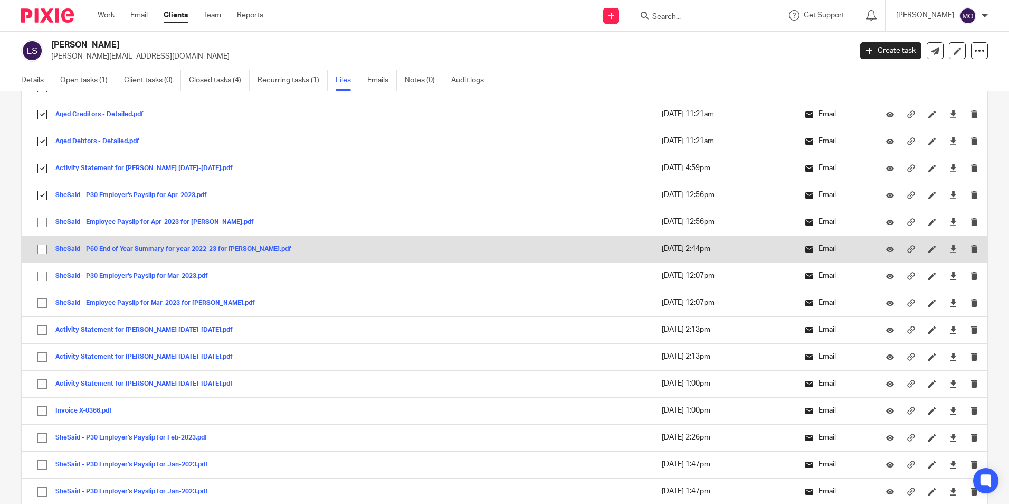
click at [50, 221] on input "checkbox" at bounding box center [42, 222] width 20 height 20
checkbox input "true"
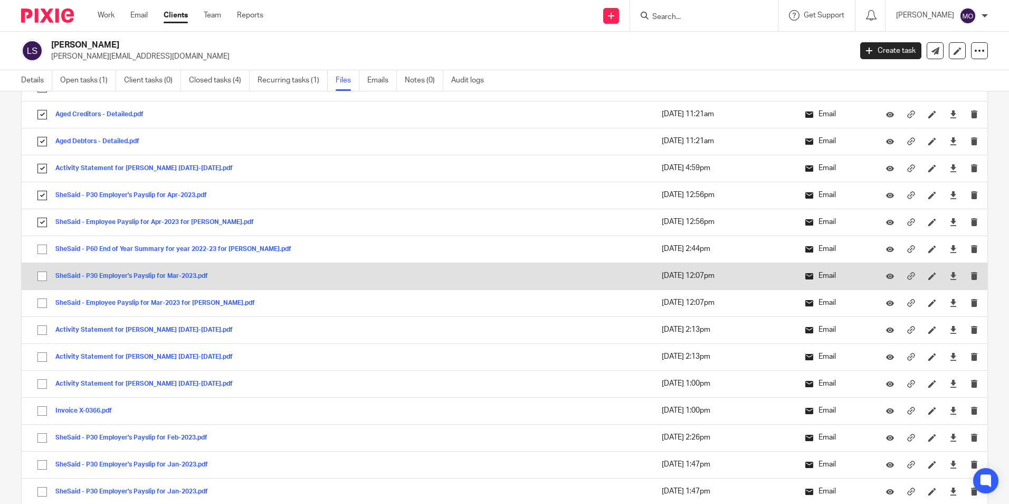
click at [49, 253] on input "checkbox" at bounding box center [42, 249] width 20 height 20
checkbox input "true"
click at [41, 278] on input "checkbox" at bounding box center [42, 276] width 20 height 20
checkbox input "true"
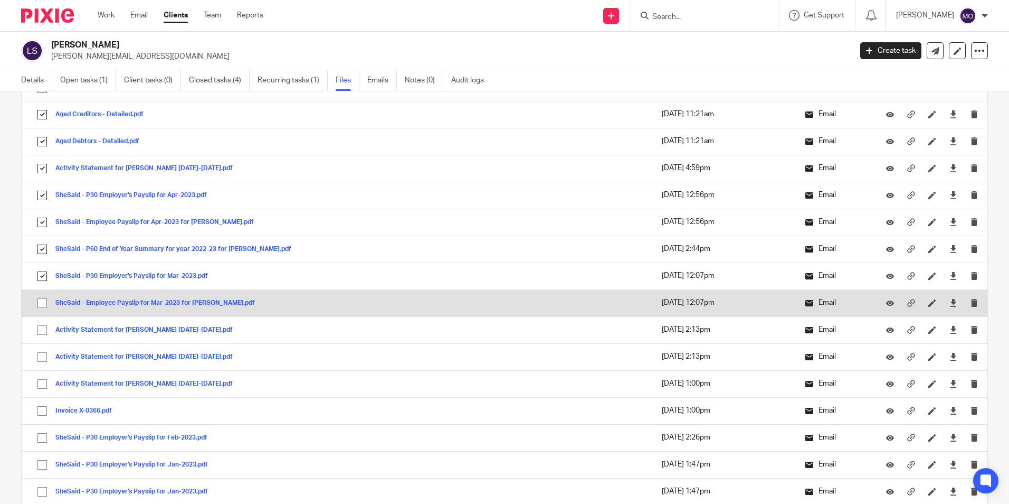
click at [43, 312] on input "checkbox" at bounding box center [42, 303] width 20 height 20
checkbox input "true"
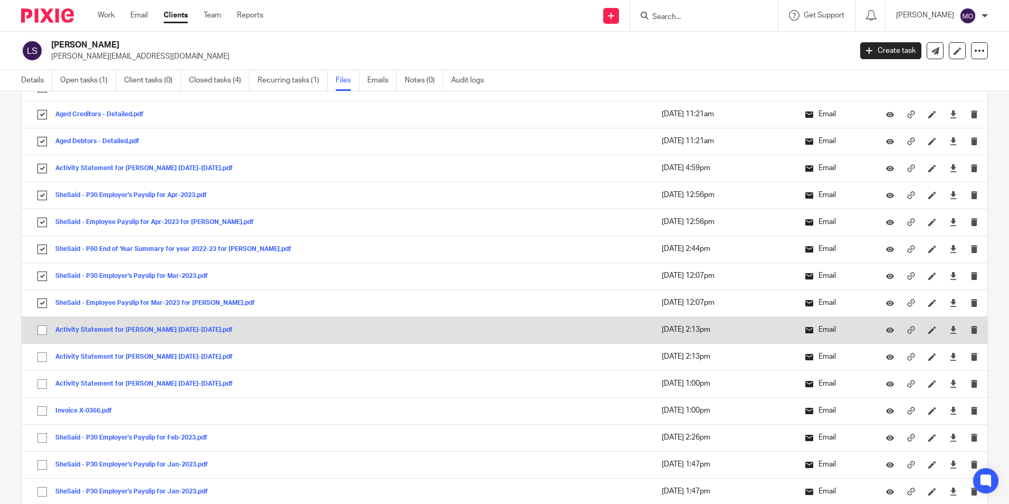
click at [42, 325] on input "checkbox" at bounding box center [42, 330] width 20 height 20
checkbox input "true"
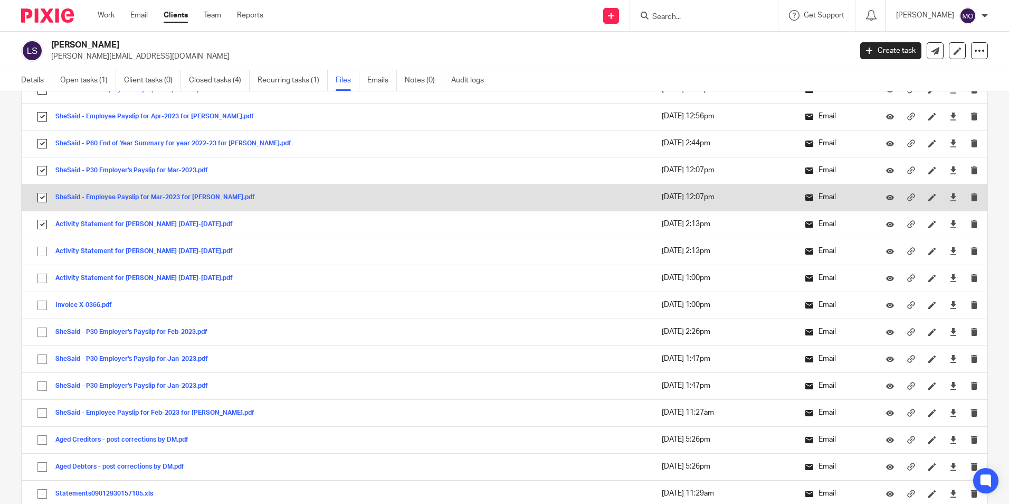
scroll to position [3642, 0]
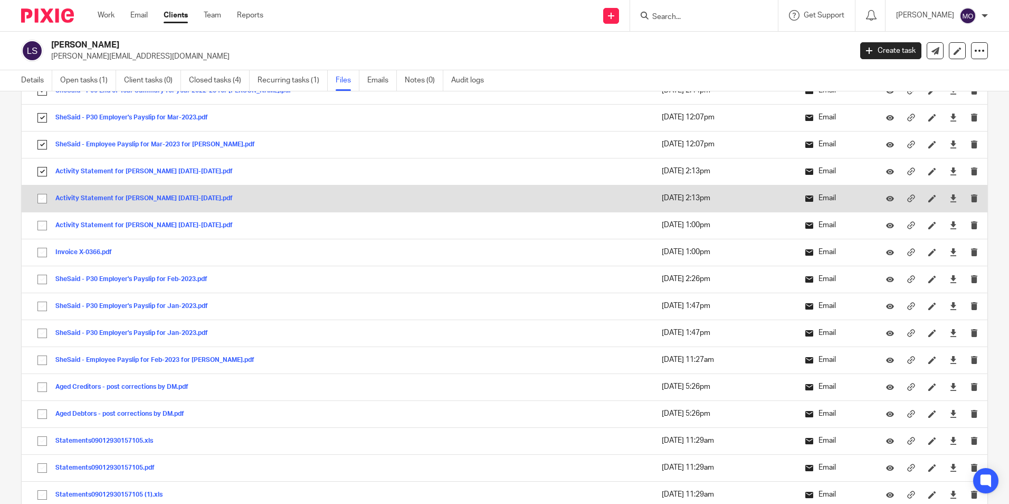
click at [41, 196] on input "checkbox" at bounding box center [42, 198] width 20 height 20
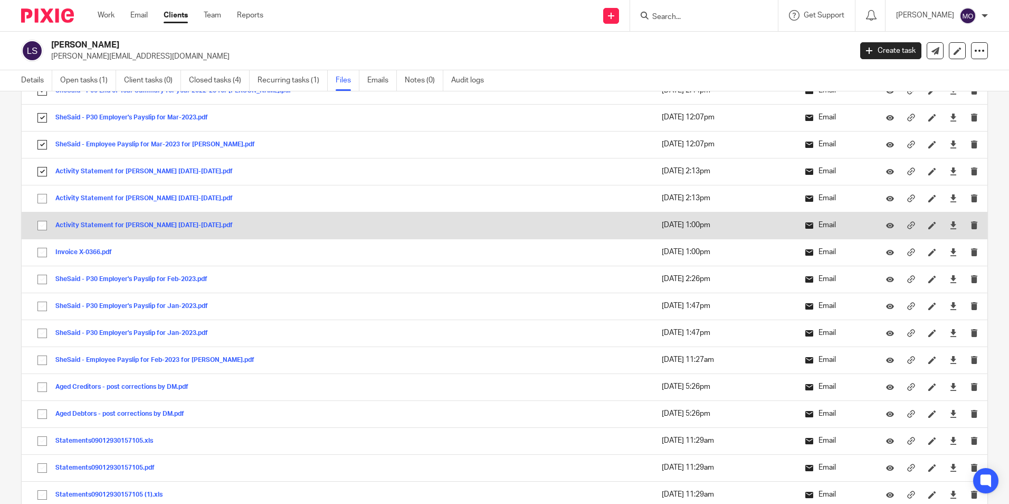
checkbox input "true"
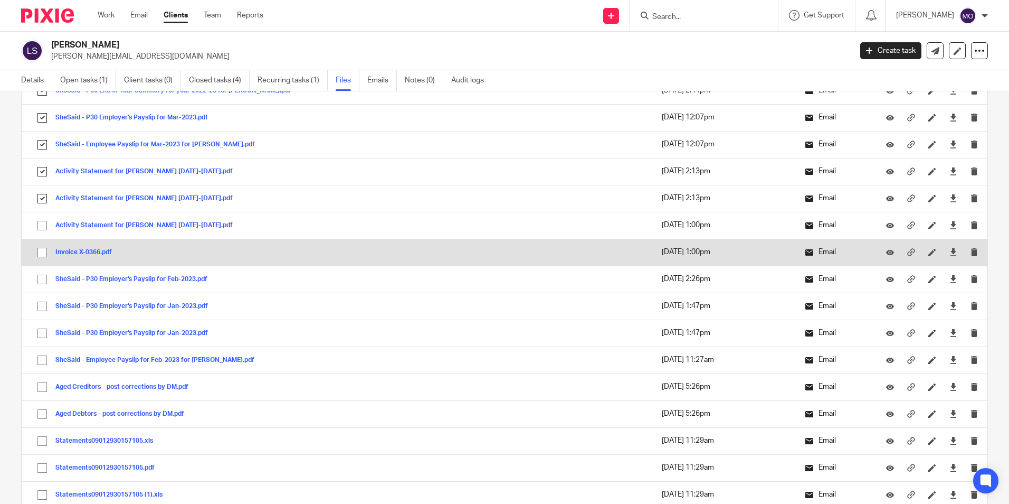
click at [45, 238] on td "Activity Statement for Lisa Smyth 01May2022-08Mar2023.pdf Activity Statement fo…" at bounding box center [234, 225] width 424 height 27
click at [46, 258] on input "checkbox" at bounding box center [42, 252] width 20 height 20
checkbox input "true"
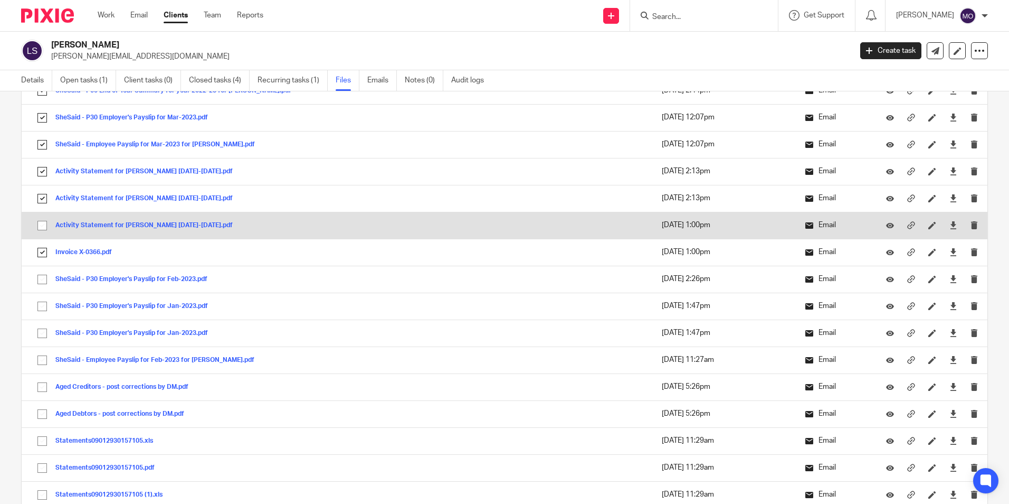
click at [43, 270] on input "checkbox" at bounding box center [42, 279] width 20 height 20
checkbox input "true"
click at [48, 224] on input "checkbox" at bounding box center [42, 225] width 20 height 20
checkbox input "true"
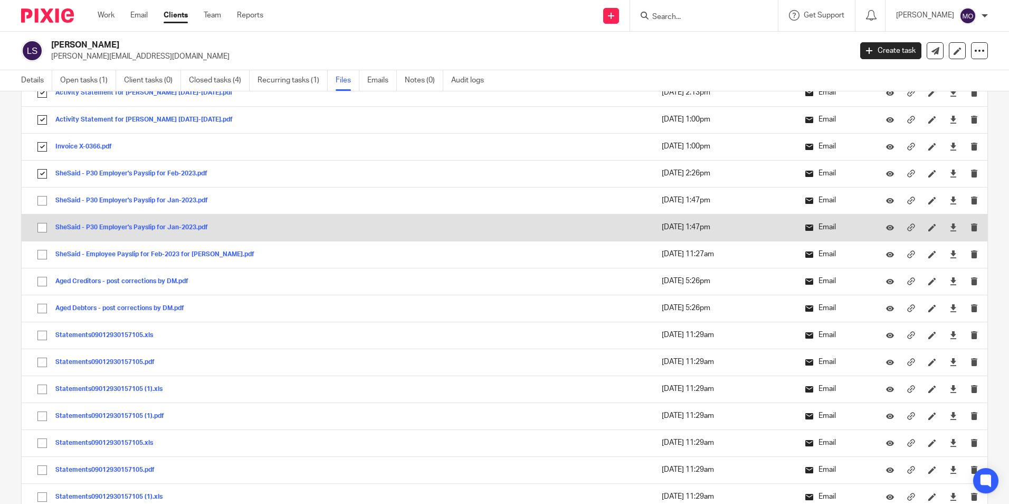
scroll to position [3800, 0]
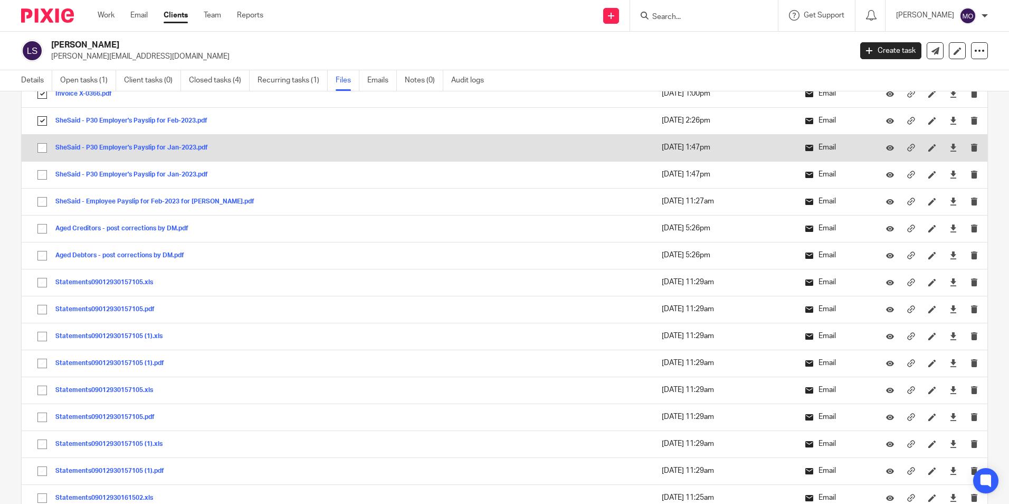
click at [41, 147] on input "checkbox" at bounding box center [42, 148] width 20 height 20
checkbox input "true"
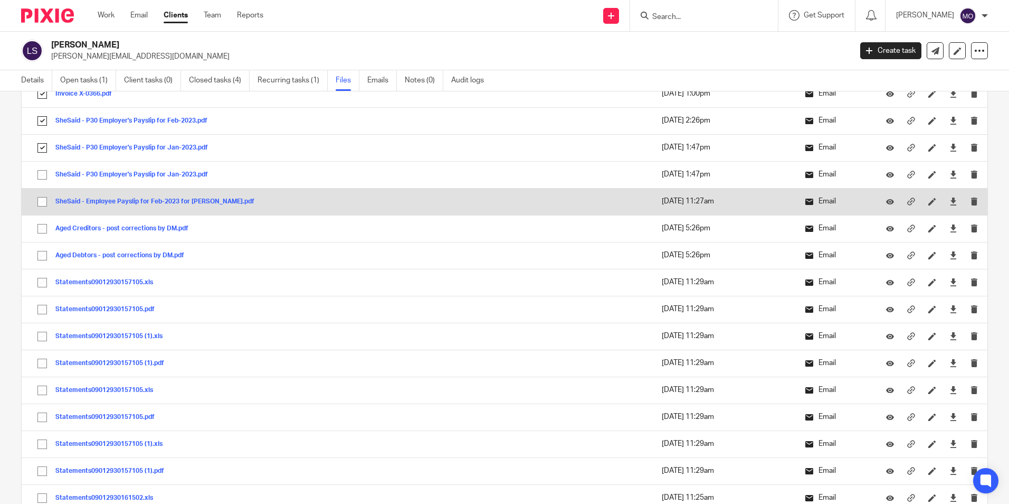
click at [40, 171] on input "checkbox" at bounding box center [42, 175] width 20 height 20
checkbox input "true"
click at [42, 208] on input "checkbox" at bounding box center [42, 202] width 20 height 20
checkbox input "true"
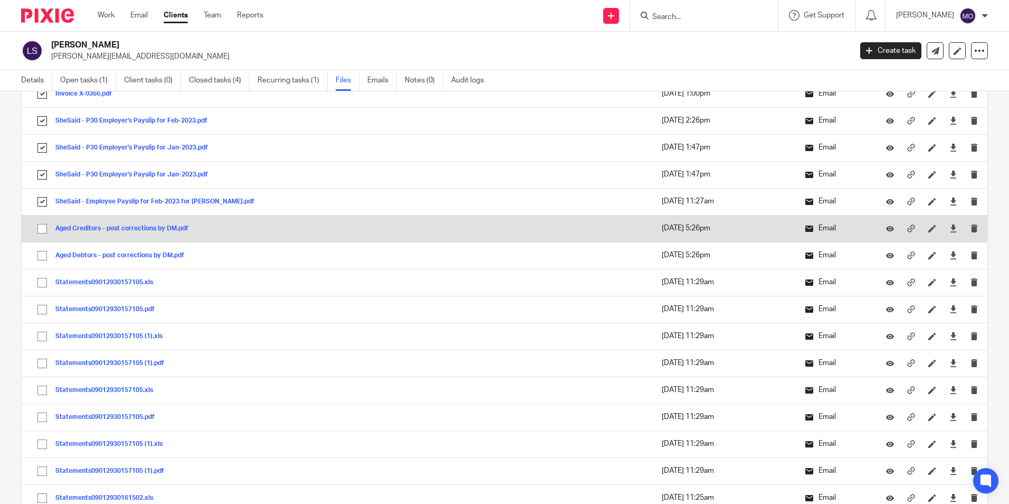
click at [43, 230] on input "checkbox" at bounding box center [42, 229] width 20 height 20
checkbox input "true"
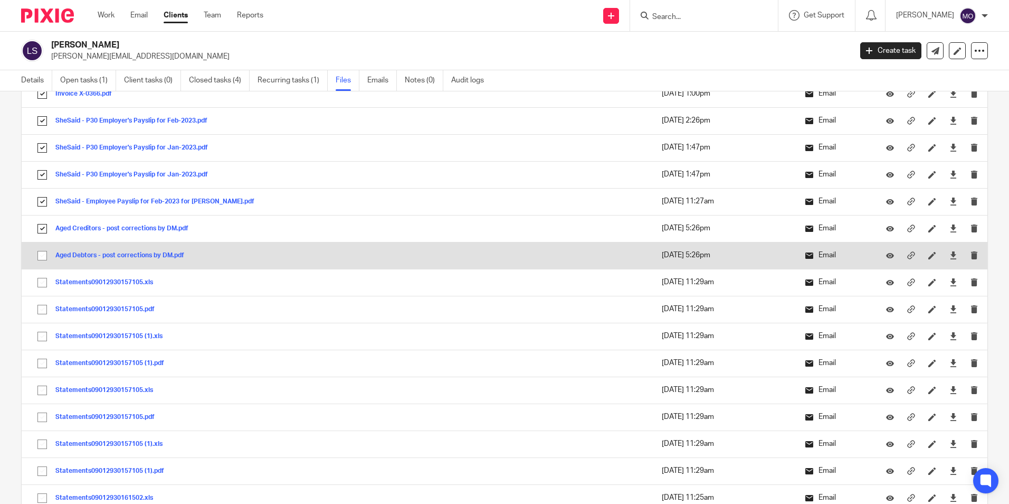
click at [39, 250] on input "checkbox" at bounding box center [42, 255] width 20 height 20
checkbox input "true"
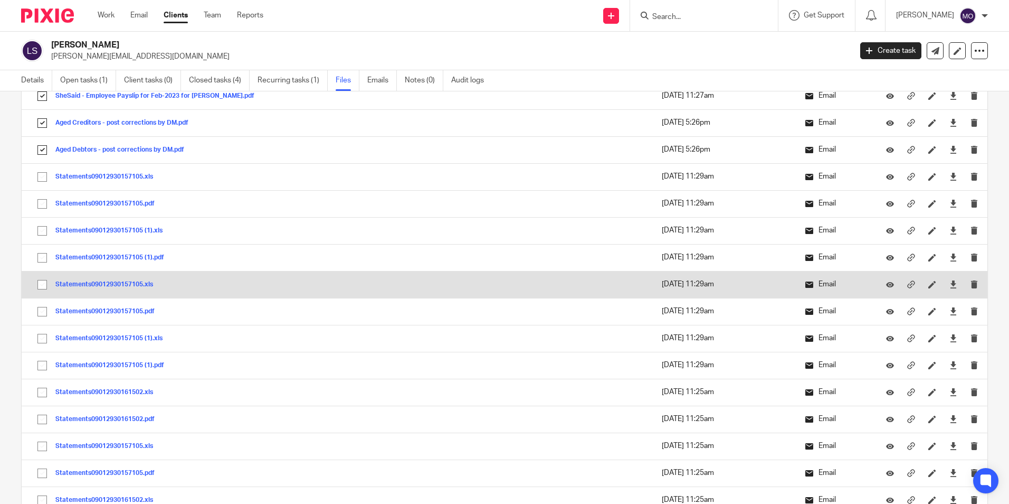
scroll to position [3959, 0]
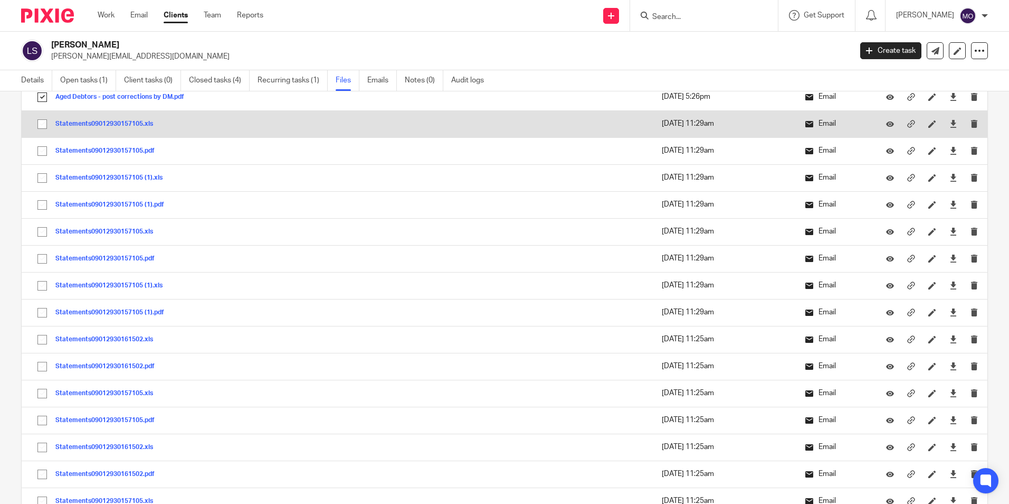
click at [40, 126] on input "checkbox" at bounding box center [42, 124] width 20 height 20
checkbox input "true"
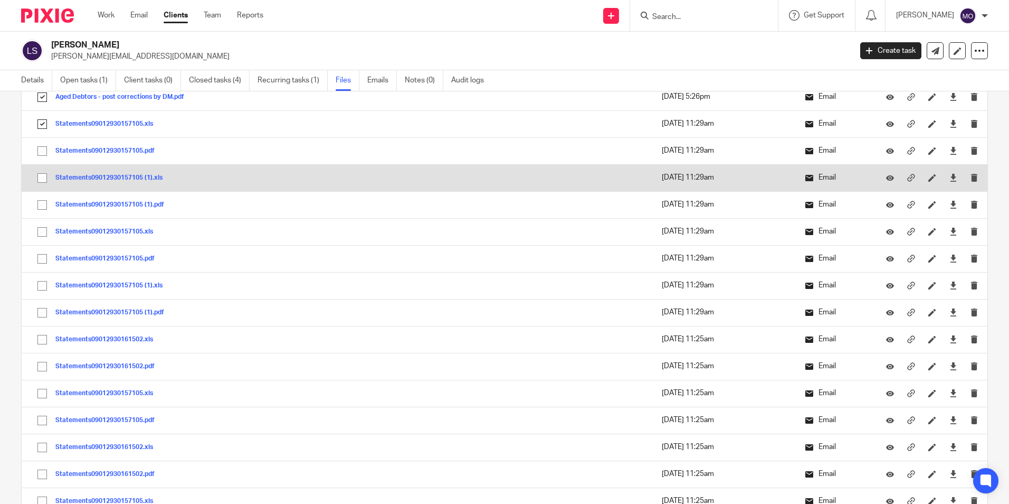
click at [40, 154] on input "checkbox" at bounding box center [42, 151] width 20 height 20
checkbox input "true"
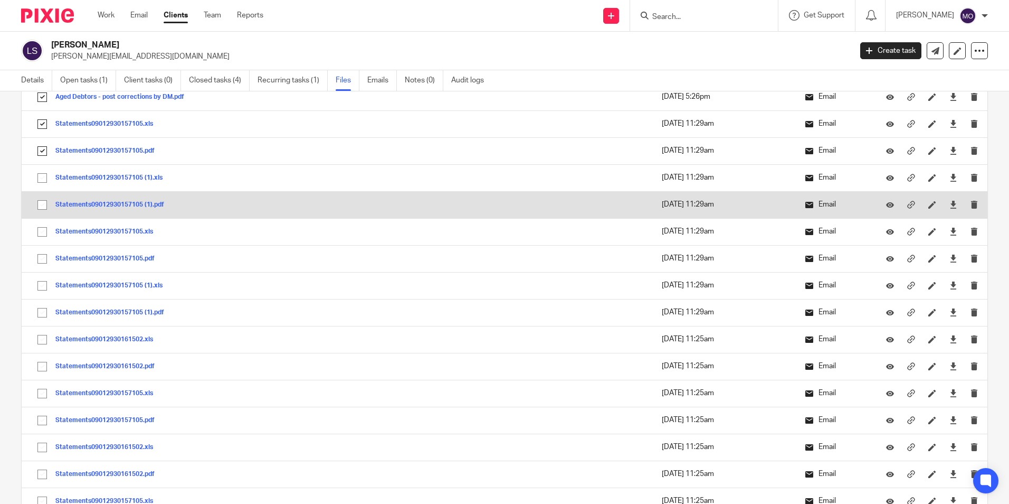
click at [45, 186] on input "checkbox" at bounding box center [42, 178] width 20 height 20
checkbox input "true"
click at [42, 214] on input "checkbox" at bounding box center [42, 205] width 20 height 20
checkbox input "true"
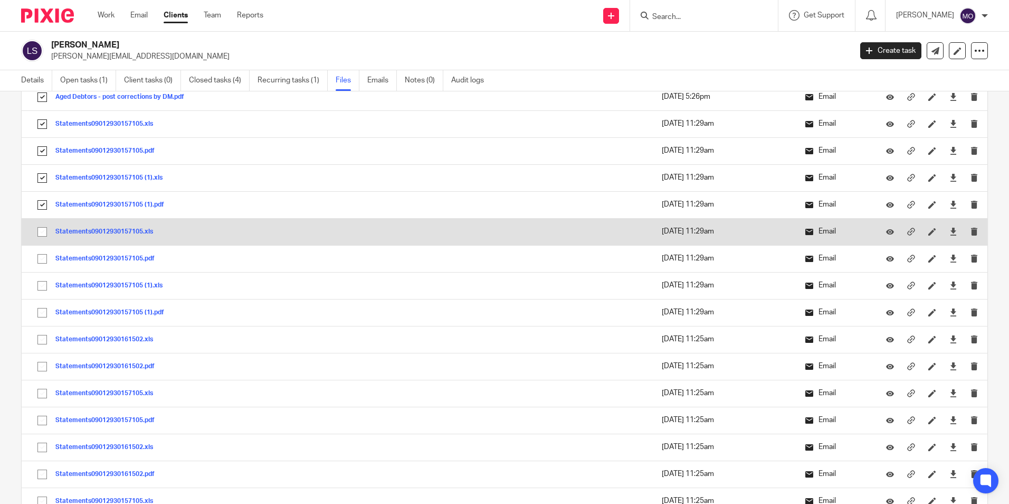
click at [38, 232] on input "checkbox" at bounding box center [42, 232] width 20 height 20
checkbox input "true"
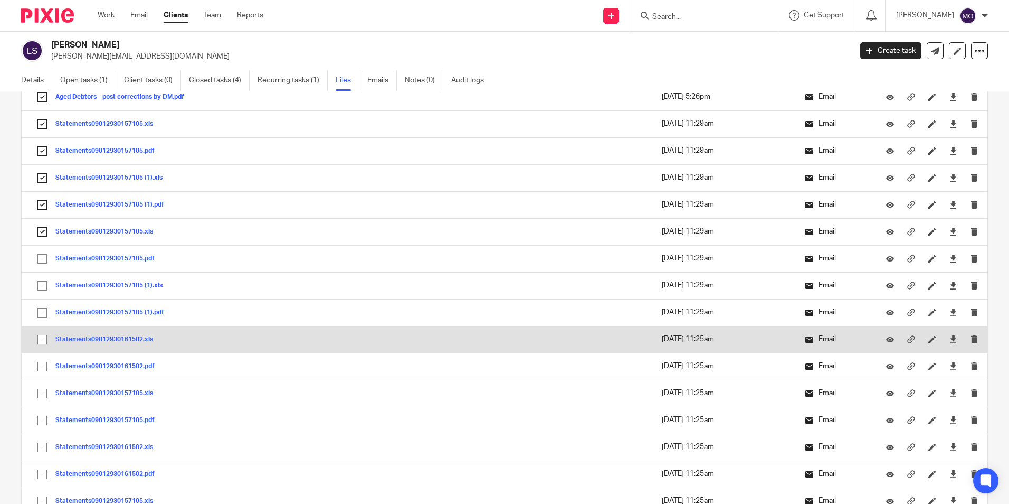
scroll to position [4064, 0]
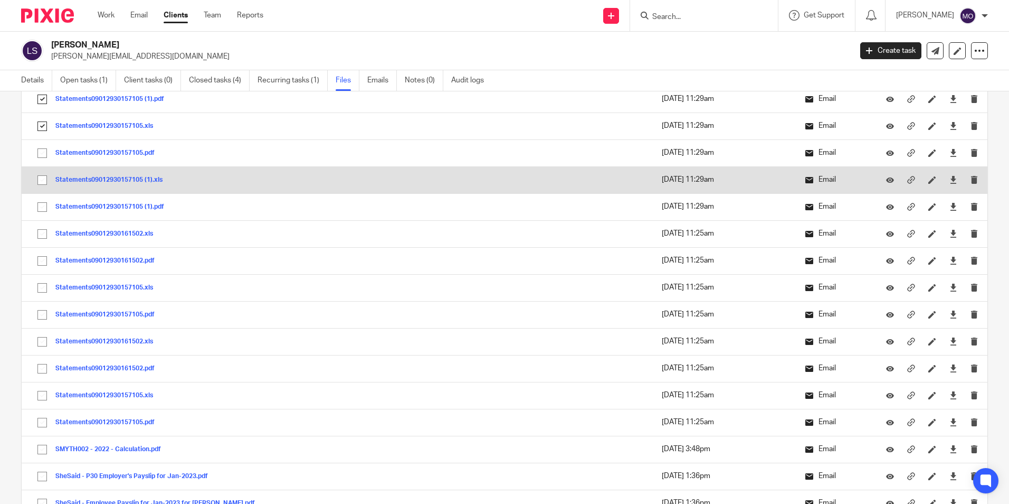
click at [45, 154] on input "checkbox" at bounding box center [42, 153] width 20 height 20
checkbox input "true"
click at [45, 185] on input "checkbox" at bounding box center [42, 180] width 20 height 20
checkbox input "true"
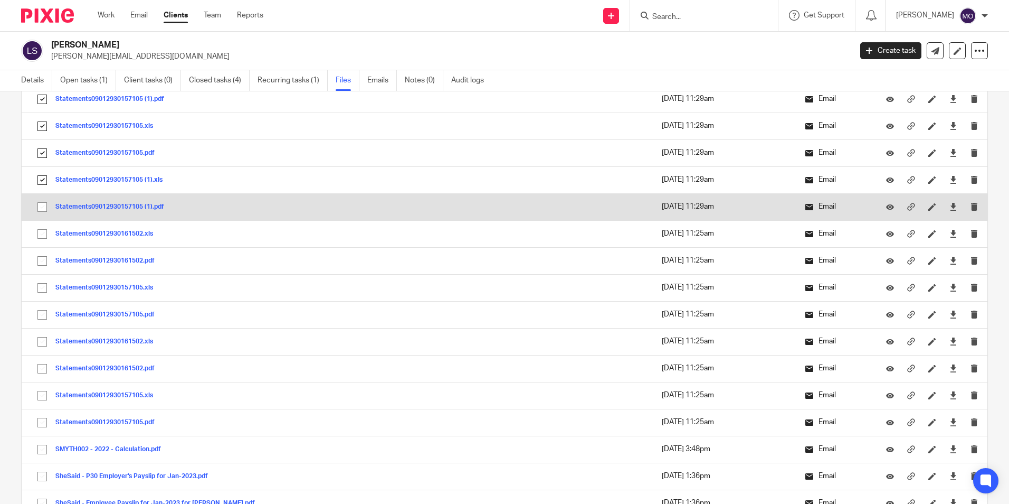
click at [41, 210] on input "checkbox" at bounding box center [42, 207] width 20 height 20
checkbox input "true"
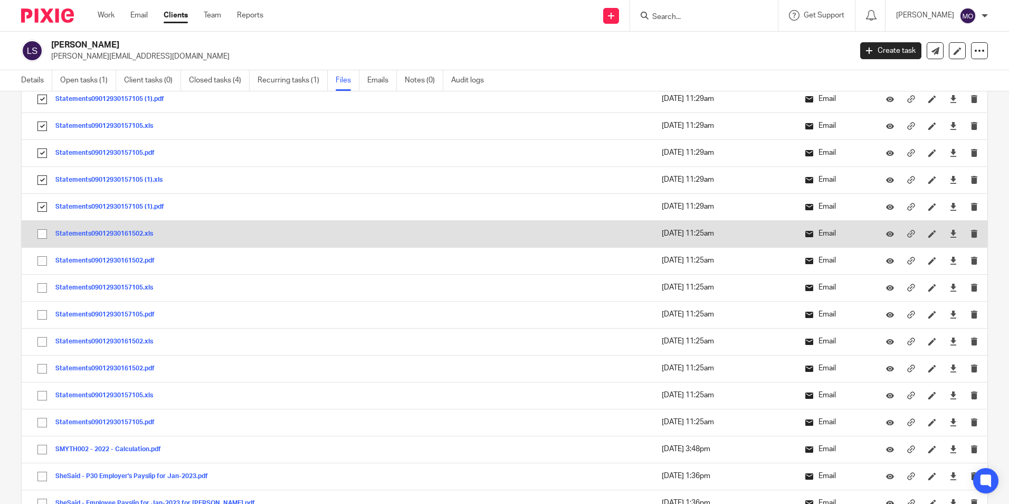
click at [40, 229] on input "checkbox" at bounding box center [42, 234] width 20 height 20
checkbox input "true"
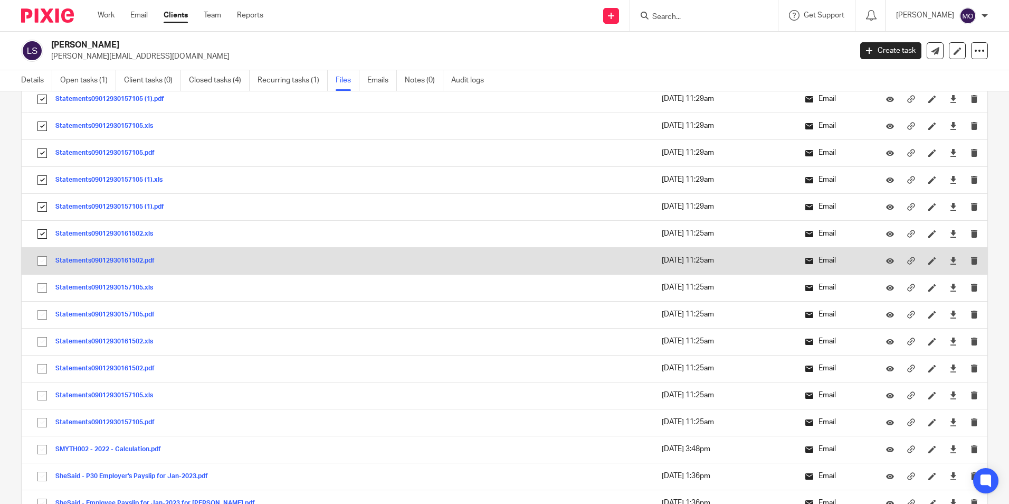
click at [43, 253] on input "checkbox" at bounding box center [42, 261] width 20 height 20
checkbox input "true"
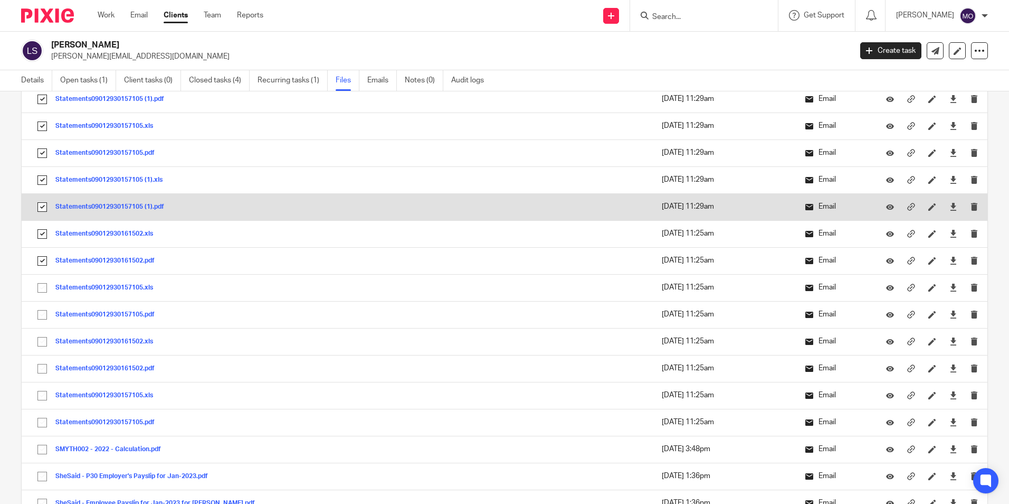
click at [41, 286] on input "checkbox" at bounding box center [42, 288] width 20 height 20
checkbox input "true"
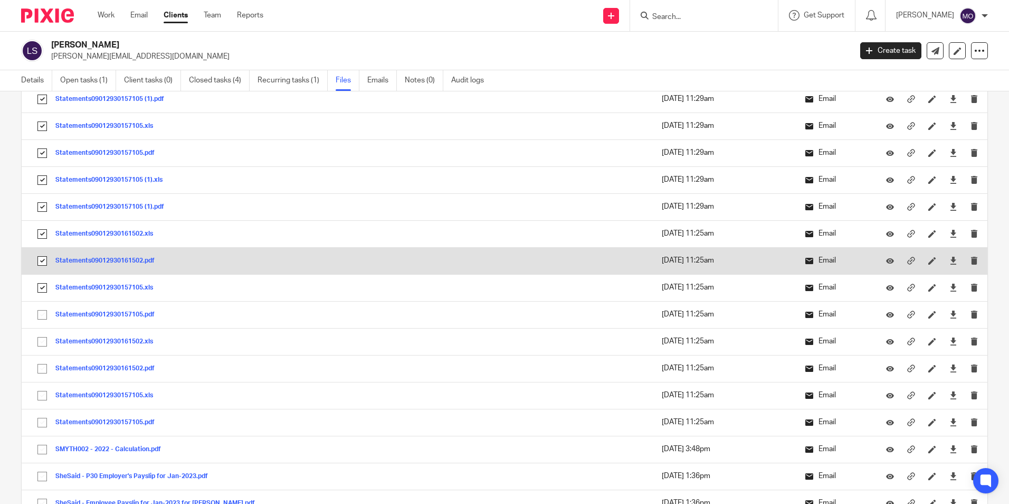
scroll to position [4222, 0]
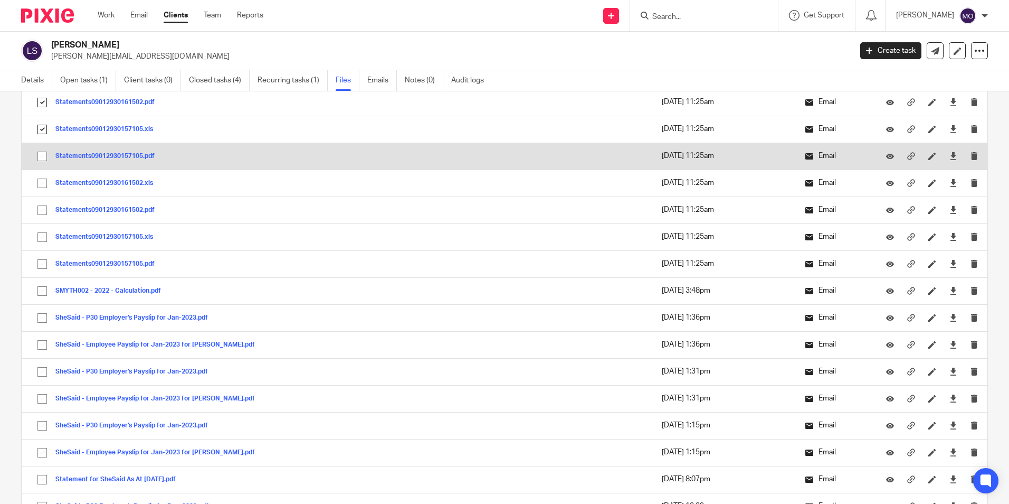
click at [40, 153] on input "checkbox" at bounding box center [42, 156] width 20 height 20
checkbox input "true"
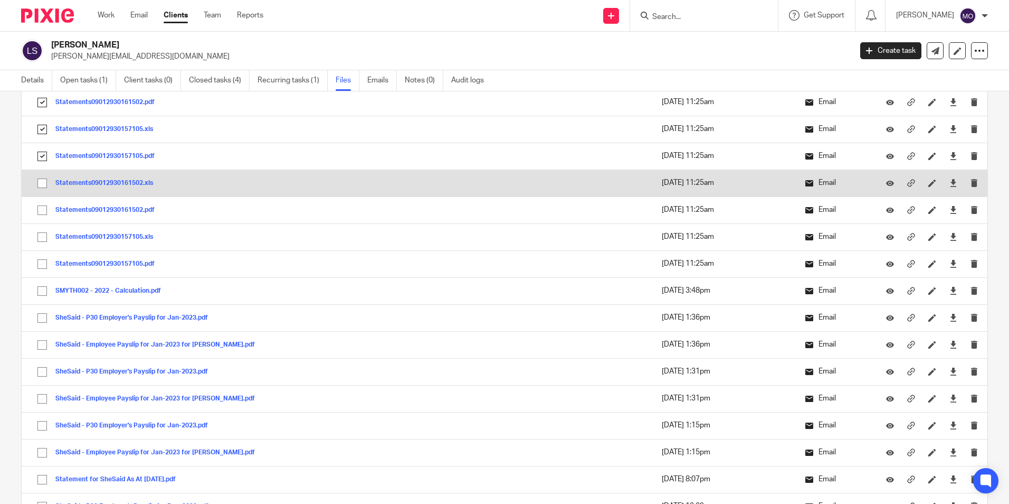
click at [44, 180] on input "checkbox" at bounding box center [42, 183] width 20 height 20
checkbox input "true"
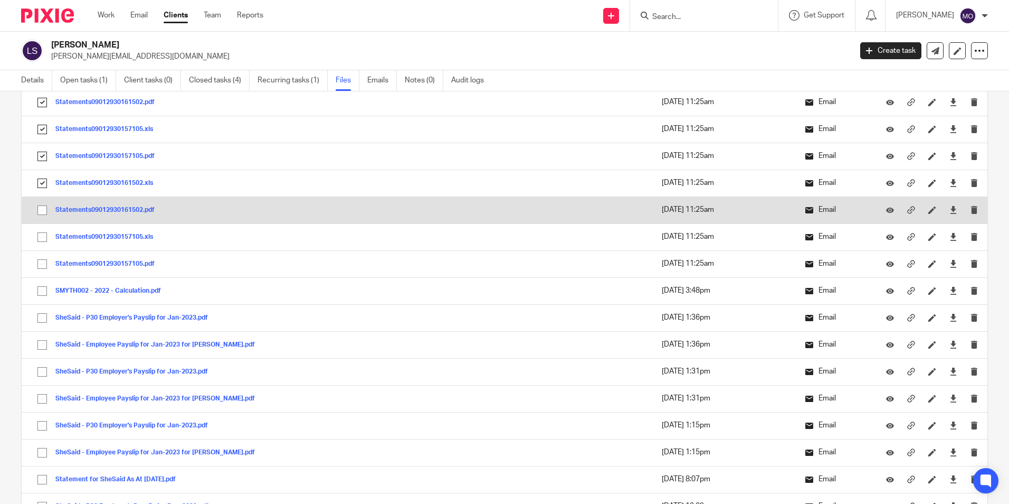
click at [43, 205] on input "checkbox" at bounding box center [42, 210] width 20 height 20
checkbox input "true"
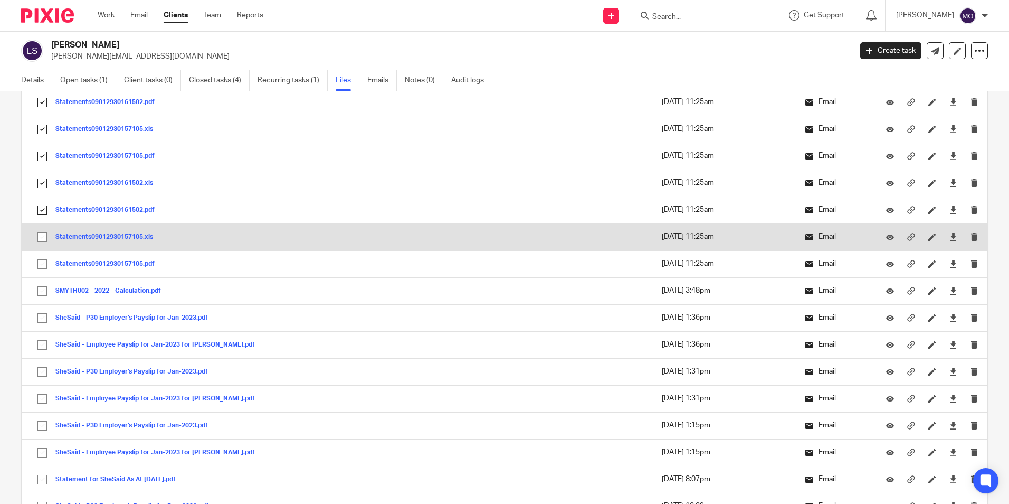
click at [42, 235] on input "checkbox" at bounding box center [42, 237] width 20 height 20
checkbox input "true"
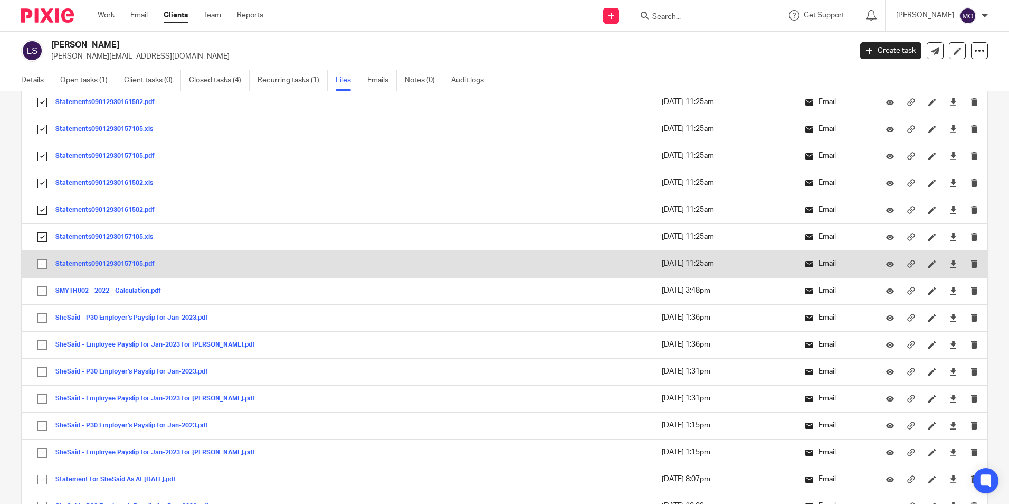
click at [40, 259] on input "checkbox" at bounding box center [42, 264] width 20 height 20
checkbox input "true"
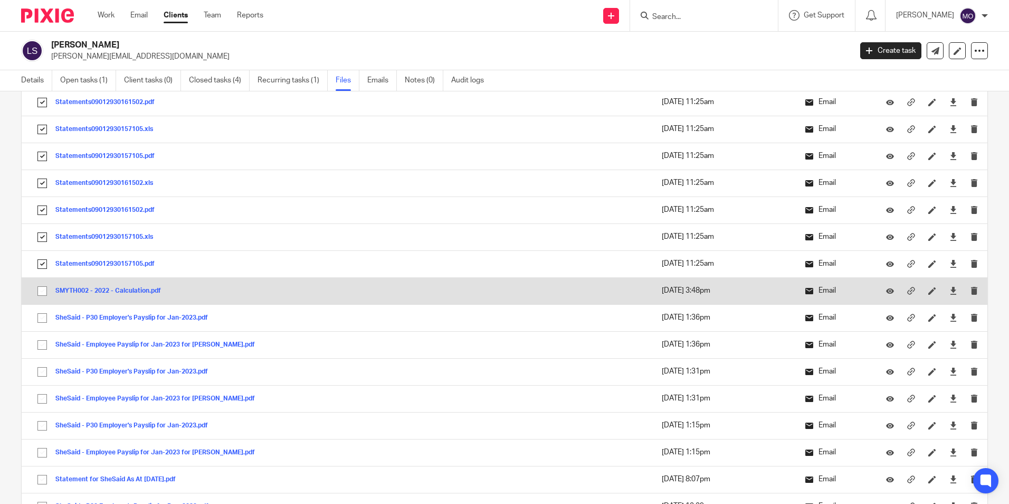
click at [40, 281] on input "checkbox" at bounding box center [42, 291] width 20 height 20
checkbox input "true"
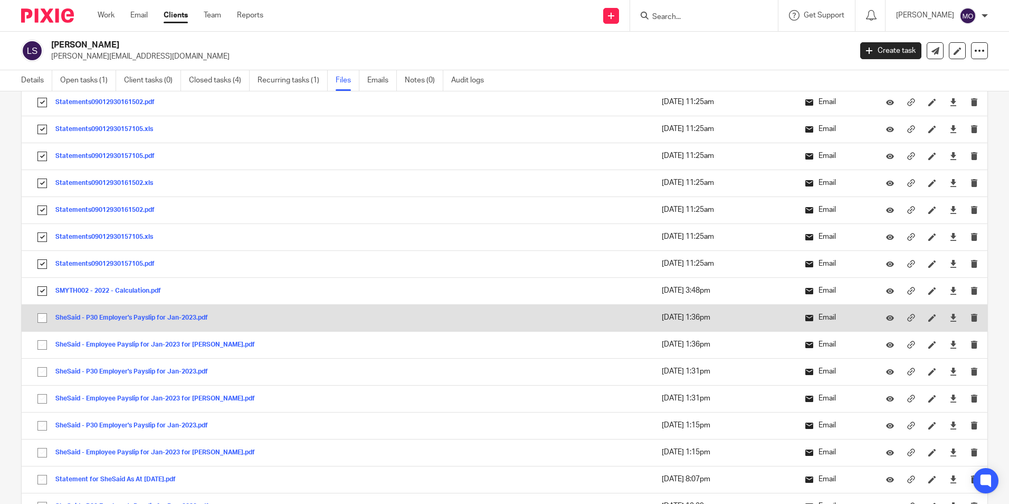
click at [41, 318] on input "checkbox" at bounding box center [42, 318] width 20 height 20
checkbox input "true"
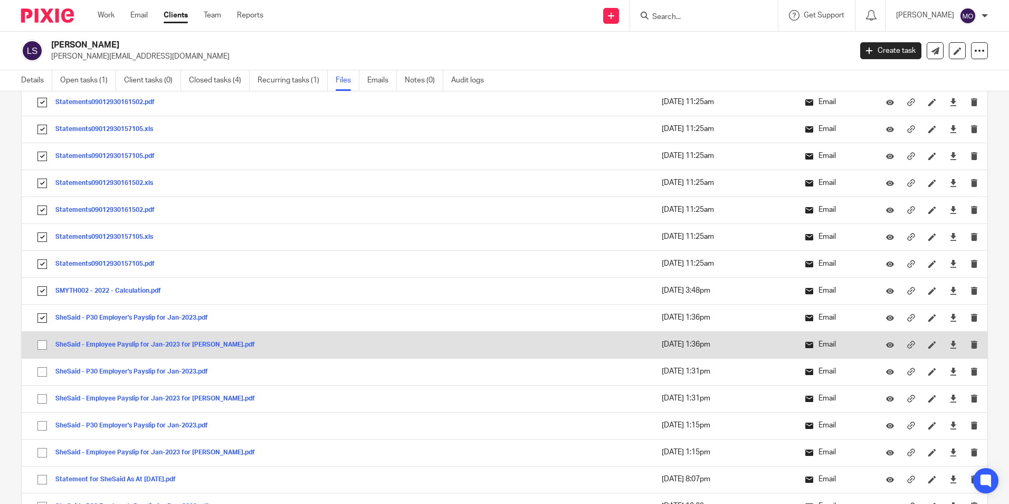
click at [36, 340] on input "checkbox" at bounding box center [42, 345] width 20 height 20
checkbox input "true"
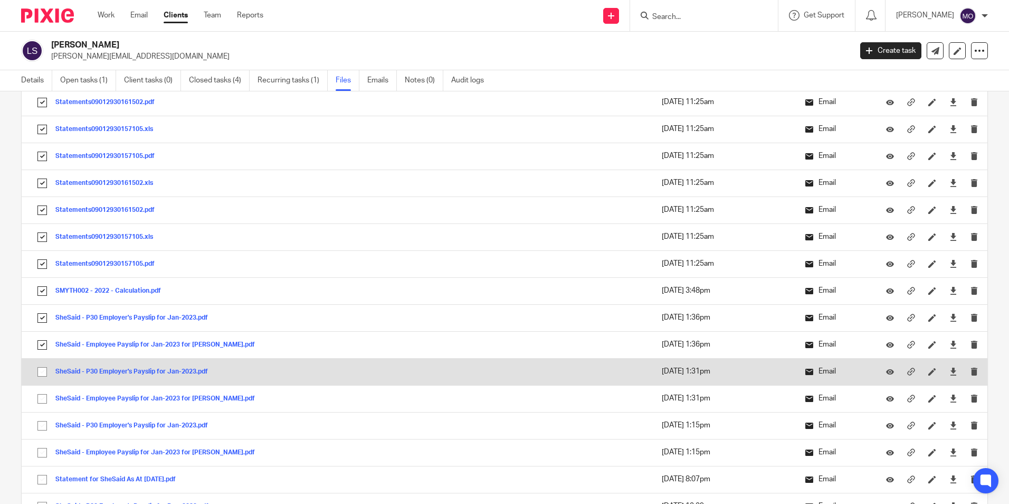
click at [46, 363] on input "checkbox" at bounding box center [42, 372] width 20 height 20
checkbox input "true"
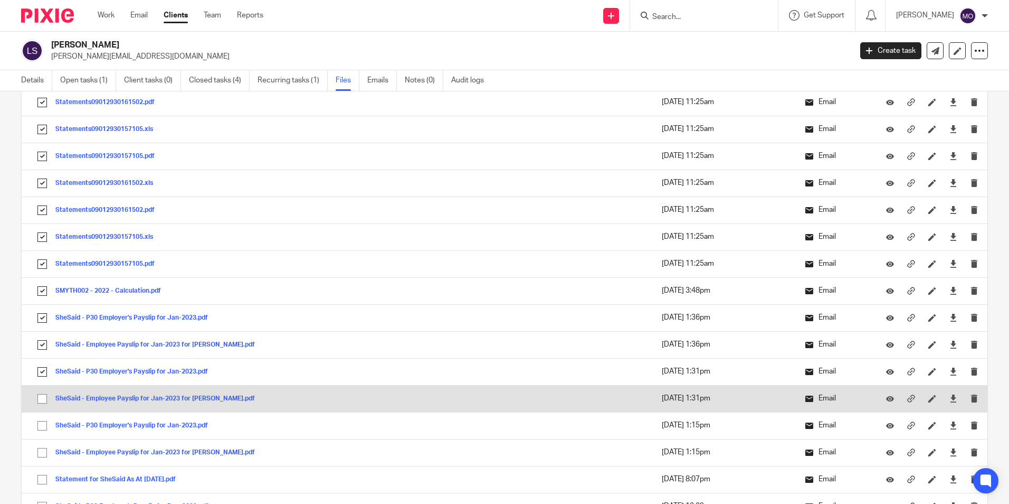
click at [39, 397] on input "checkbox" at bounding box center [42, 398] width 20 height 20
checkbox input "true"
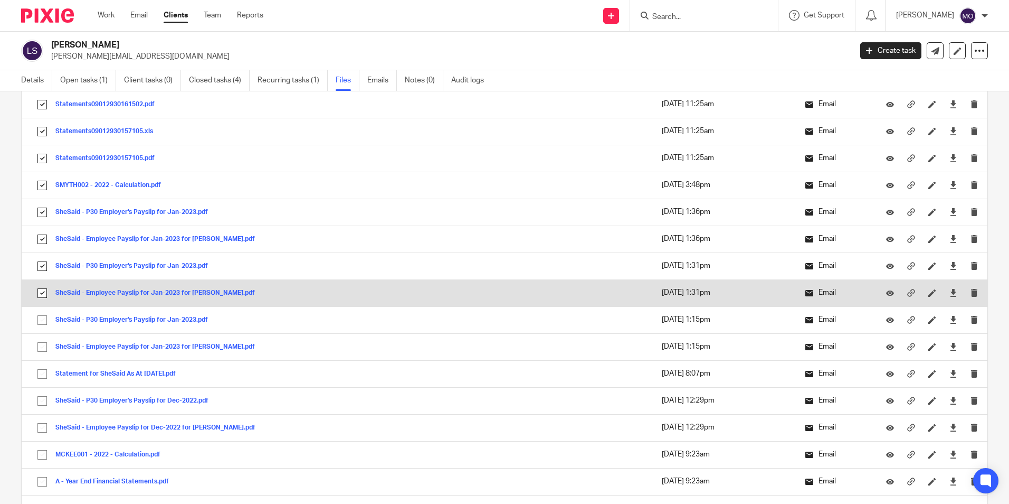
scroll to position [4381, 0]
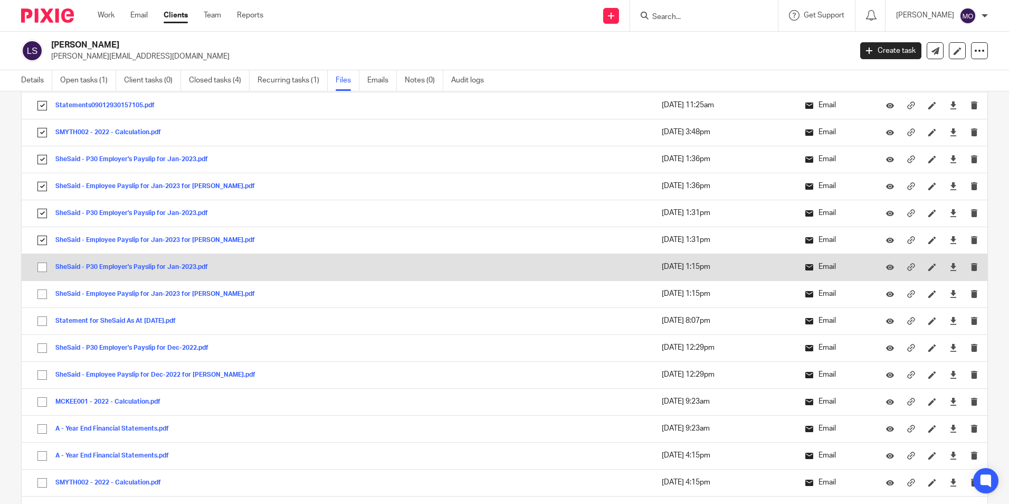
click at [44, 261] on input "checkbox" at bounding box center [42, 267] width 20 height 20
checkbox input "true"
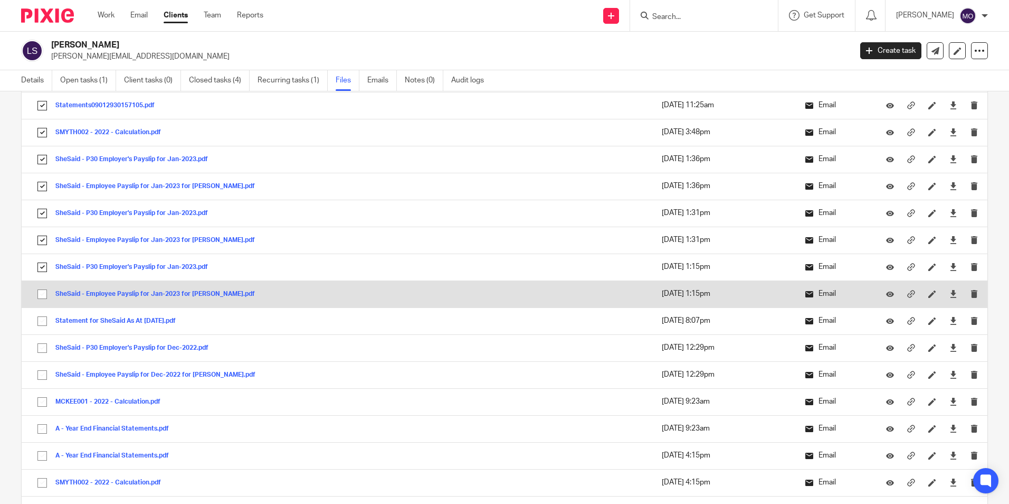
click at [45, 287] on input "checkbox" at bounding box center [42, 294] width 20 height 20
checkbox input "true"
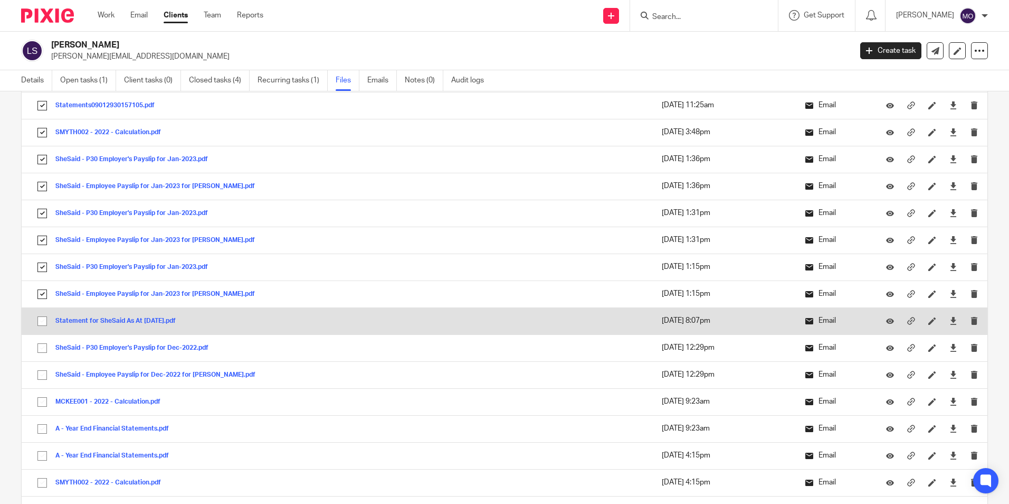
click at [41, 313] on input "checkbox" at bounding box center [42, 321] width 20 height 20
checkbox input "true"
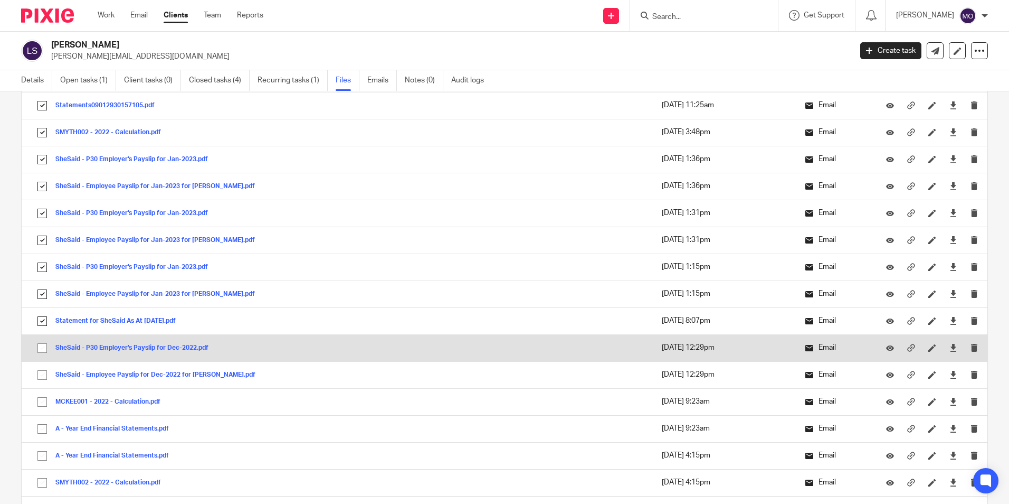
click at [45, 338] on input "checkbox" at bounding box center [42, 348] width 20 height 20
checkbox input "true"
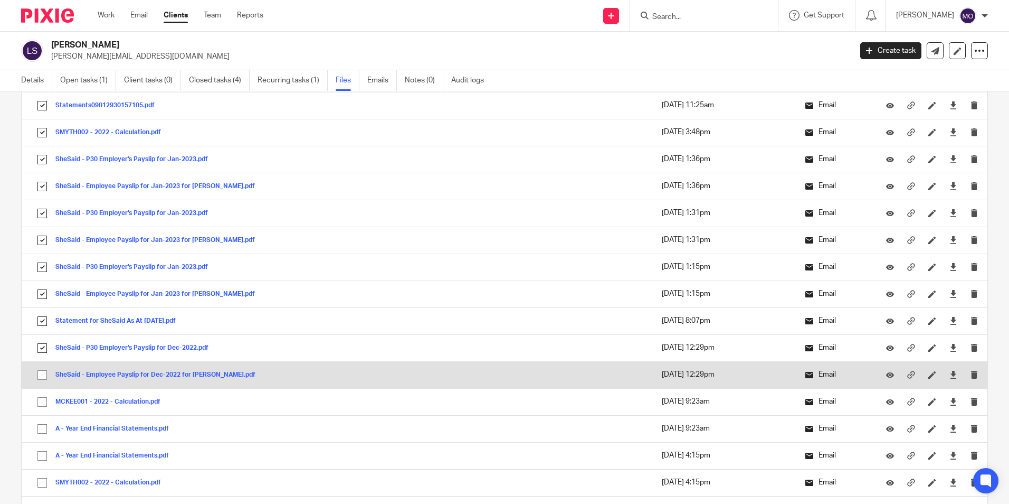
click at [46, 377] on input "checkbox" at bounding box center [42, 375] width 20 height 20
checkbox input "true"
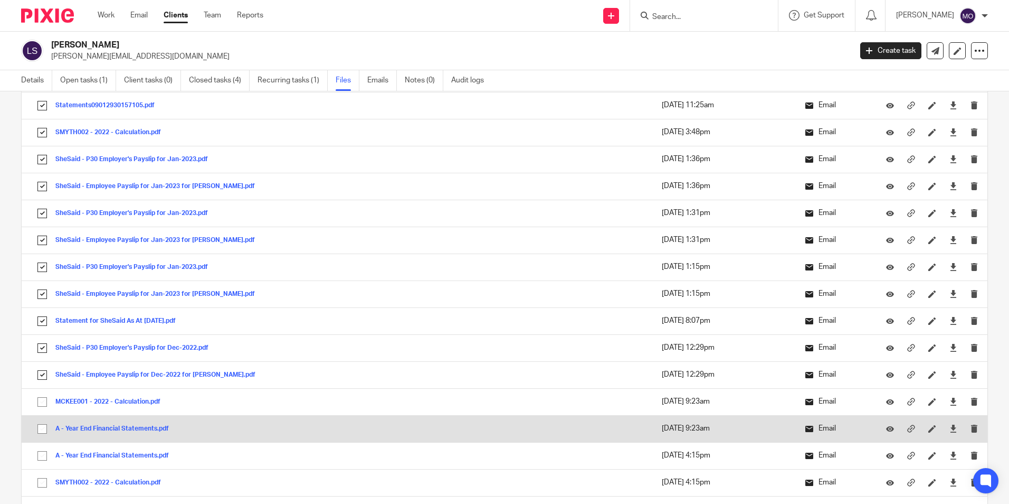
drag, startPoint x: 44, startPoint y: 394, endPoint x: 41, endPoint y: 417, distance: 23.4
click at [44, 395] on input "checkbox" at bounding box center [42, 402] width 20 height 20
checkbox input "true"
click at [40, 434] on input "checkbox" at bounding box center [42, 429] width 20 height 20
checkbox input "true"
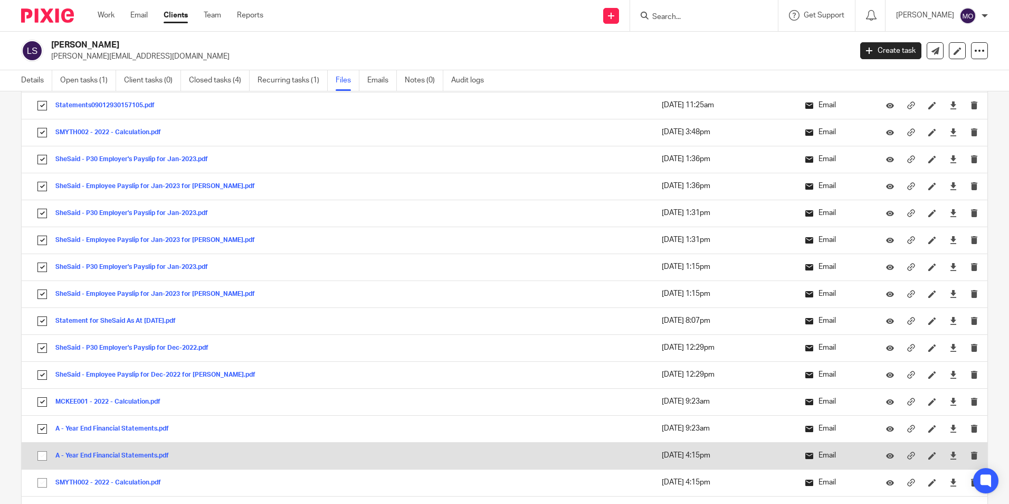
click at [41, 449] on input "checkbox" at bounding box center [42, 455] width 20 height 20
checkbox input "true"
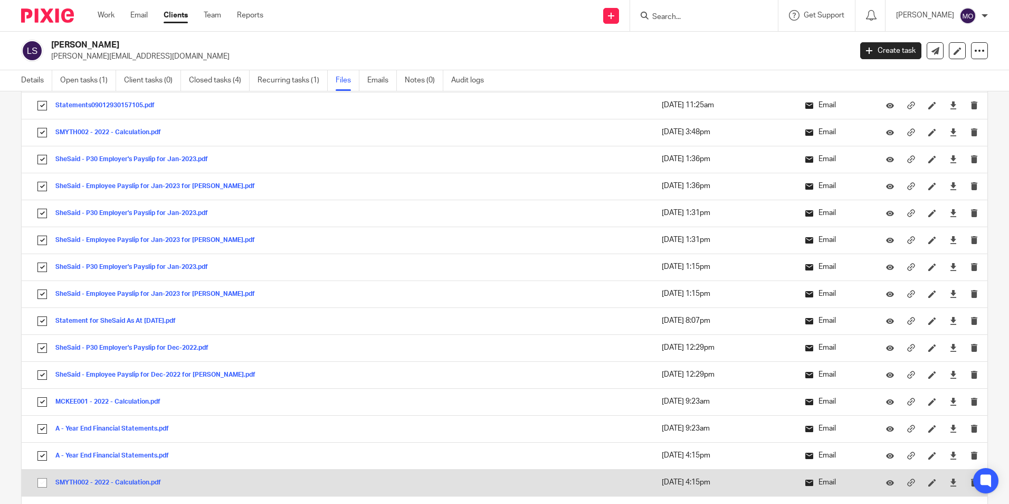
click at [43, 487] on input "checkbox" at bounding box center [42, 482] width 20 height 20
checkbox input "true"
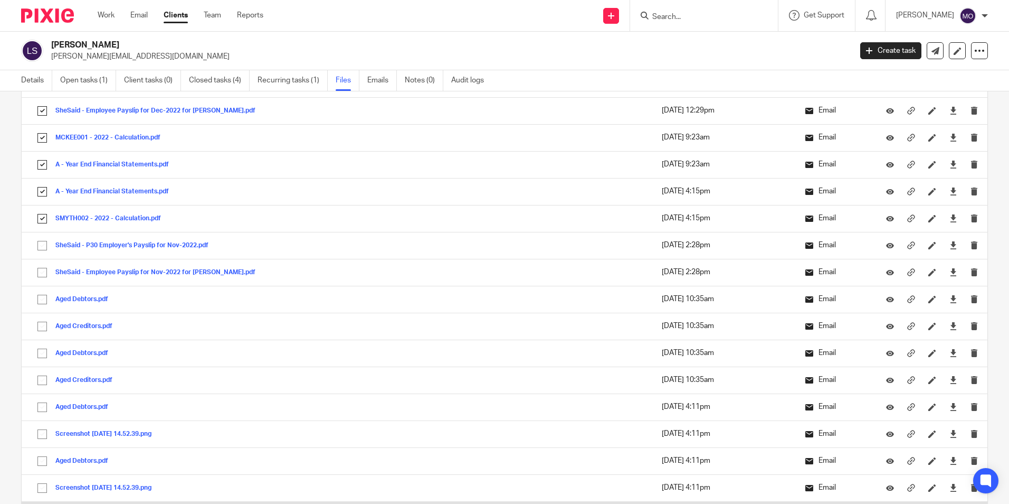
scroll to position [4697, 0]
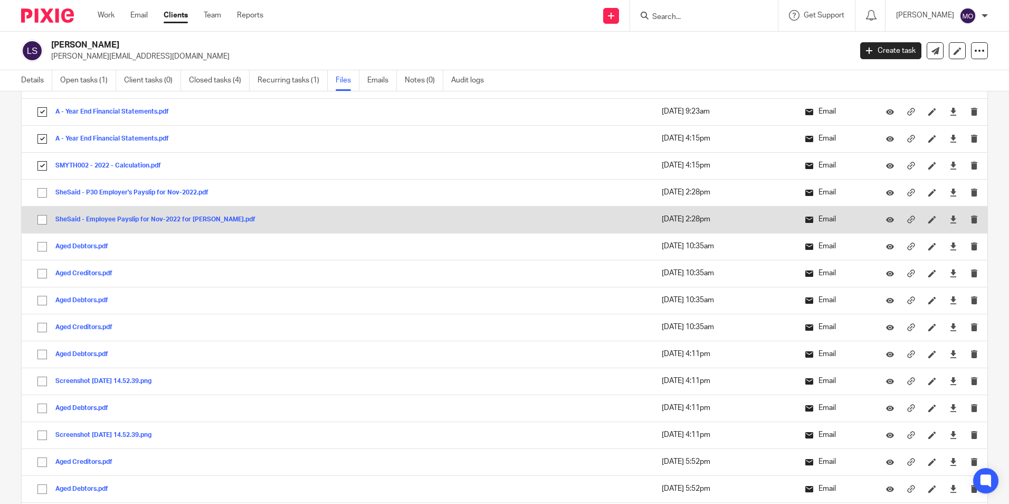
drag, startPoint x: 41, startPoint y: 189, endPoint x: 51, endPoint y: 221, distance: 33.9
click at [41, 191] on input "checkbox" at bounding box center [42, 193] width 20 height 20
checkbox input "true"
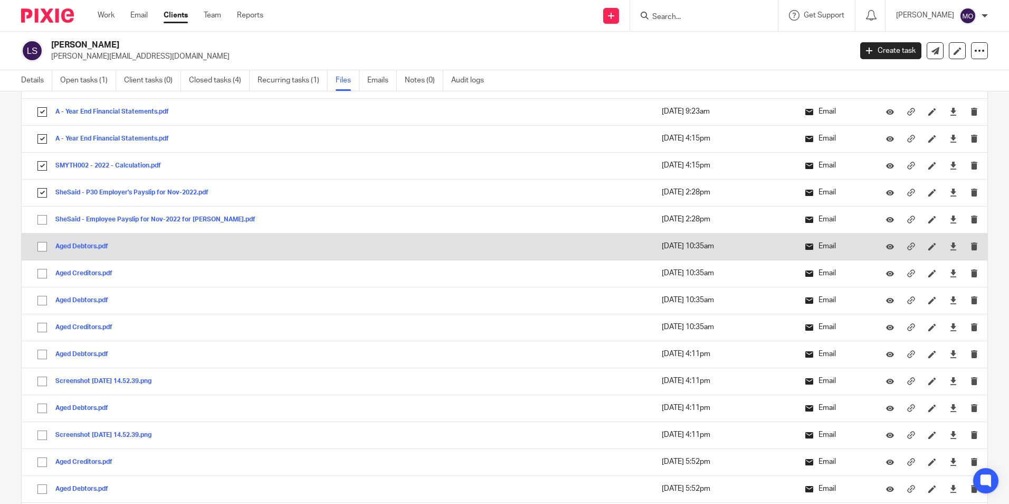
drag, startPoint x: 46, startPoint y: 220, endPoint x: 44, endPoint y: 237, distance: 17.5
click at [45, 220] on input "checkbox" at bounding box center [42, 220] width 20 height 20
checkbox input "true"
click at [45, 243] on input "checkbox" at bounding box center [42, 246] width 20 height 20
checkbox input "true"
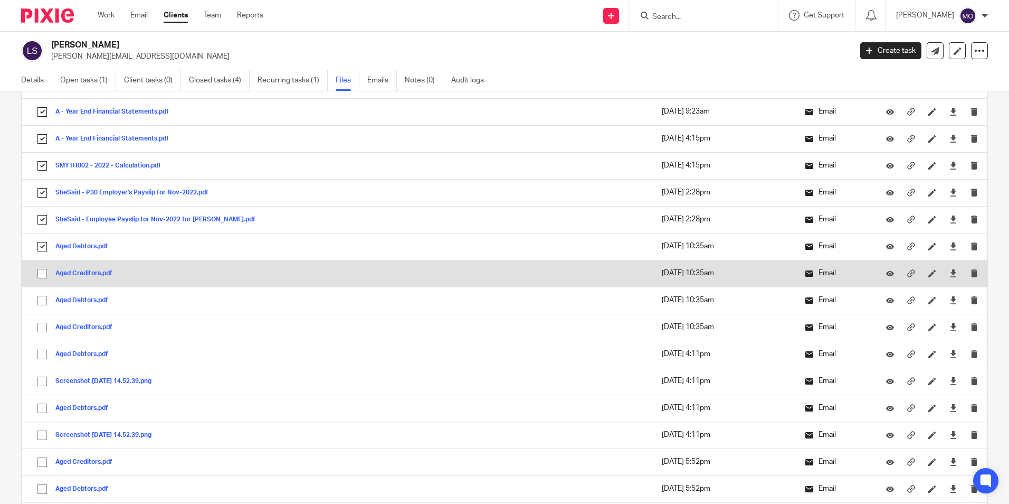
click at [42, 267] on input "checkbox" at bounding box center [42, 273] width 20 height 20
checkbox input "true"
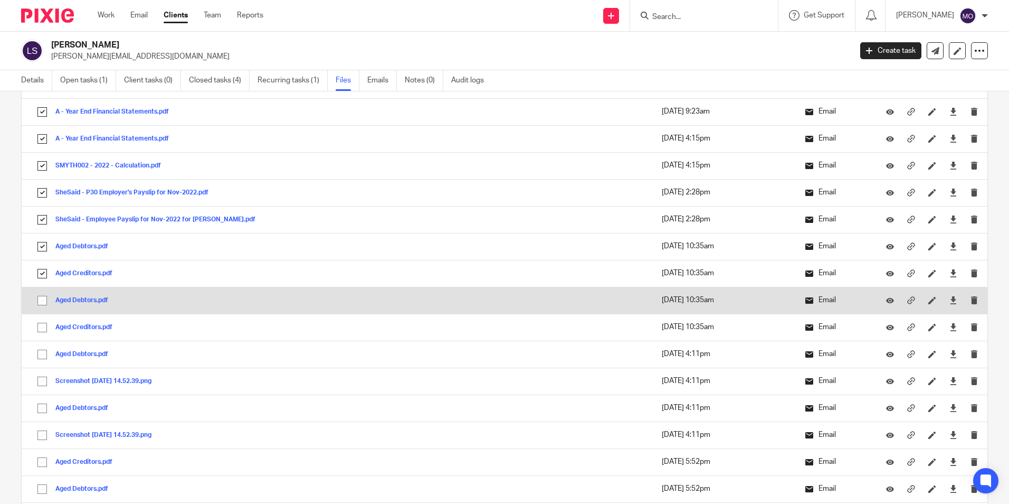
click at [37, 299] on input "checkbox" at bounding box center [42, 300] width 20 height 20
checkbox input "true"
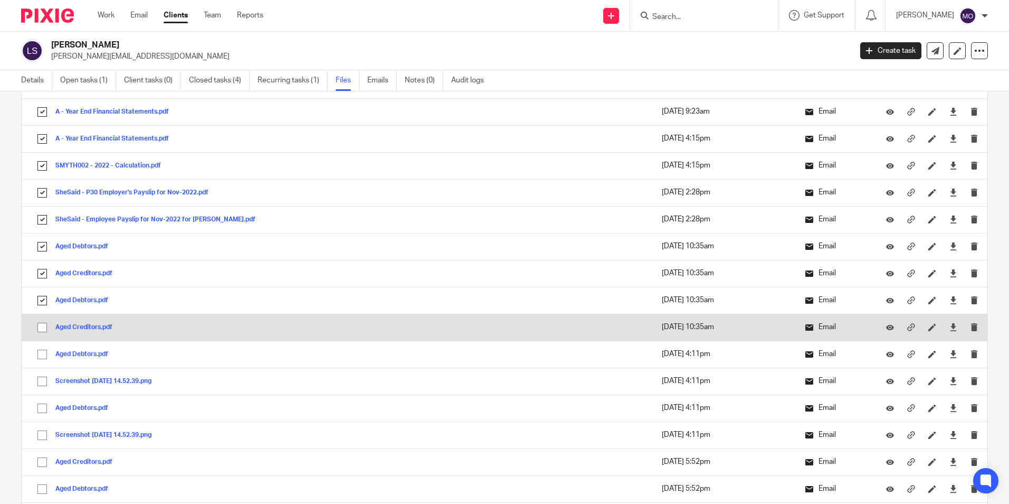
click at [40, 326] on input "checkbox" at bounding box center [42, 327] width 20 height 20
checkbox input "true"
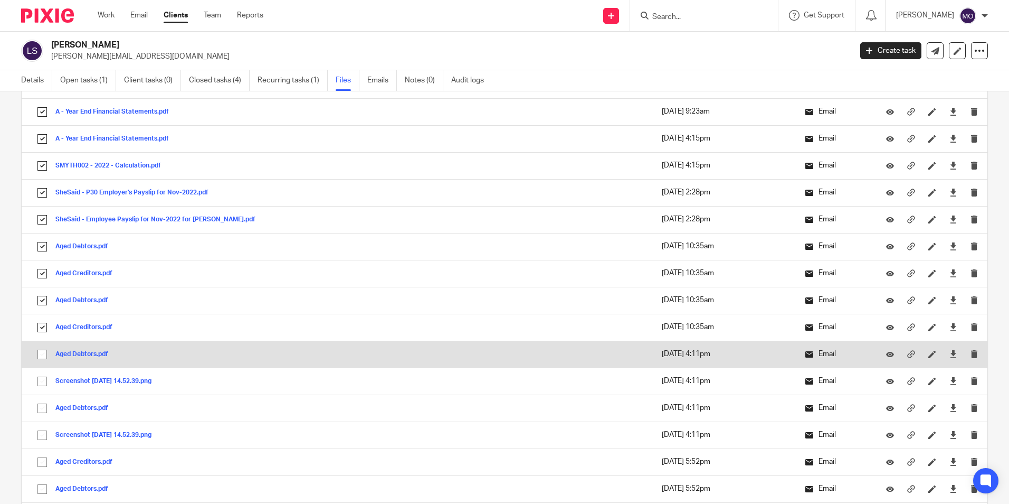
click at [39, 355] on input "checkbox" at bounding box center [42, 354] width 20 height 20
checkbox input "true"
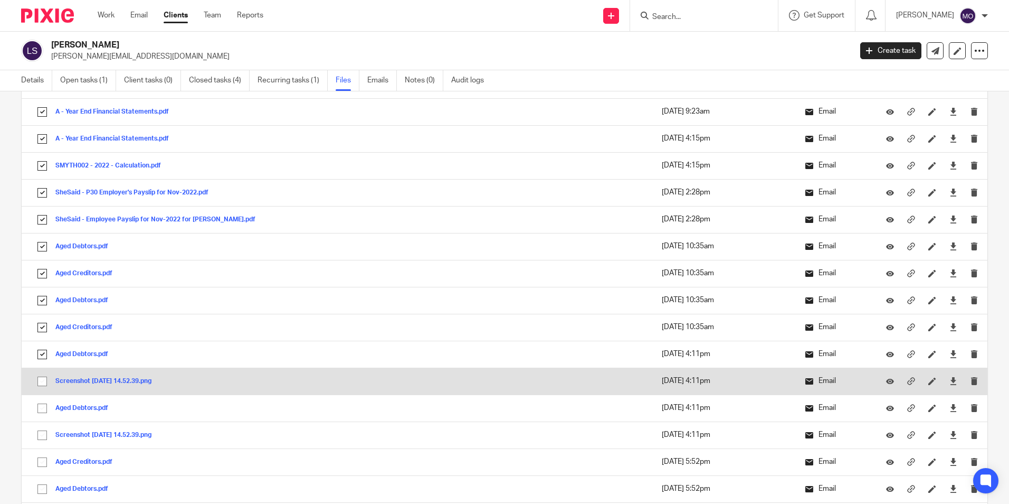
click at [41, 385] on input "checkbox" at bounding box center [42, 381] width 20 height 20
checkbox input "true"
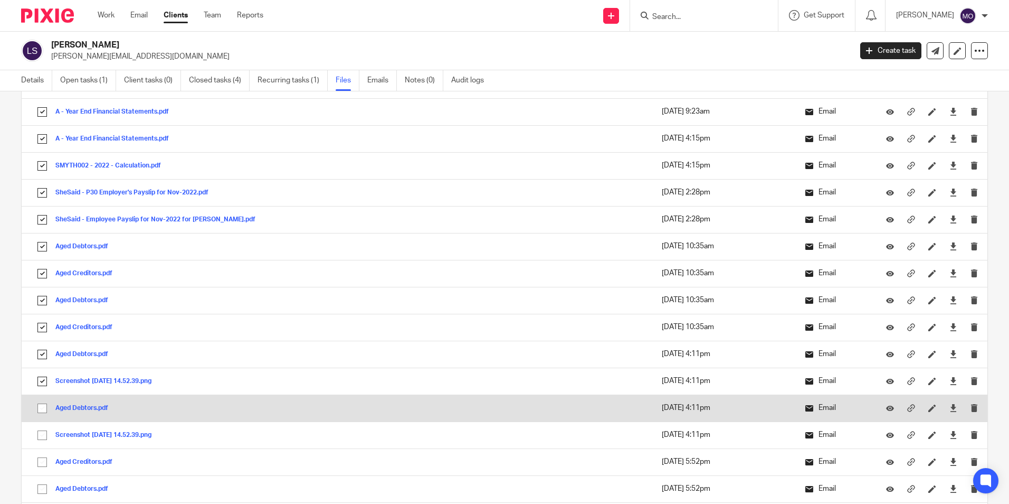
click at [37, 413] on input "checkbox" at bounding box center [42, 408] width 20 height 20
checkbox input "true"
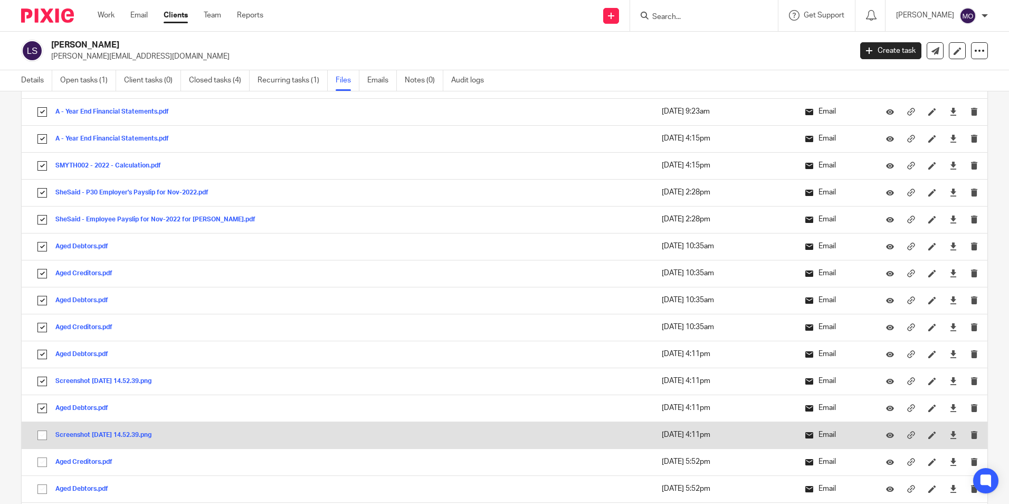
click at [41, 445] on td "Screenshot 2022-11-03 at 14.52.39.png Screenshot 2022-11-03 at 14.52.39 Save" at bounding box center [234, 434] width 424 height 27
click at [40, 433] on input "checkbox" at bounding box center [42, 435] width 20 height 20
checkbox input "true"
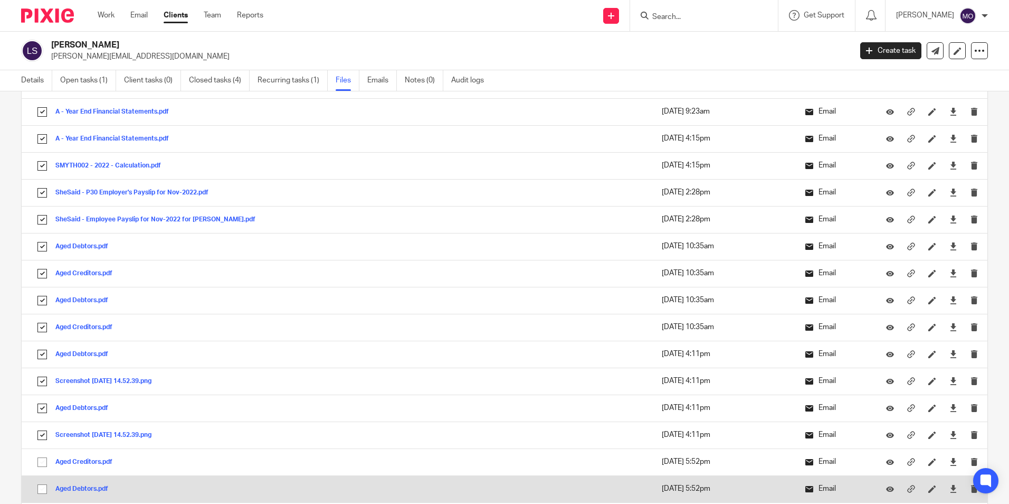
drag, startPoint x: 41, startPoint y: 463, endPoint x: 43, endPoint y: 475, distance: 11.7
click at [41, 463] on input "checkbox" at bounding box center [42, 462] width 20 height 20
checkbox input "true"
click at [43, 483] on input "checkbox" at bounding box center [42, 489] width 20 height 20
checkbox input "true"
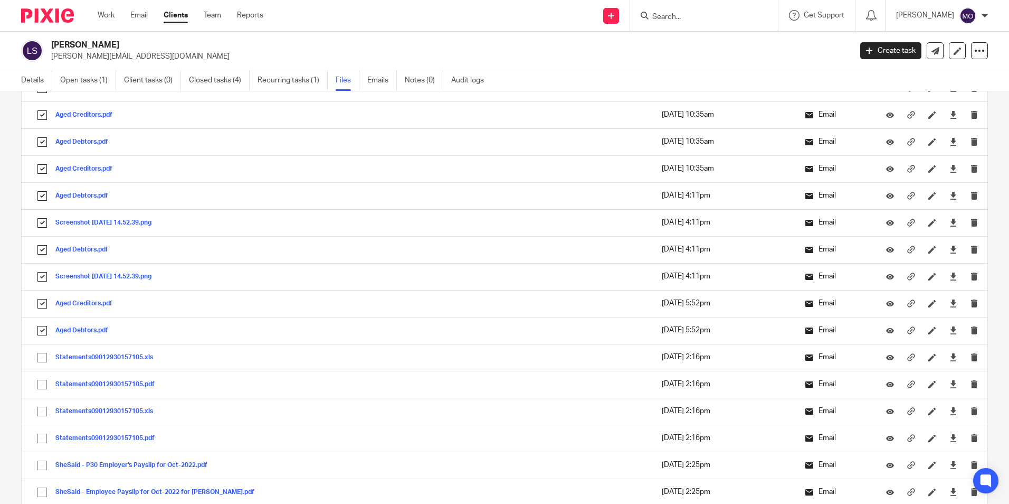
scroll to position [4909, 0]
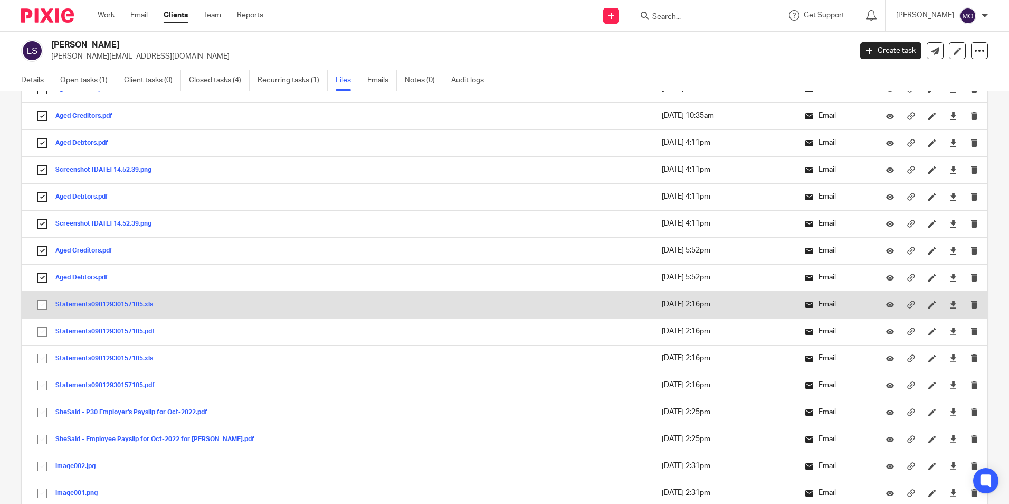
click at [40, 302] on input "checkbox" at bounding box center [42, 305] width 20 height 20
checkbox input "true"
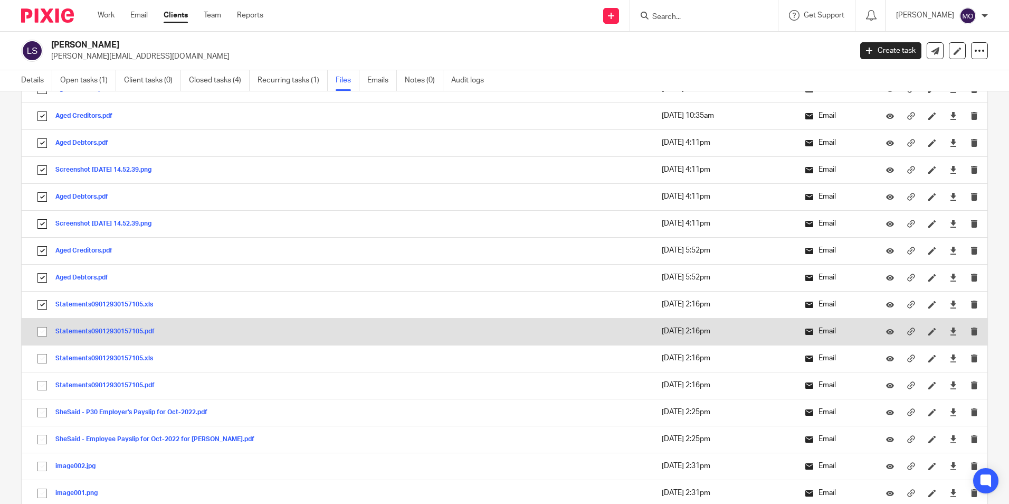
click at [37, 331] on input "checkbox" at bounding box center [42, 331] width 20 height 20
checkbox input "true"
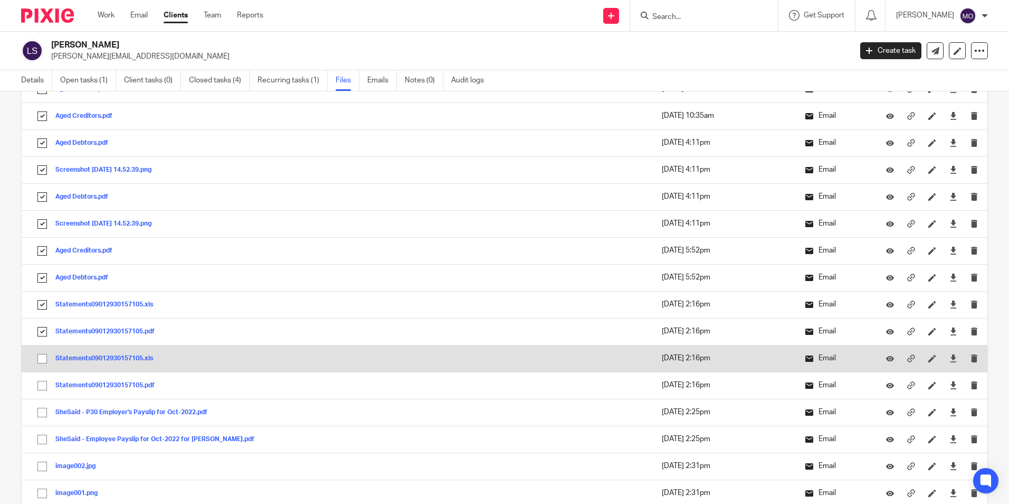
drag, startPoint x: 38, startPoint y: 354, endPoint x: 48, endPoint y: 371, distance: 19.6
click at [38, 355] on input "checkbox" at bounding box center [42, 358] width 20 height 20
checkbox input "true"
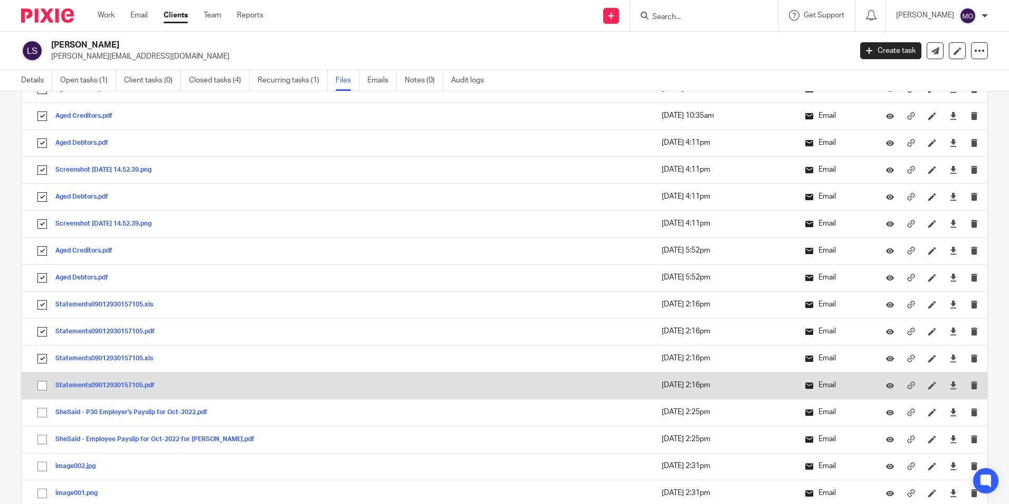
drag, startPoint x: 43, startPoint y: 385, endPoint x: 46, endPoint y: 397, distance: 12.0
click at [43, 386] on input "checkbox" at bounding box center [42, 385] width 20 height 20
checkbox input "true"
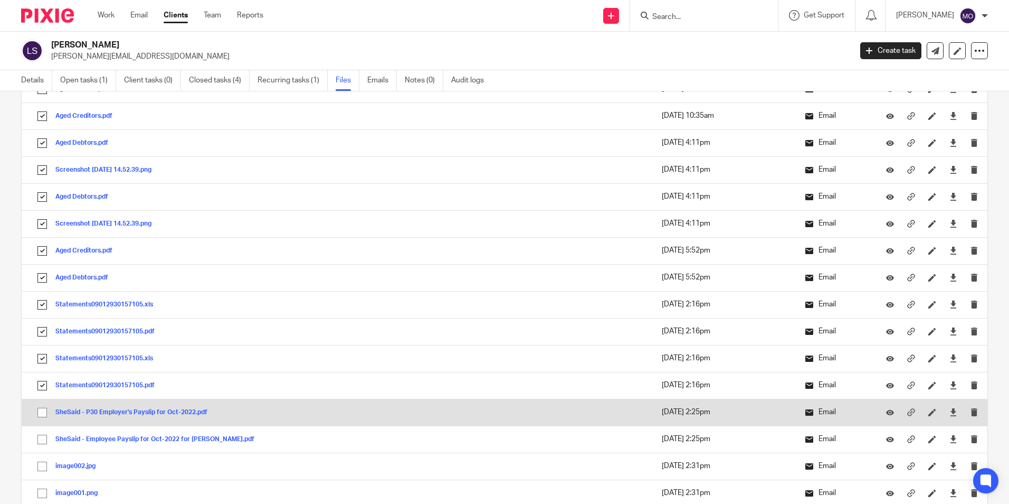
click at [44, 413] on input "checkbox" at bounding box center [42, 412] width 20 height 20
checkbox input "true"
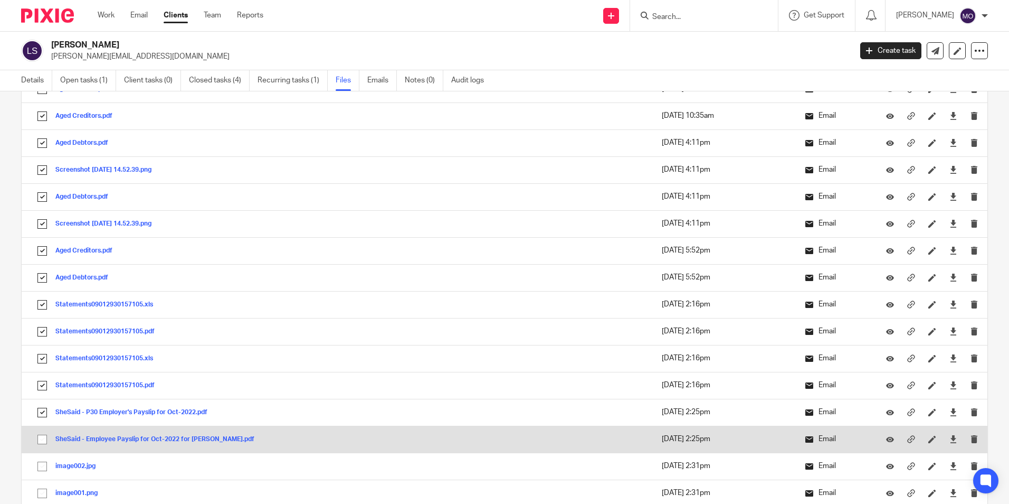
click at [41, 435] on input "checkbox" at bounding box center [42, 439] width 20 height 20
checkbox input "true"
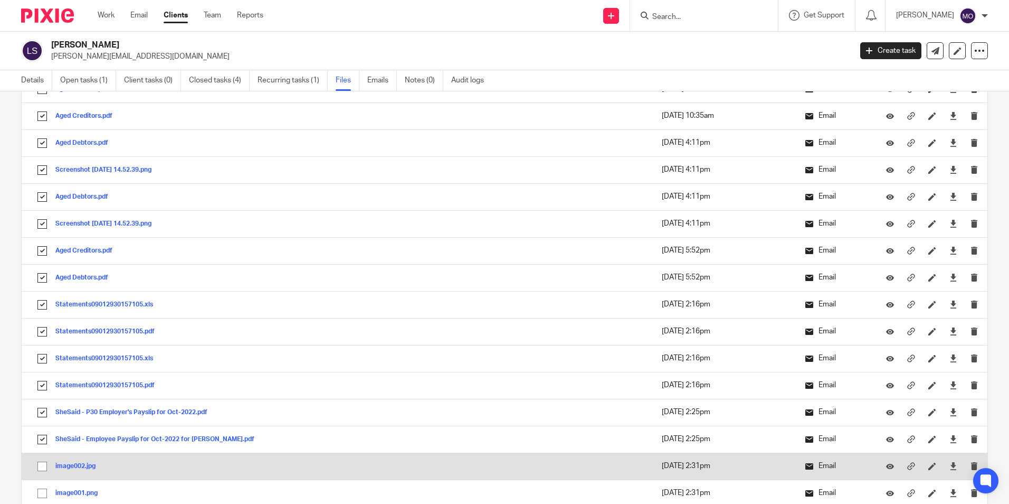
click at [42, 466] on input "checkbox" at bounding box center [42, 466] width 20 height 20
checkbox input "true"
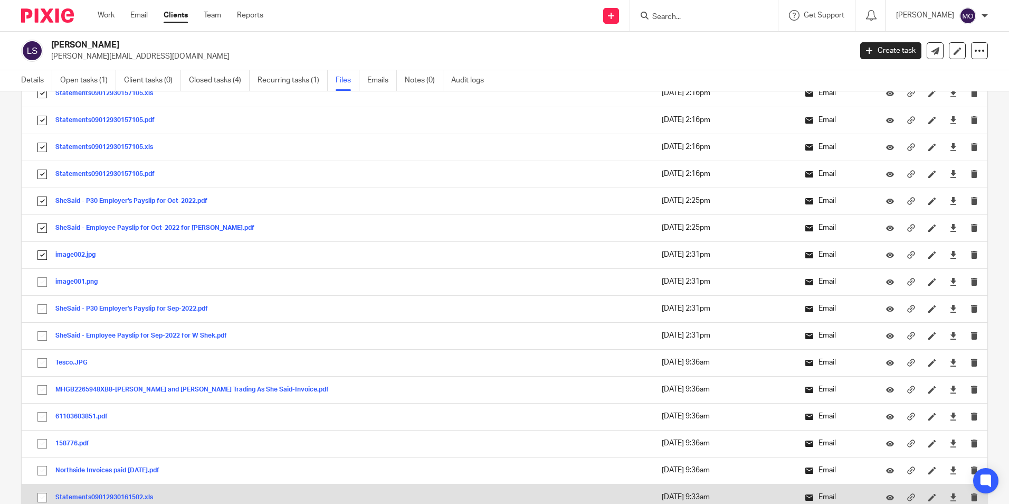
scroll to position [5172, 0]
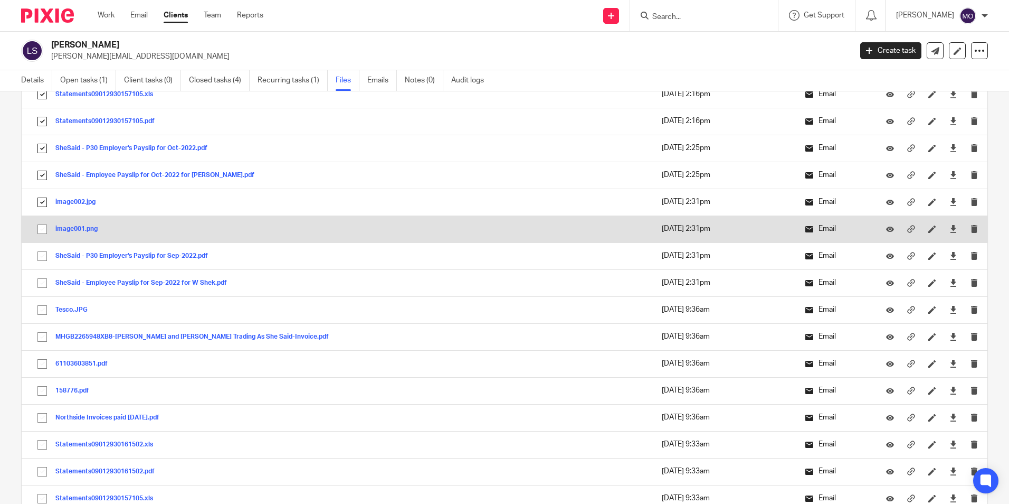
drag, startPoint x: 40, startPoint y: 227, endPoint x: 43, endPoint y: 239, distance: 12.2
click at [41, 232] on input "checkbox" at bounding box center [42, 229] width 20 height 20
checkbox input "true"
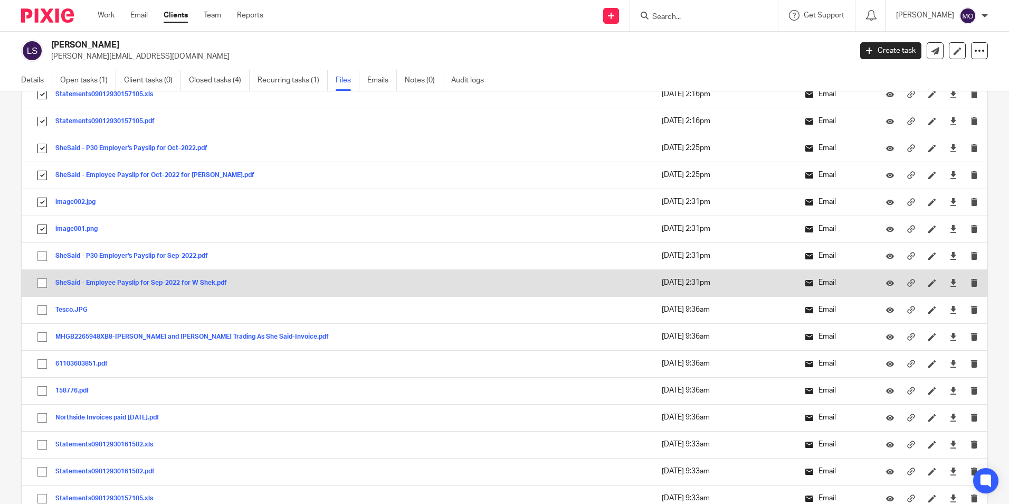
drag, startPoint x: 45, startPoint y: 257, endPoint x: 46, endPoint y: 273, distance: 16.4
click at [45, 258] on input "checkbox" at bounding box center [42, 256] width 20 height 20
checkbox input "true"
drag, startPoint x: 45, startPoint y: 281, endPoint x: 44, endPoint y: 293, distance: 12.8
click at [45, 282] on input "checkbox" at bounding box center [42, 283] width 20 height 20
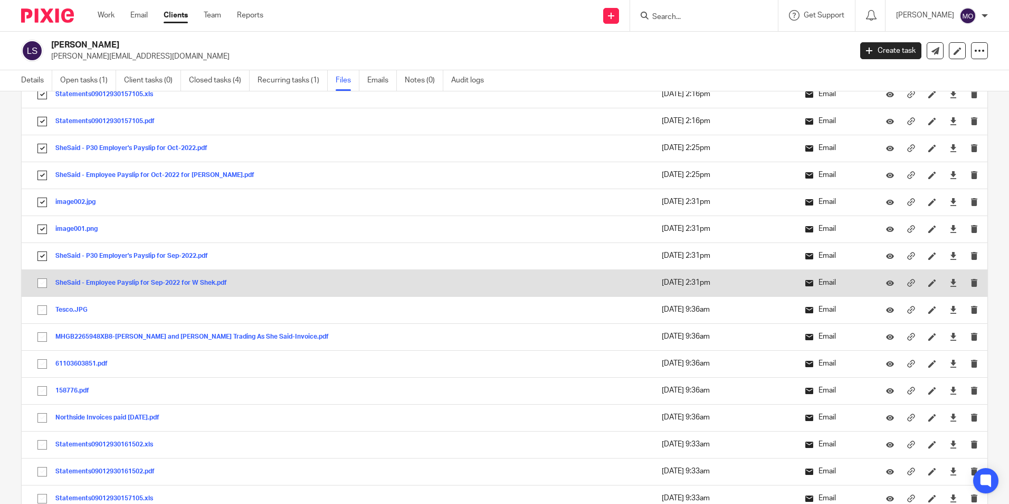
checkbox input "true"
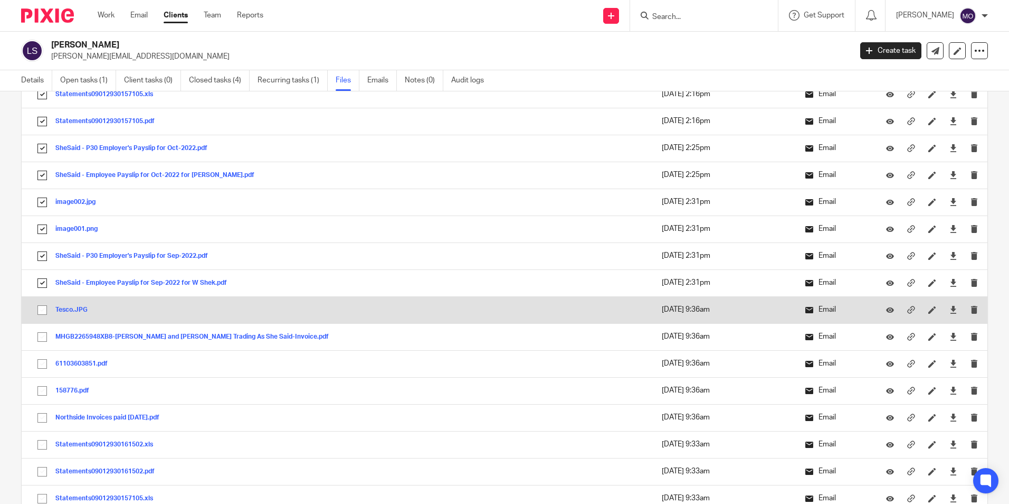
click at [40, 307] on input "checkbox" at bounding box center [42, 310] width 20 height 20
checkbox input "true"
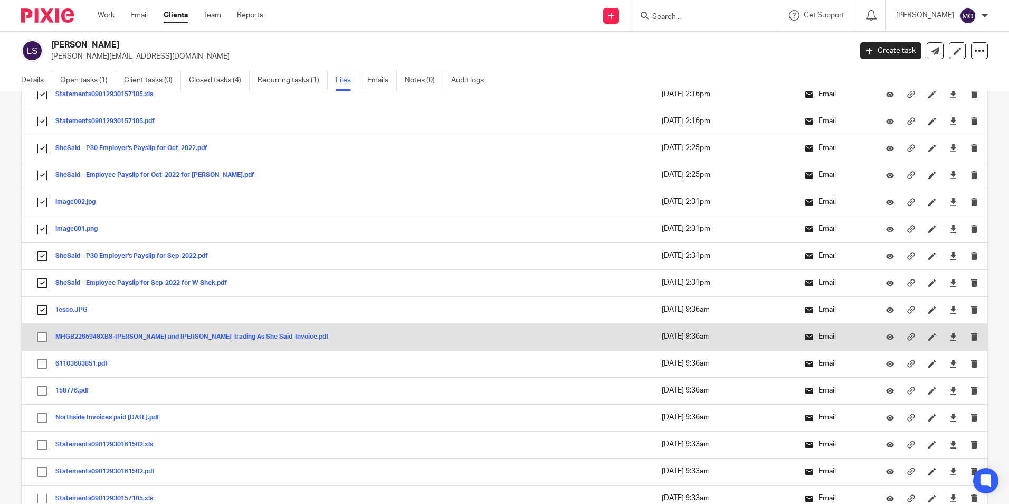
click at [49, 339] on input "checkbox" at bounding box center [42, 337] width 20 height 20
checkbox input "true"
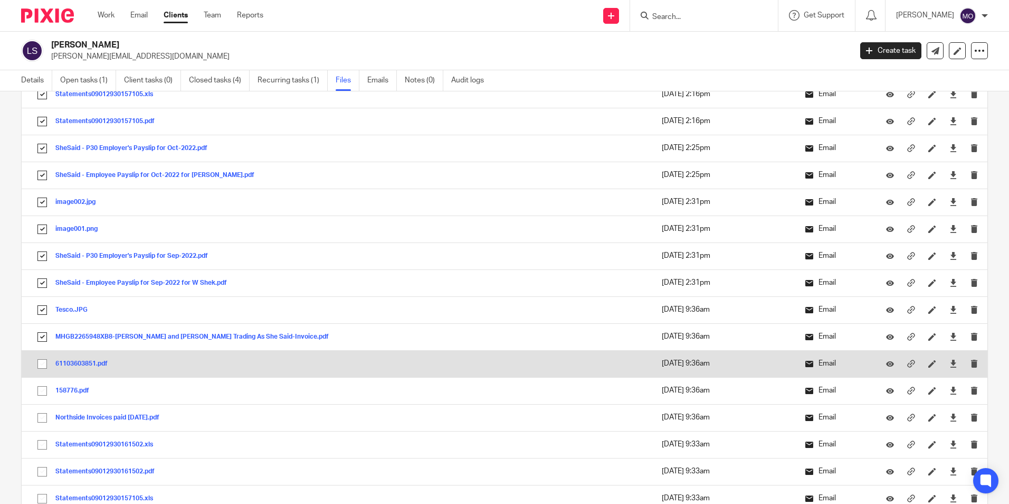
click at [43, 369] on input "checkbox" at bounding box center [42, 364] width 20 height 20
checkbox input "true"
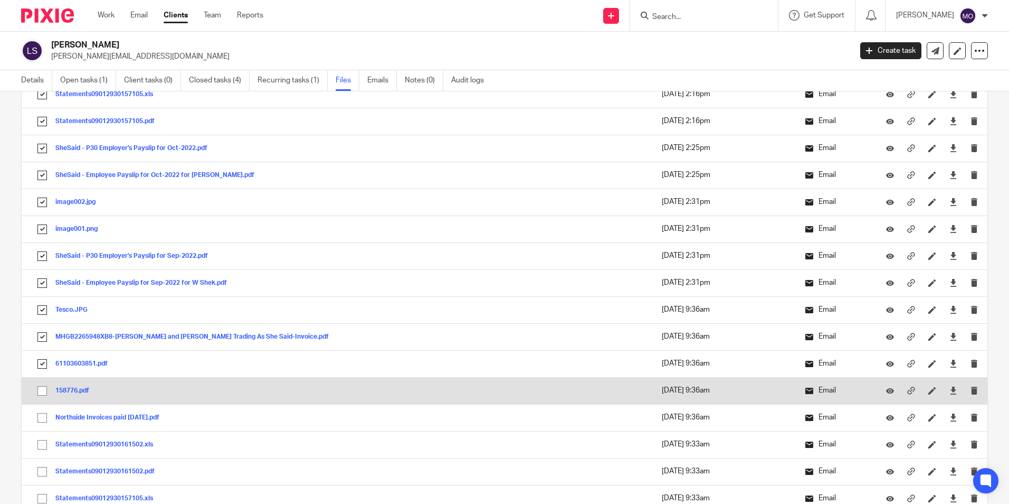
click at [40, 392] on input "checkbox" at bounding box center [42, 391] width 20 height 20
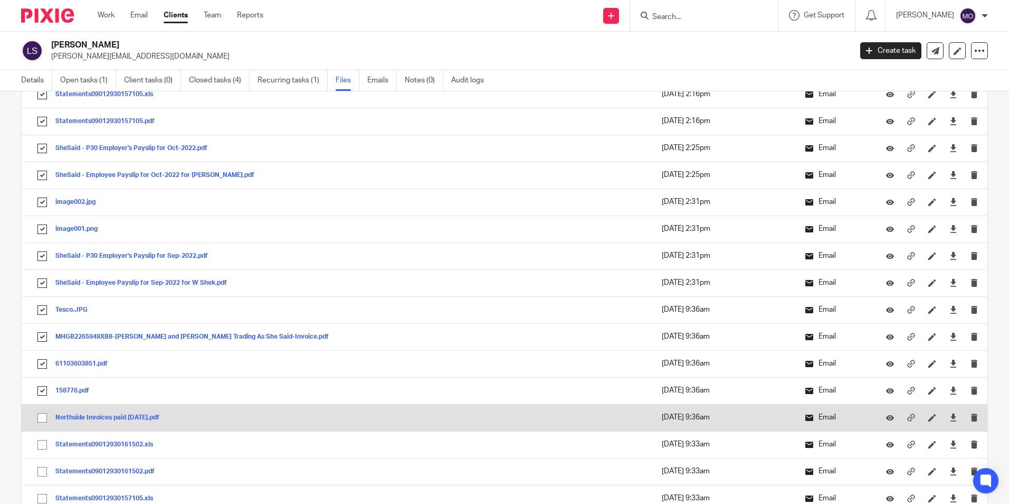
click at [38, 423] on input "checkbox" at bounding box center [42, 417] width 20 height 20
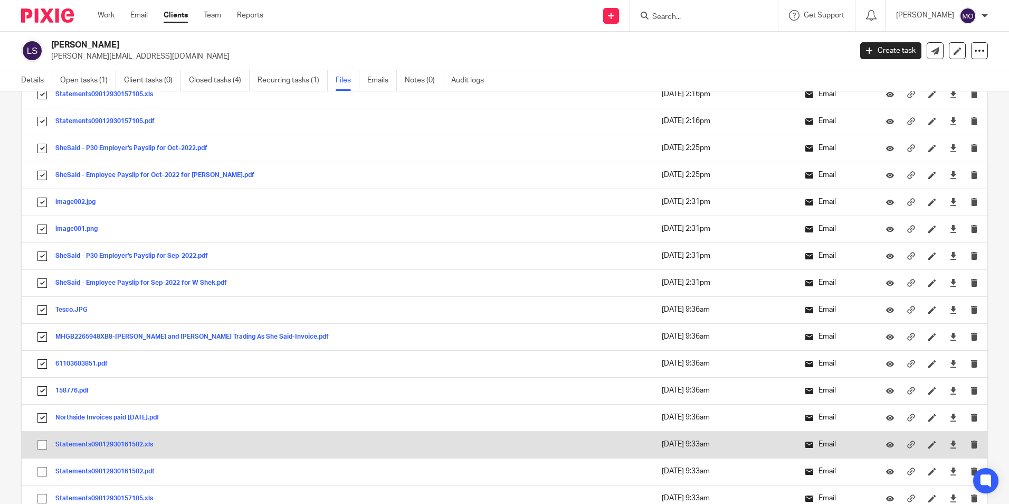
click at [37, 453] on input "checkbox" at bounding box center [42, 444] width 20 height 20
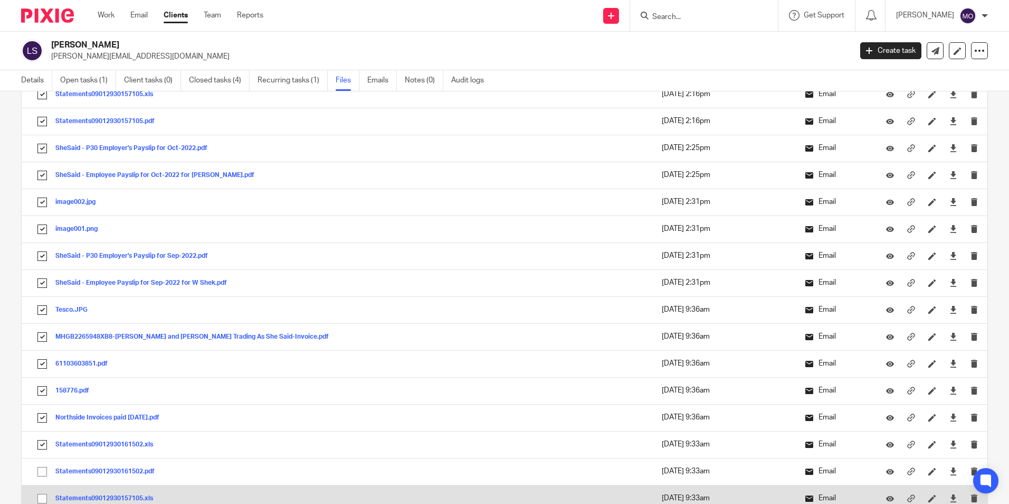
drag, startPoint x: 41, startPoint y: 477, endPoint x: 40, endPoint y: 487, distance: 10.0
click at [41, 478] on input "checkbox" at bounding box center [42, 471] width 20 height 20
drag, startPoint x: 41, startPoint y: 496, endPoint x: 39, endPoint y: 485, distance: 10.7
click at [41, 496] on input "checkbox" at bounding box center [42, 498] width 20 height 20
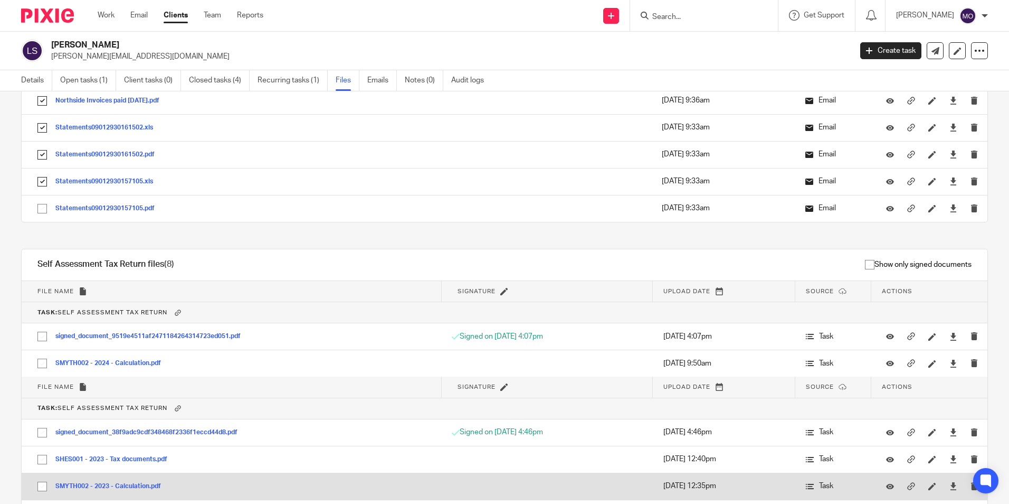
scroll to position [5542, 0]
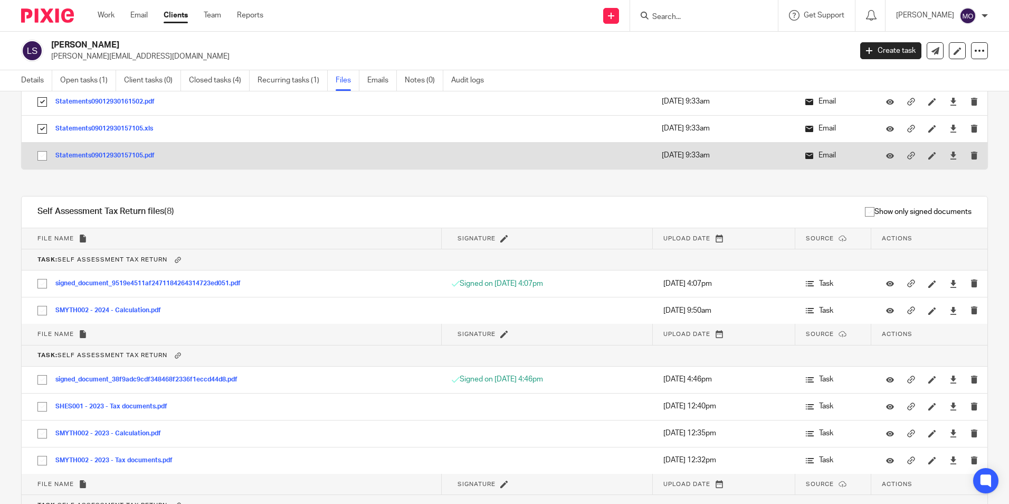
click at [39, 158] on input "checkbox" at bounding box center [42, 156] width 20 height 20
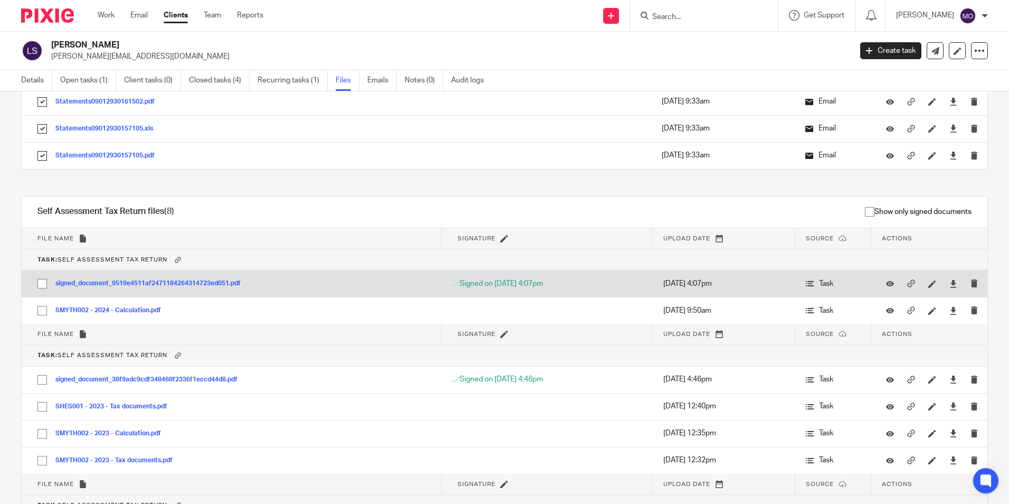
drag, startPoint x: 41, startPoint y: 281, endPoint x: 40, endPoint y: 291, distance: 10.0
click at [40, 286] on input "checkbox" at bounding box center [42, 283] width 20 height 20
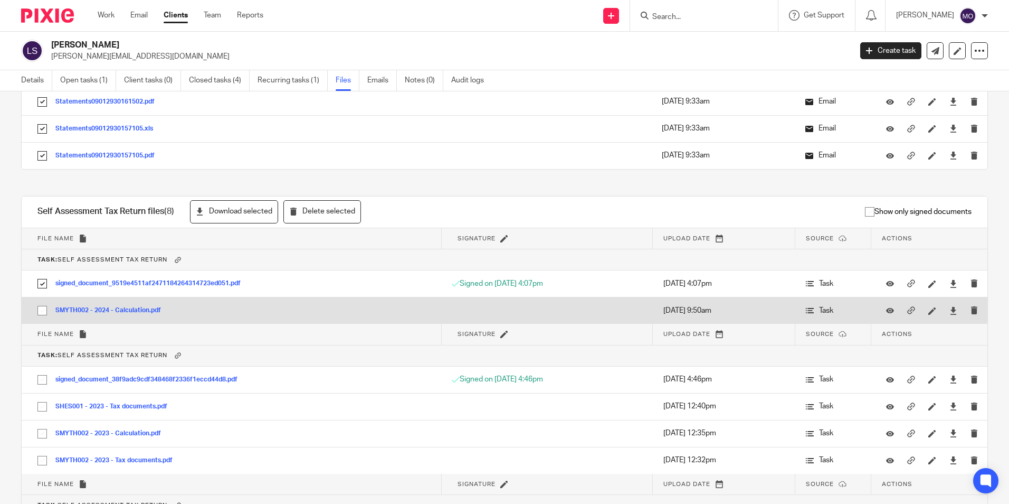
click at [42, 308] on input "checkbox" at bounding box center [42, 310] width 20 height 20
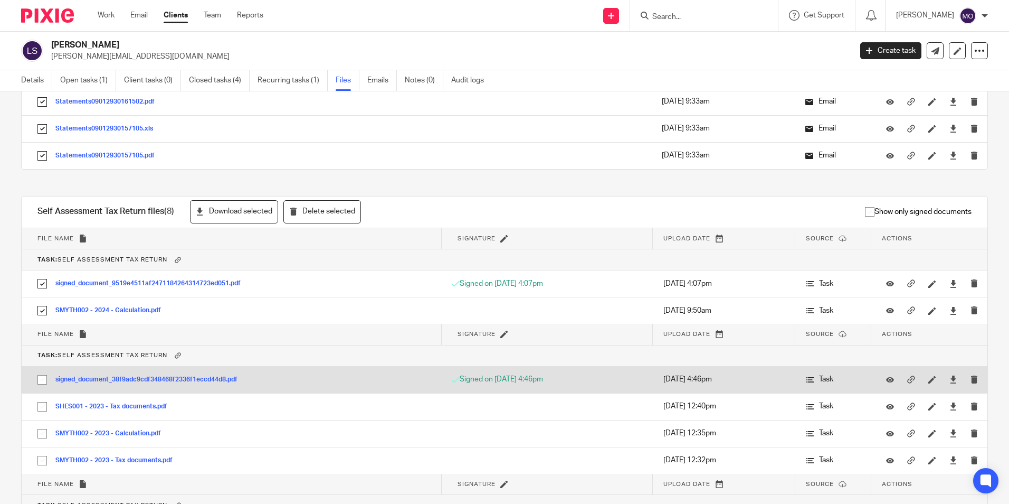
drag, startPoint x: 37, startPoint y: 376, endPoint x: 40, endPoint y: 389, distance: 12.9
click at [37, 383] on input "checkbox" at bounding box center [42, 379] width 20 height 20
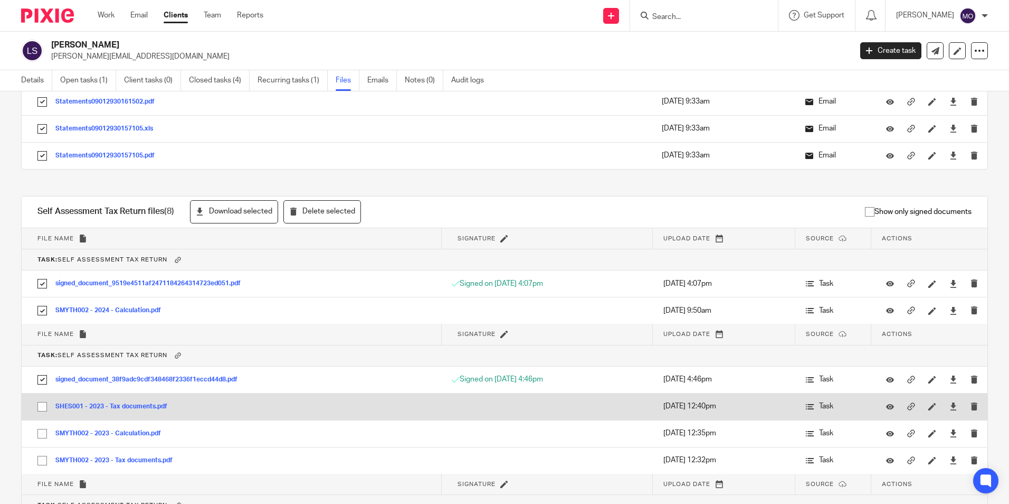
drag, startPoint x: 39, startPoint y: 406, endPoint x: 37, endPoint y: 415, distance: 9.6
click at [37, 407] on input "checkbox" at bounding box center [42, 406] width 20 height 20
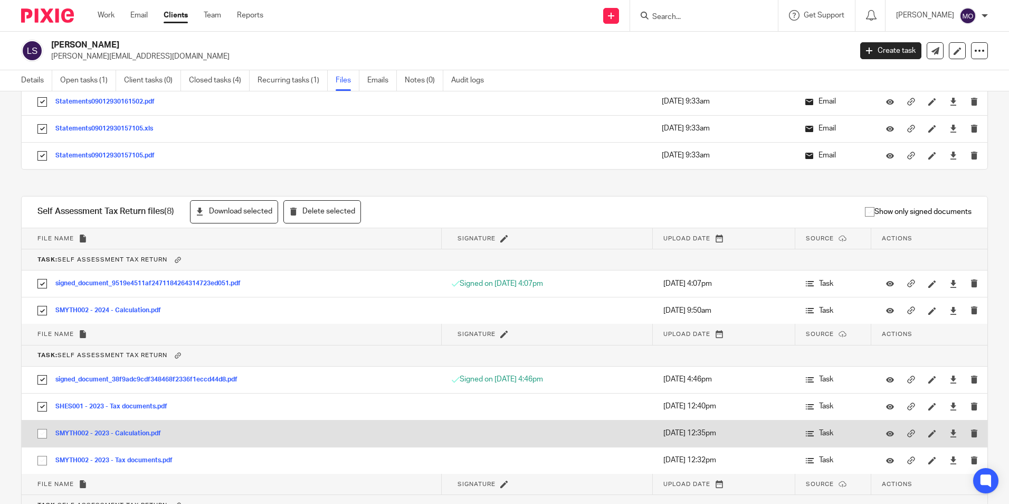
click at [41, 434] on input "checkbox" at bounding box center [42, 433] width 20 height 20
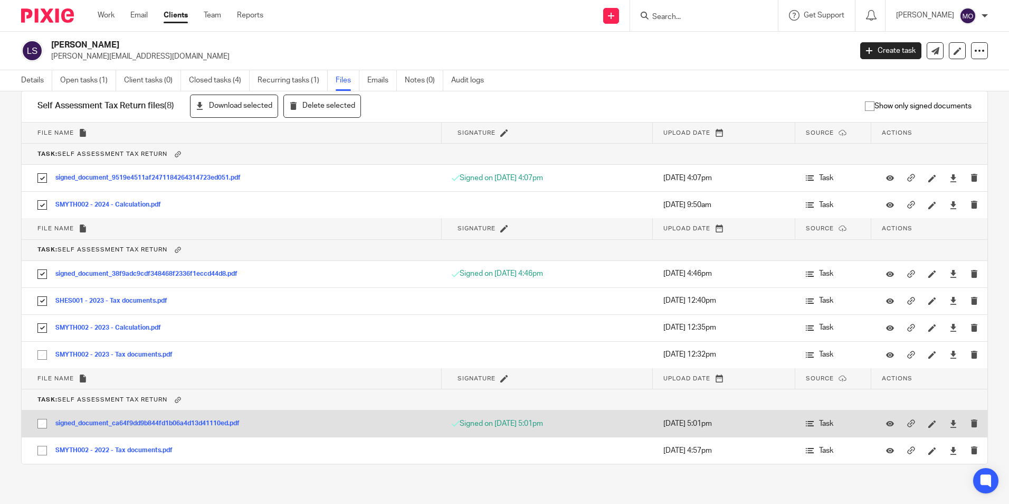
scroll to position [5655, 0]
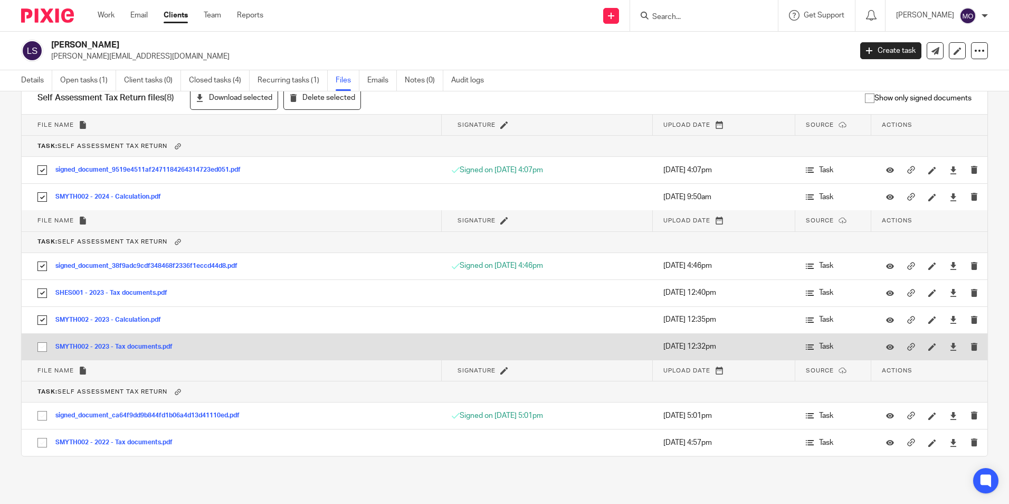
drag, startPoint x: 39, startPoint y: 348, endPoint x: 39, endPoint y: 366, distance: 17.9
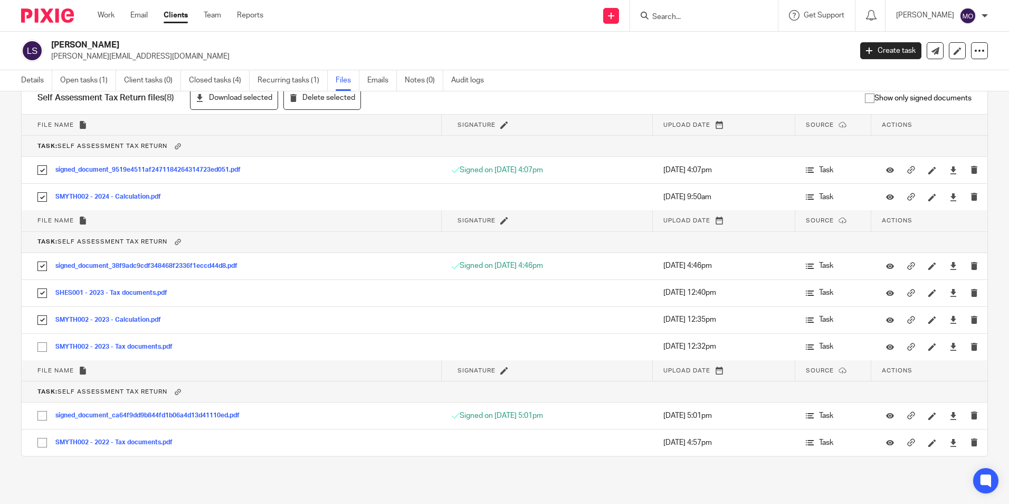
click at [40, 349] on input "checkbox" at bounding box center [42, 347] width 20 height 20
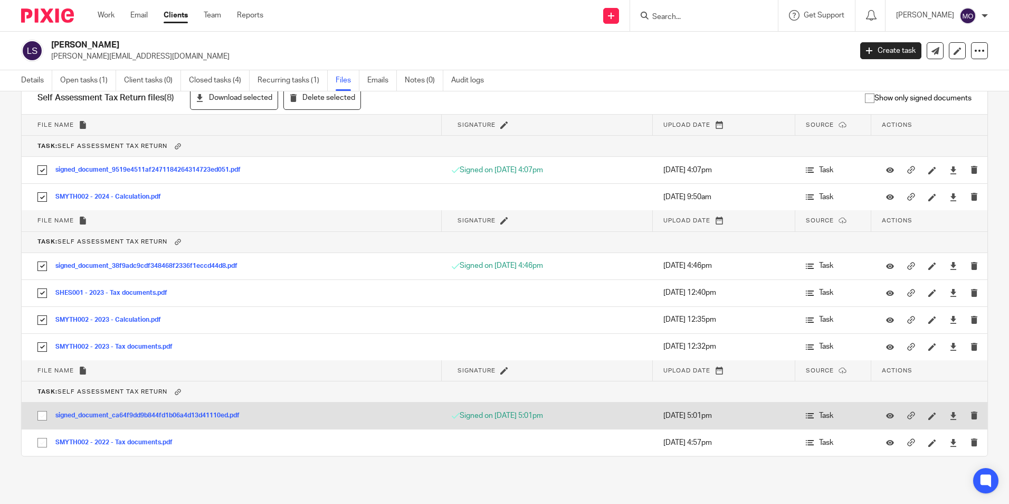
click at [43, 421] on input "checkbox" at bounding box center [42, 415] width 20 height 20
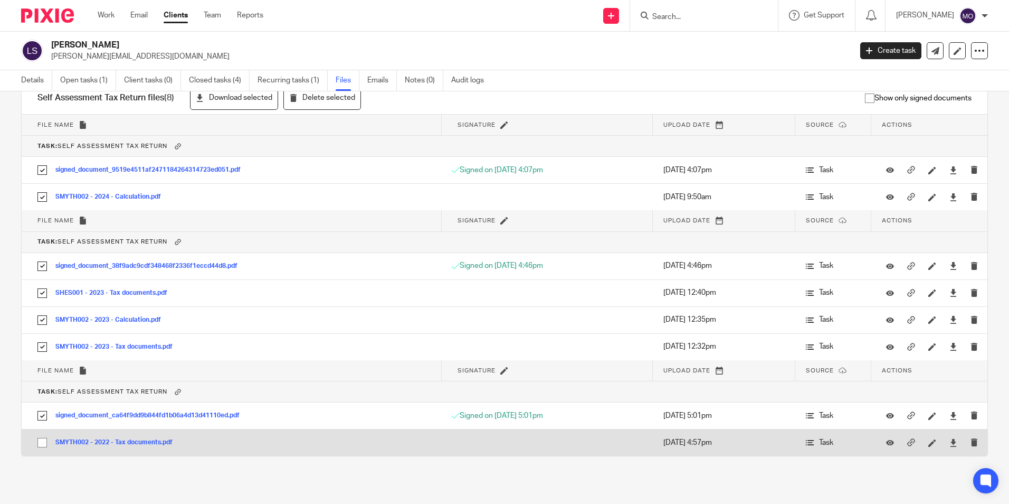
drag, startPoint x: 40, startPoint y: 443, endPoint x: 46, endPoint y: 436, distance: 9.0
click at [40, 442] on input "checkbox" at bounding box center [42, 442] width 20 height 20
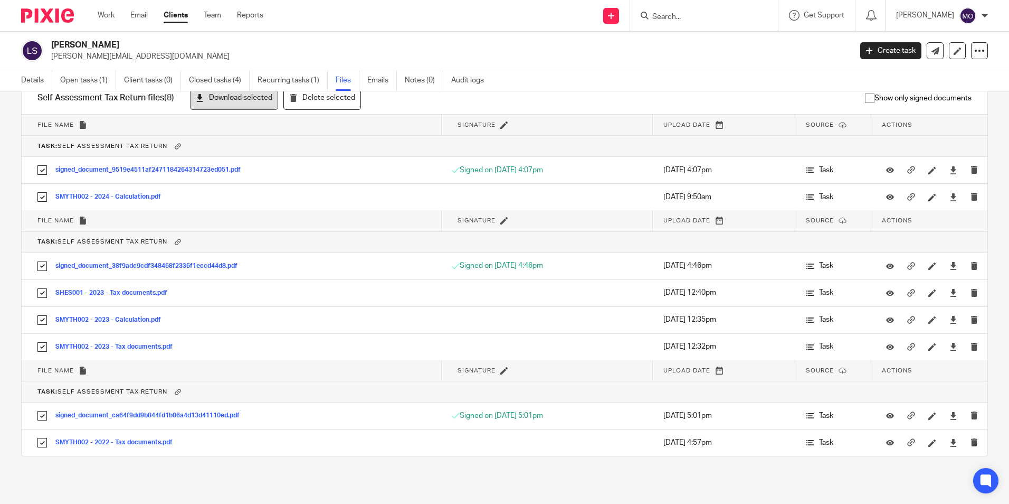
click at [217, 101] on button "Download selected" at bounding box center [234, 99] width 88 height 24
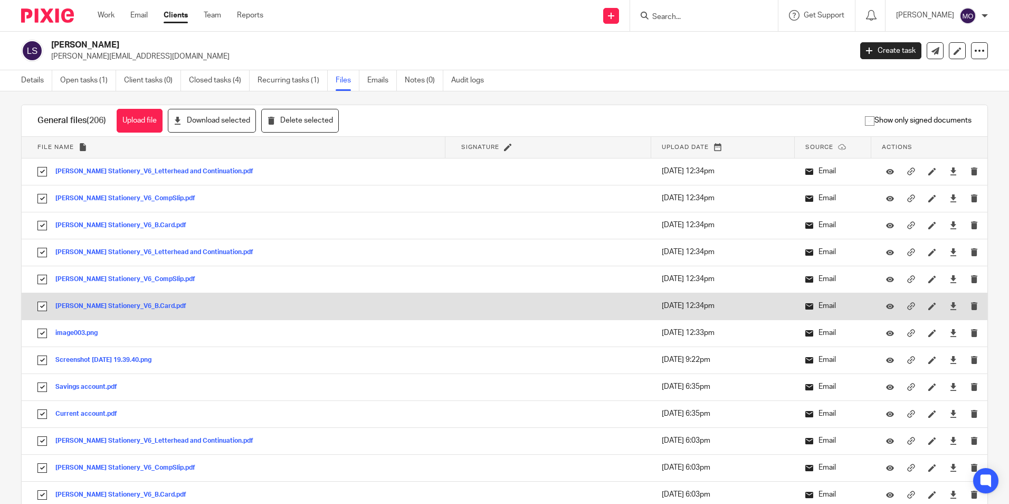
scroll to position [0, 0]
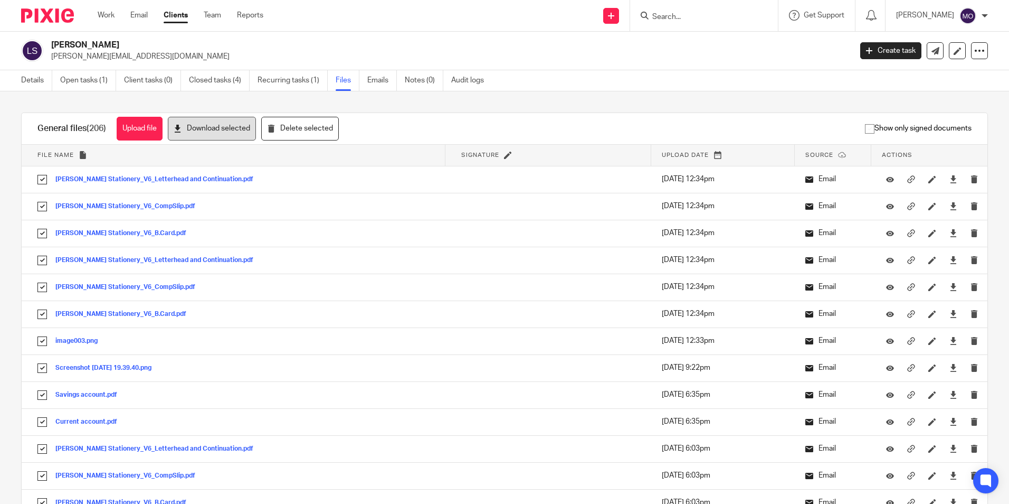
click at [227, 129] on button "Download selected" at bounding box center [212, 129] width 88 height 24
click at [976, 50] on icon at bounding box center [979, 50] width 11 height 11
click at [879, 90] on link "Export data" at bounding box center [914, 92] width 117 height 15
click at [715, 59] on p "lisa@shesaid.design" at bounding box center [447, 56] width 793 height 11
click at [60, 17] on img at bounding box center [47, 15] width 53 height 14
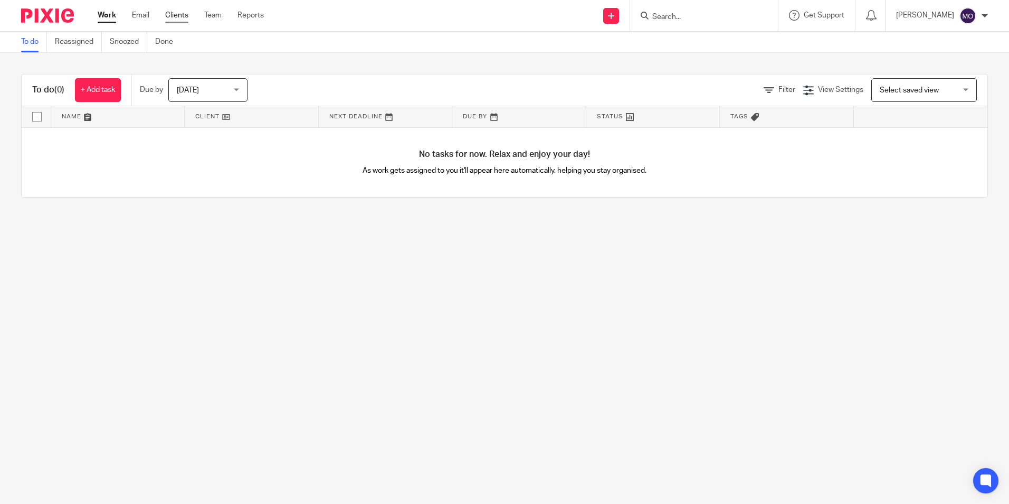
click at [168, 17] on link "Clients" at bounding box center [176, 15] width 23 height 11
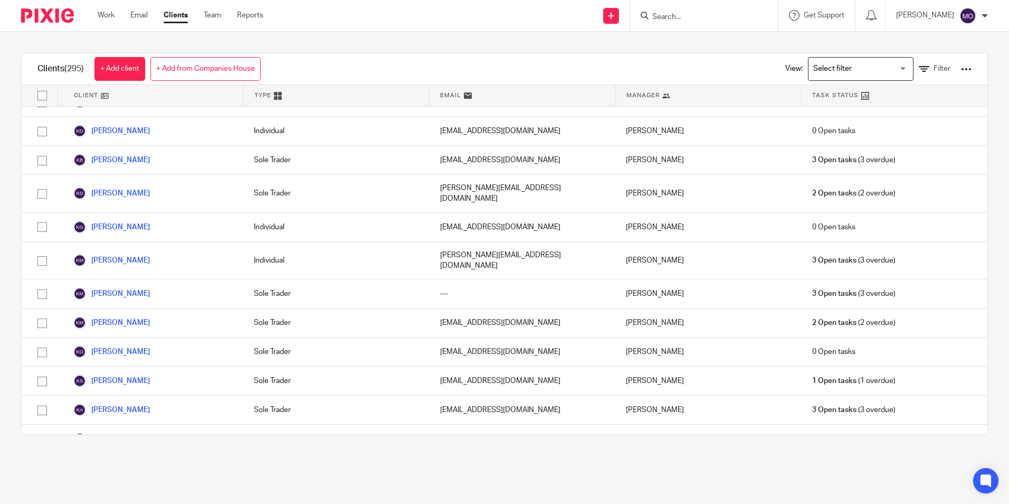
scroll to position [4170, 0]
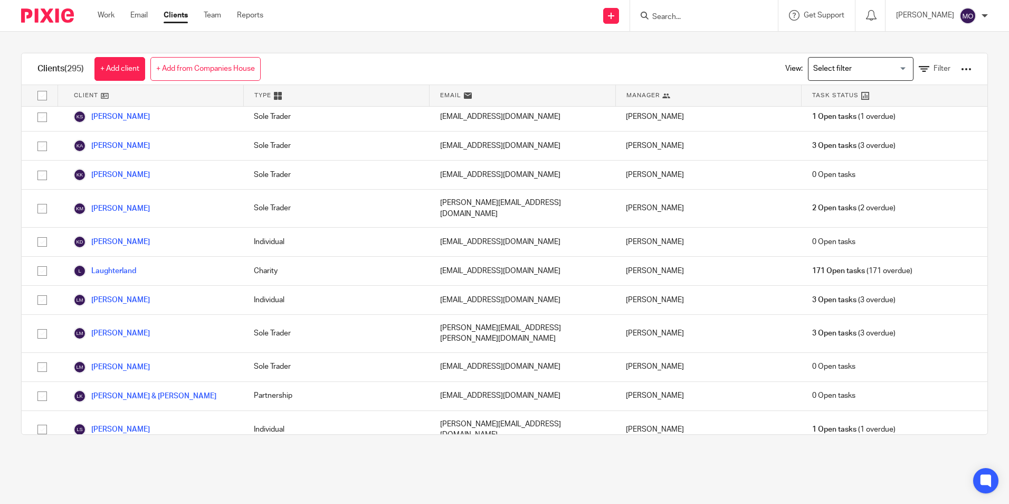
click at [102, 456] on link "[PERSON_NAME]" at bounding box center [111, 462] width 77 height 13
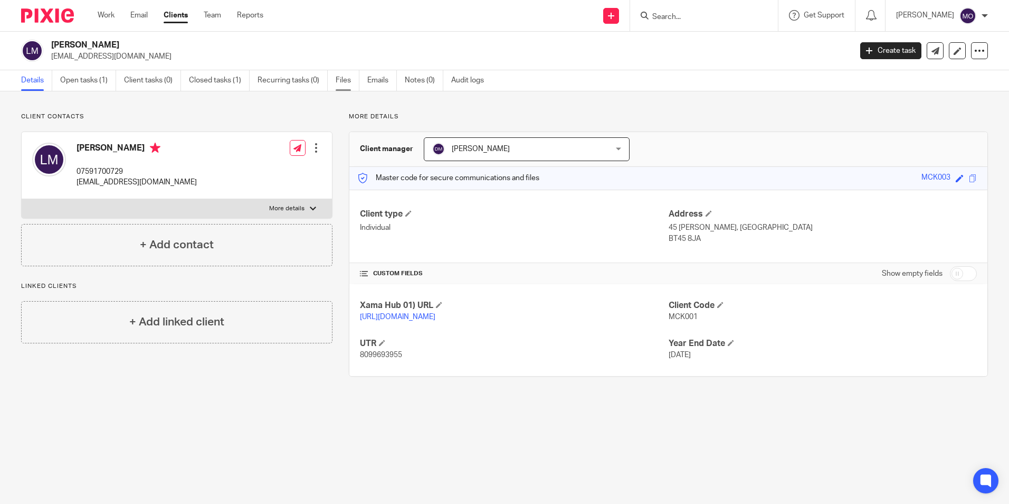
click at [343, 79] on link "Files" at bounding box center [348, 80] width 24 height 21
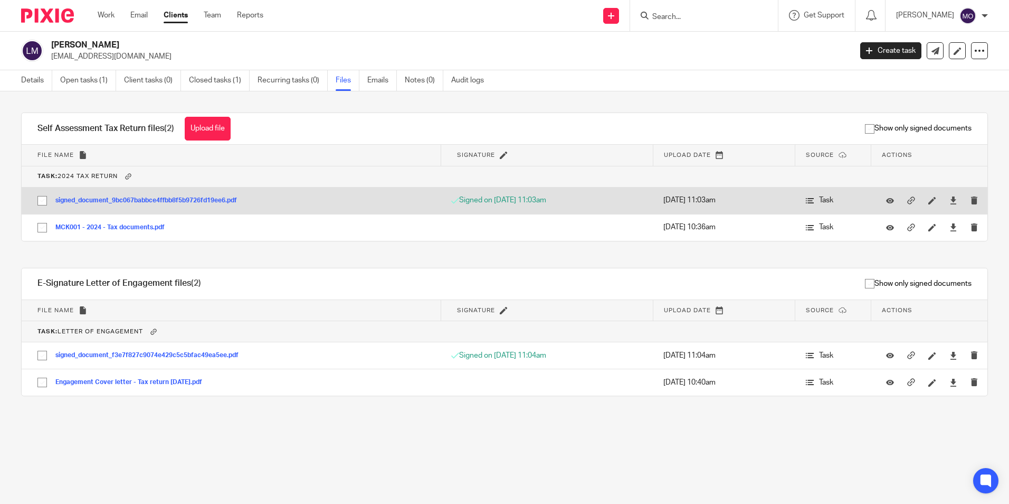
click at [44, 199] on input "checkbox" at bounding box center [42, 201] width 20 height 20
checkbox input "true"
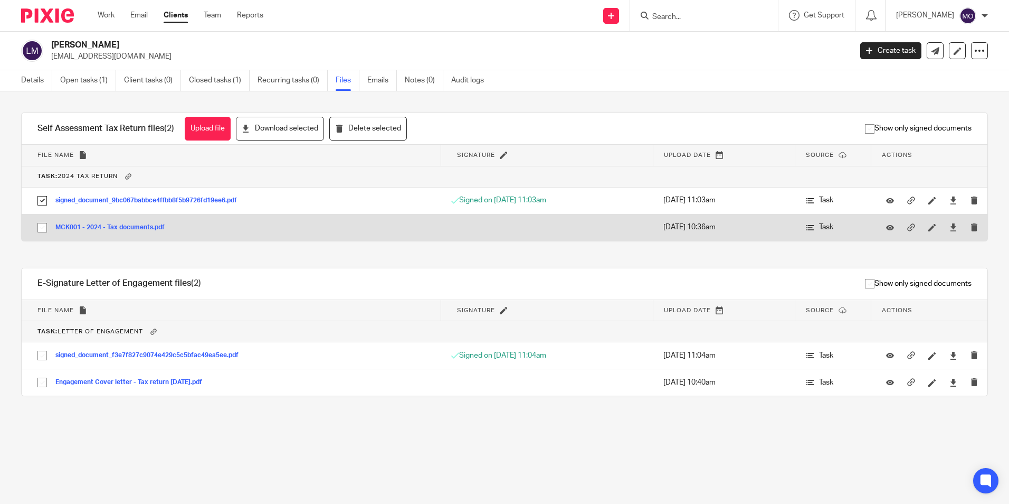
click at [42, 225] on input "checkbox" at bounding box center [42, 227] width 20 height 20
checkbox input "true"
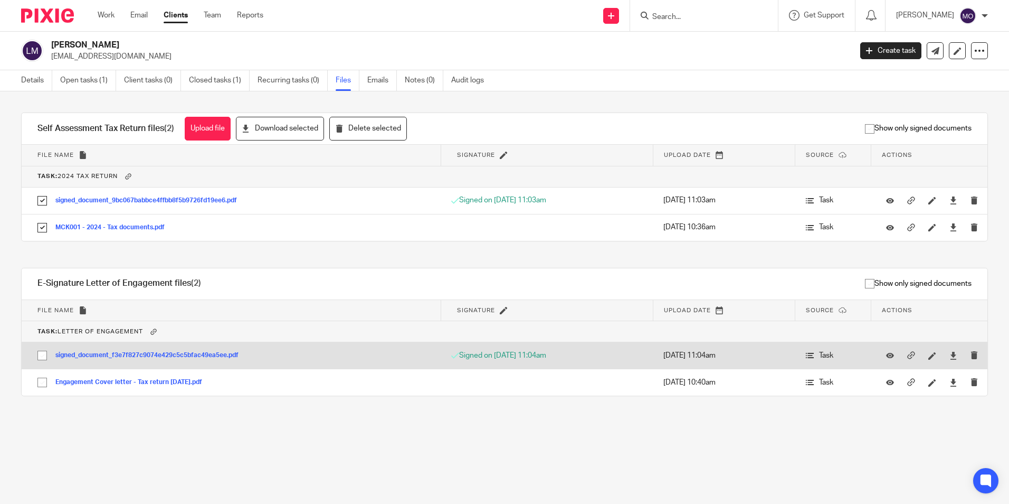
click at [43, 356] on input "checkbox" at bounding box center [42, 355] width 20 height 20
checkbox input "true"
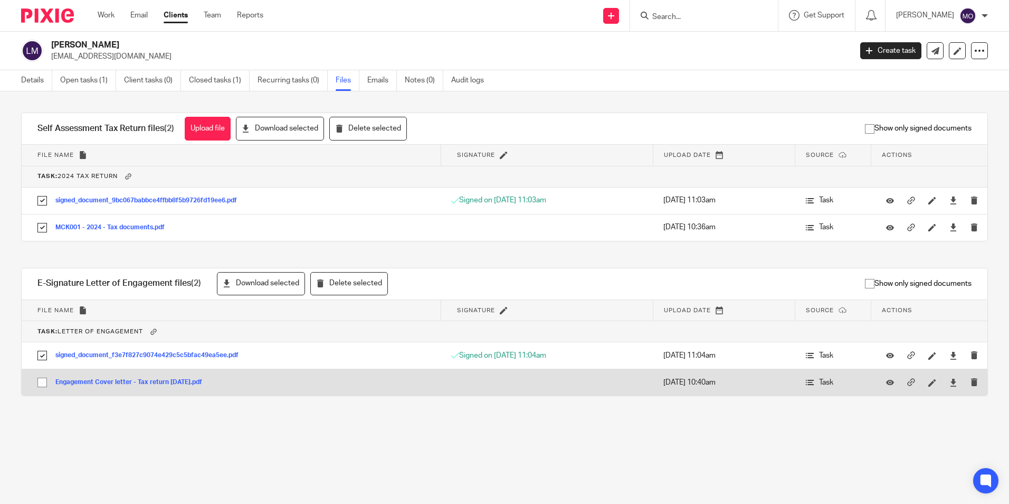
click at [42, 383] on input "checkbox" at bounding box center [42, 382] width 20 height 20
checkbox input "true"
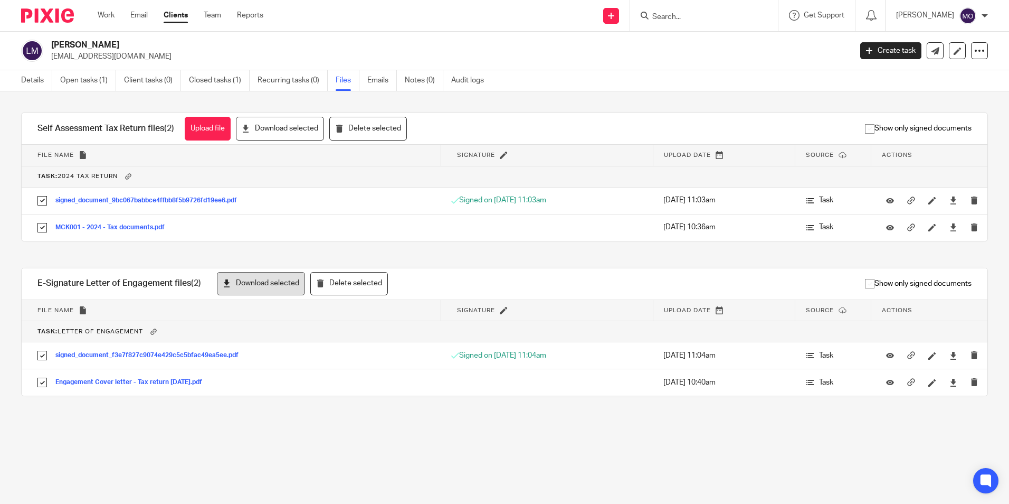
click at [277, 286] on button "Download selected" at bounding box center [261, 284] width 88 height 24
click at [280, 128] on button "Download selected" at bounding box center [280, 129] width 88 height 24
click at [976, 52] on icon at bounding box center [979, 50] width 11 height 11
click at [891, 86] on link "Export data" at bounding box center [914, 92] width 117 height 15
click at [738, 56] on p "[EMAIL_ADDRESS][DOMAIN_NAME]" at bounding box center [447, 56] width 793 height 11
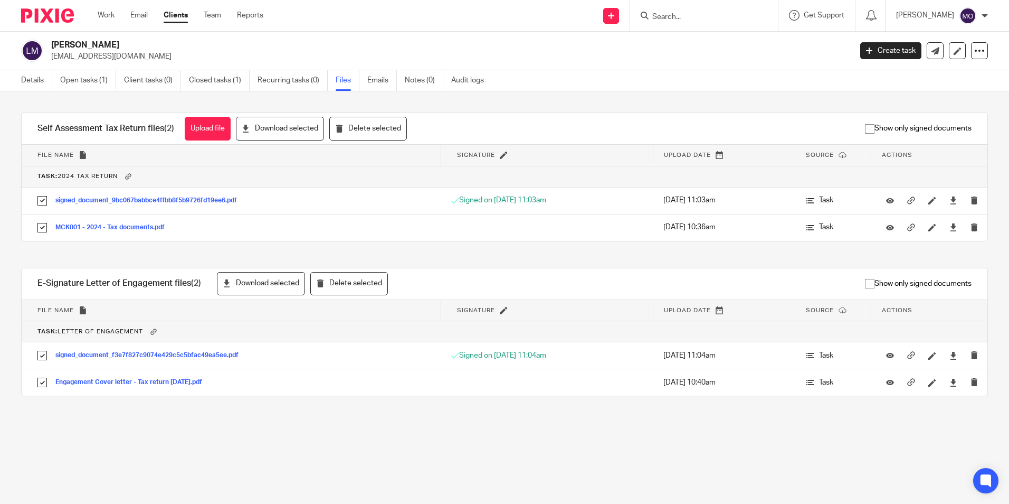
click at [182, 11] on link "Clients" at bounding box center [176, 15] width 24 height 11
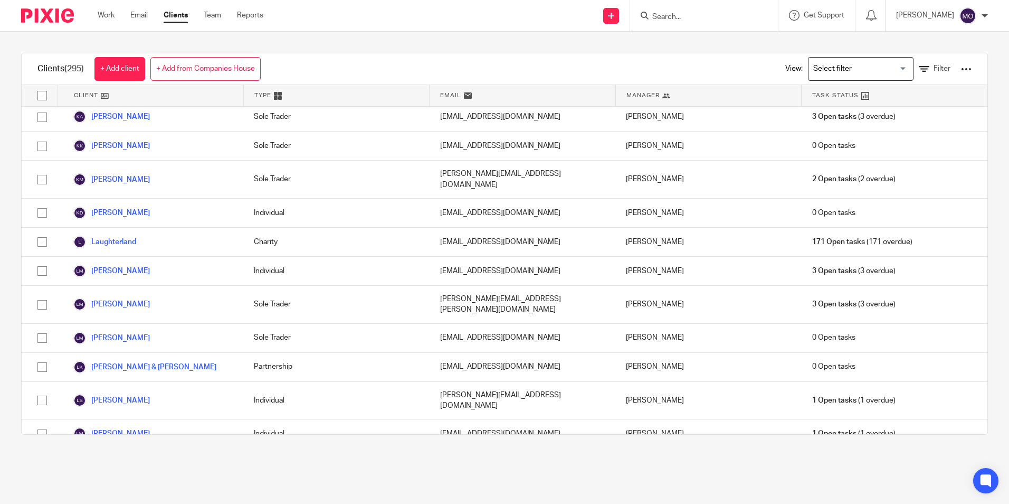
scroll to position [4146, 0]
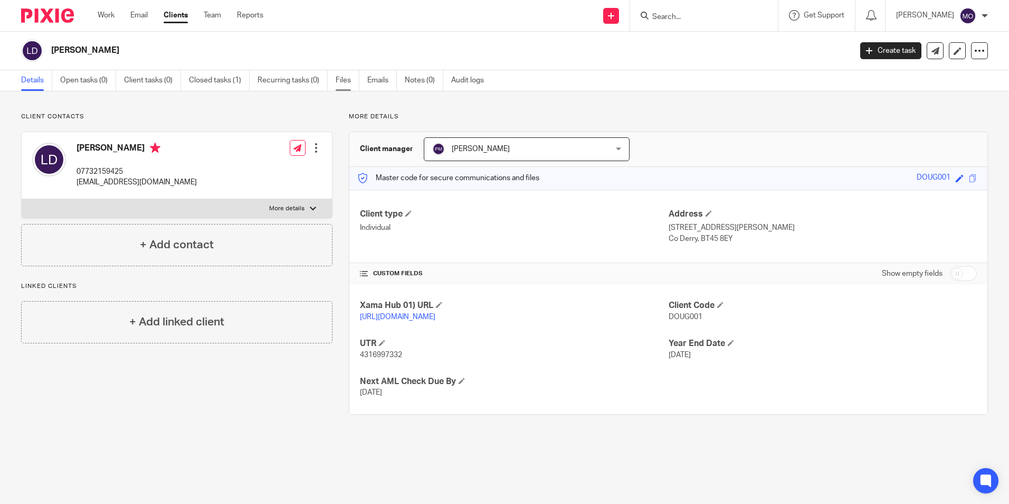
click at [350, 81] on link "Files" at bounding box center [348, 80] width 24 height 21
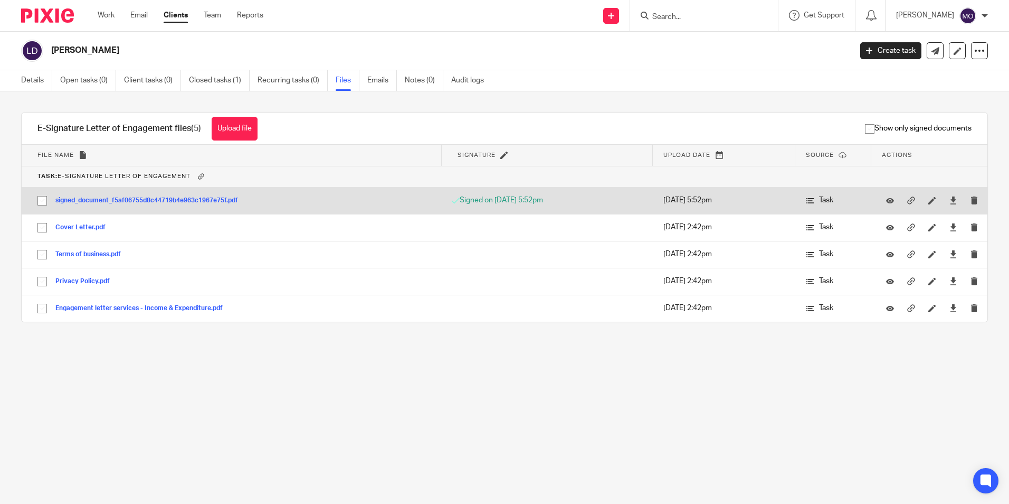
click at [41, 196] on input "checkbox" at bounding box center [42, 201] width 20 height 20
checkbox input "true"
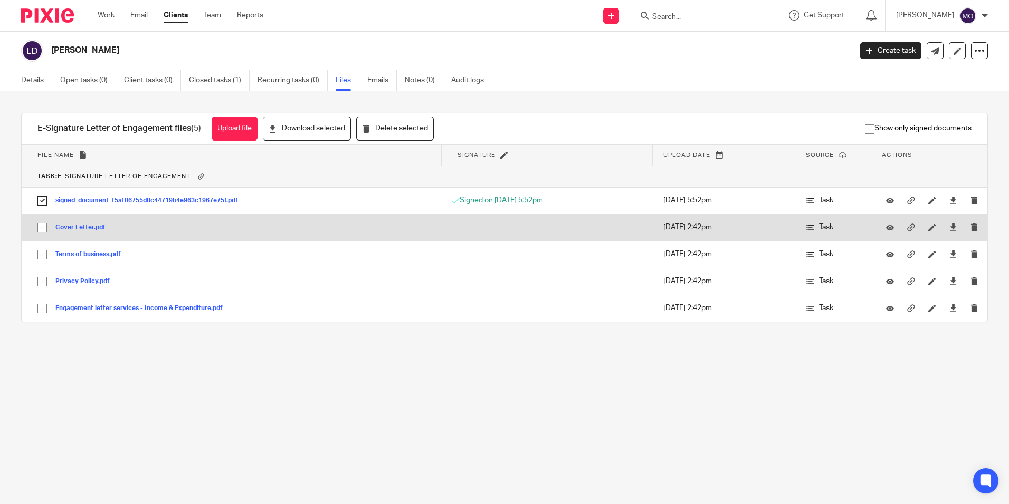
click at [39, 231] on input "checkbox" at bounding box center [42, 227] width 20 height 20
checkbox input "true"
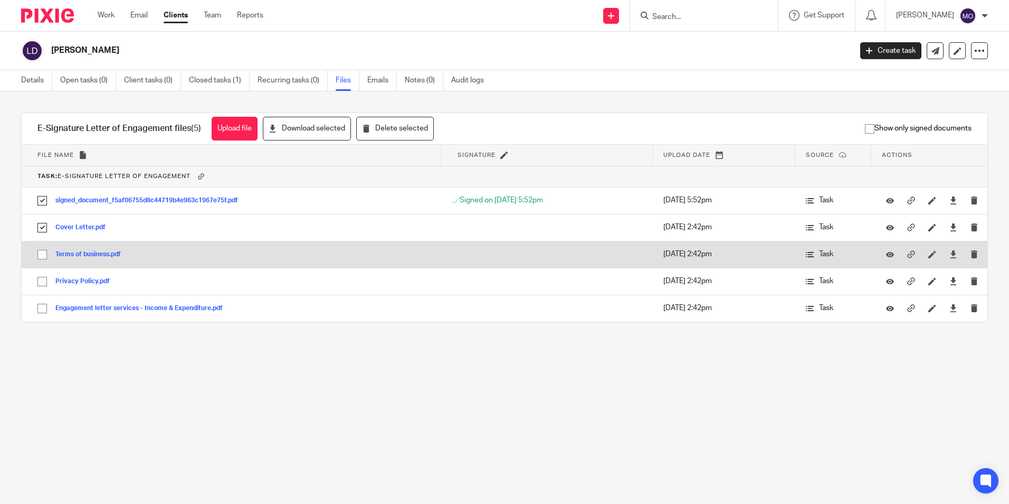
drag, startPoint x: 43, startPoint y: 255, endPoint x: 45, endPoint y: 260, distance: 5.5
click at [44, 257] on input "checkbox" at bounding box center [42, 254] width 20 height 20
checkbox input "true"
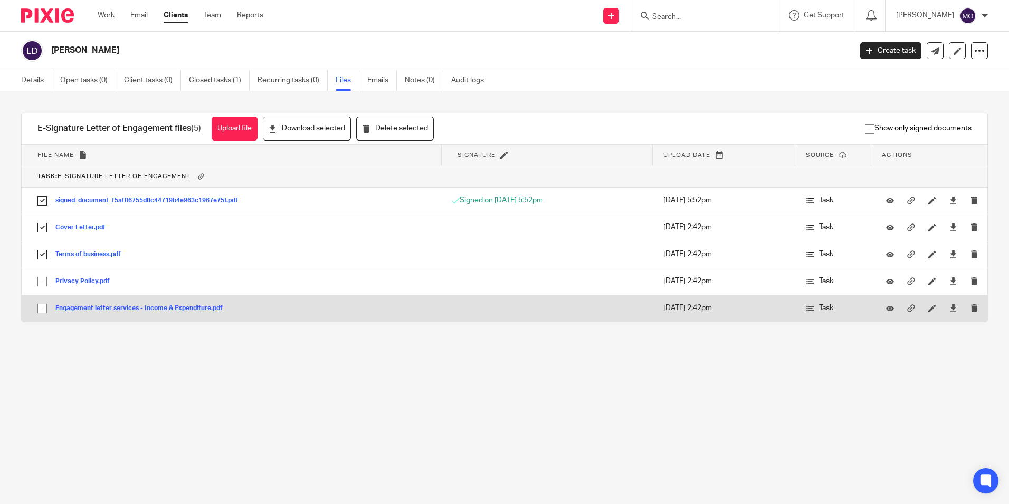
drag, startPoint x: 46, startPoint y: 282, endPoint x: 42, endPoint y: 309, distance: 27.2
click at [42, 309] on input "checkbox" at bounding box center [42, 308] width 20 height 20
checkbox input "true"
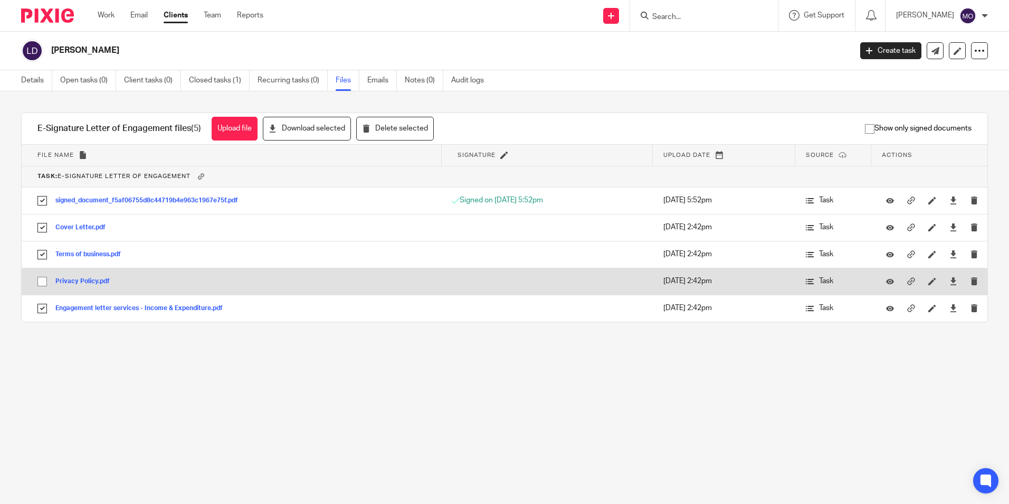
click at [42, 286] on input "checkbox" at bounding box center [42, 281] width 20 height 20
checkbox input "true"
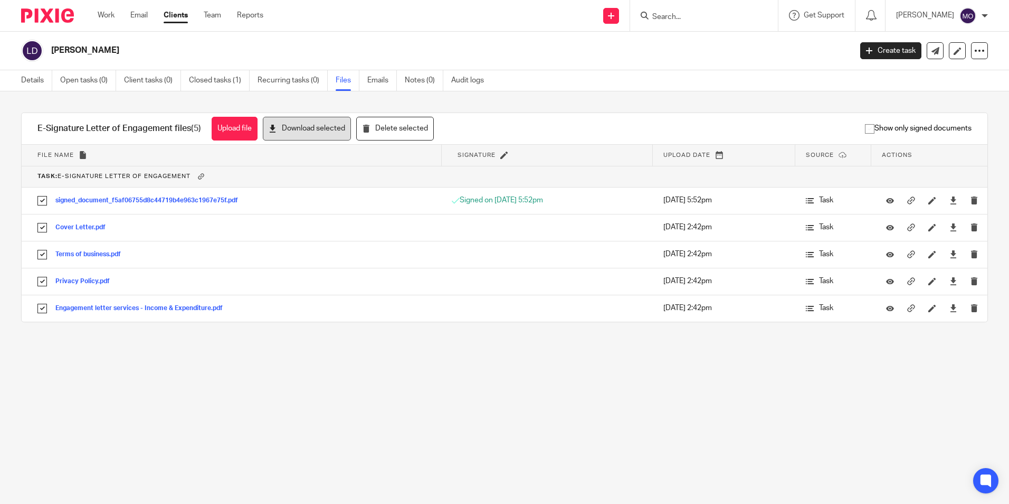
click at [304, 125] on button "Download selected" at bounding box center [307, 129] width 88 height 24
click at [977, 46] on div at bounding box center [979, 50] width 17 height 17
click at [904, 94] on link "Export data" at bounding box center [914, 92] width 117 height 15
click at [655, 66] on div "[PERSON_NAME] Create task Update from Companies House Export data Merge Archive…" at bounding box center [504, 51] width 1009 height 39
click at [310, 121] on button "Download selected" at bounding box center [307, 129] width 88 height 24
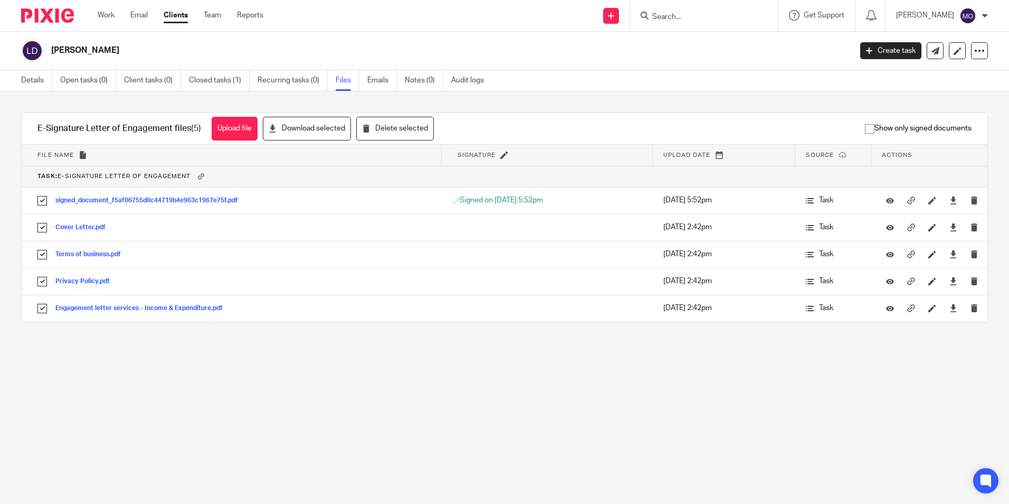
click at [356, 356] on div "Upload file Drag & Drop your files, or click here Files uploading... E-Signatur…" at bounding box center [504, 230] width 1009 height 278
